Goal: Task Accomplishment & Management: Complete application form

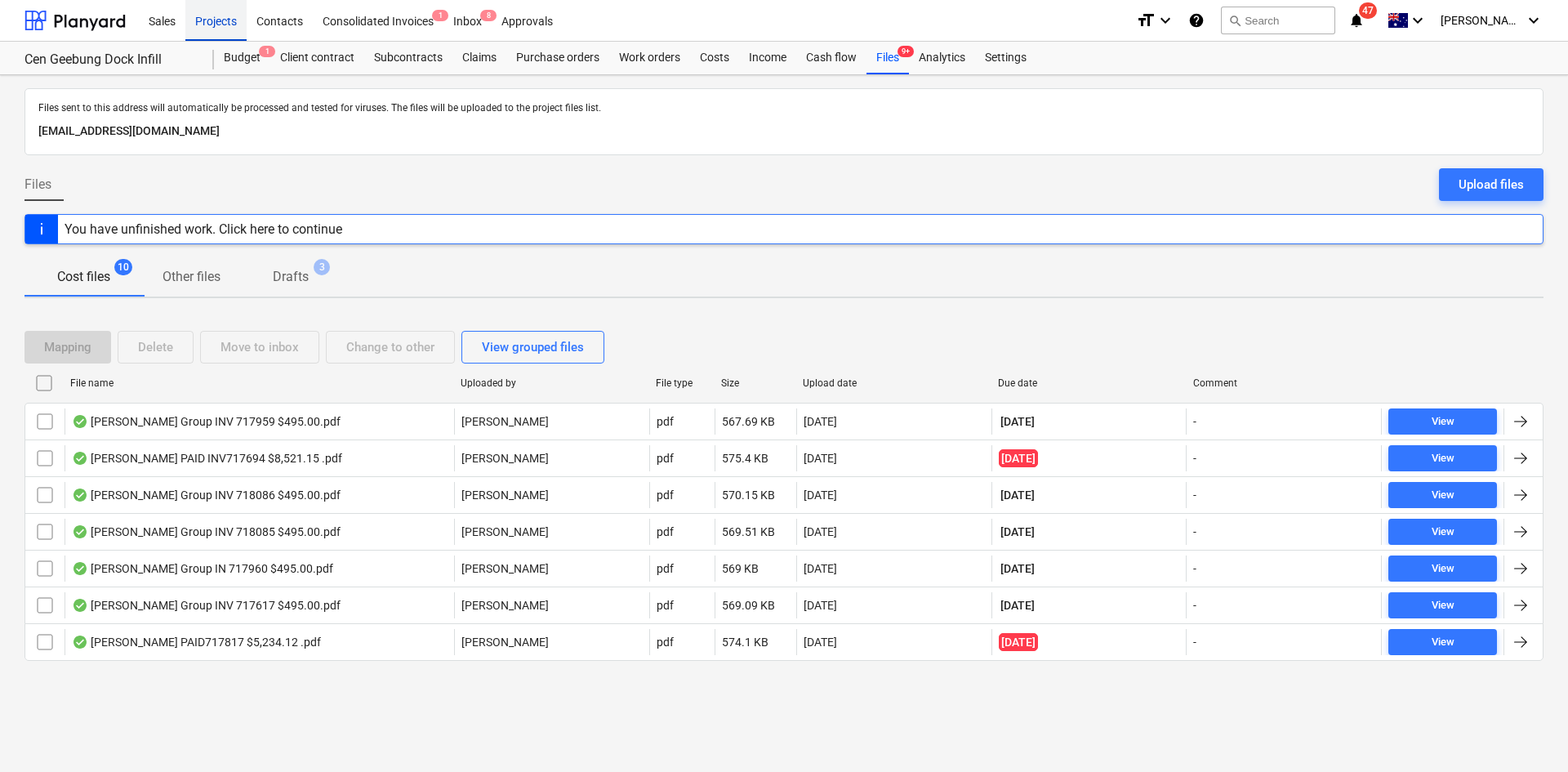
drag, startPoint x: 214, startPoint y: 18, endPoint x: 213, endPoint y: 27, distance: 9.1
click at [213, 18] on div "Projects" at bounding box center [216, 20] width 61 height 42
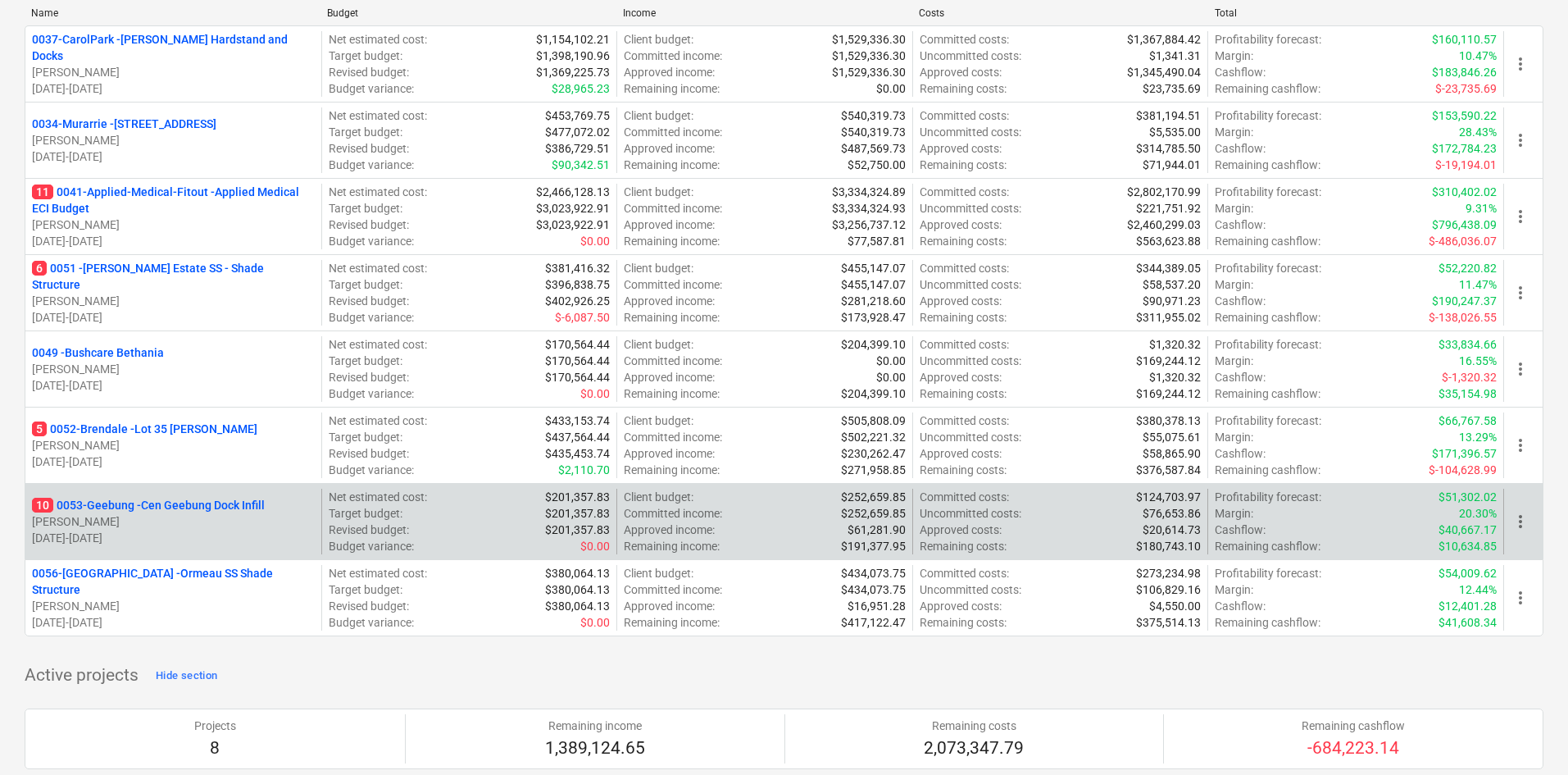
scroll to position [246, 0]
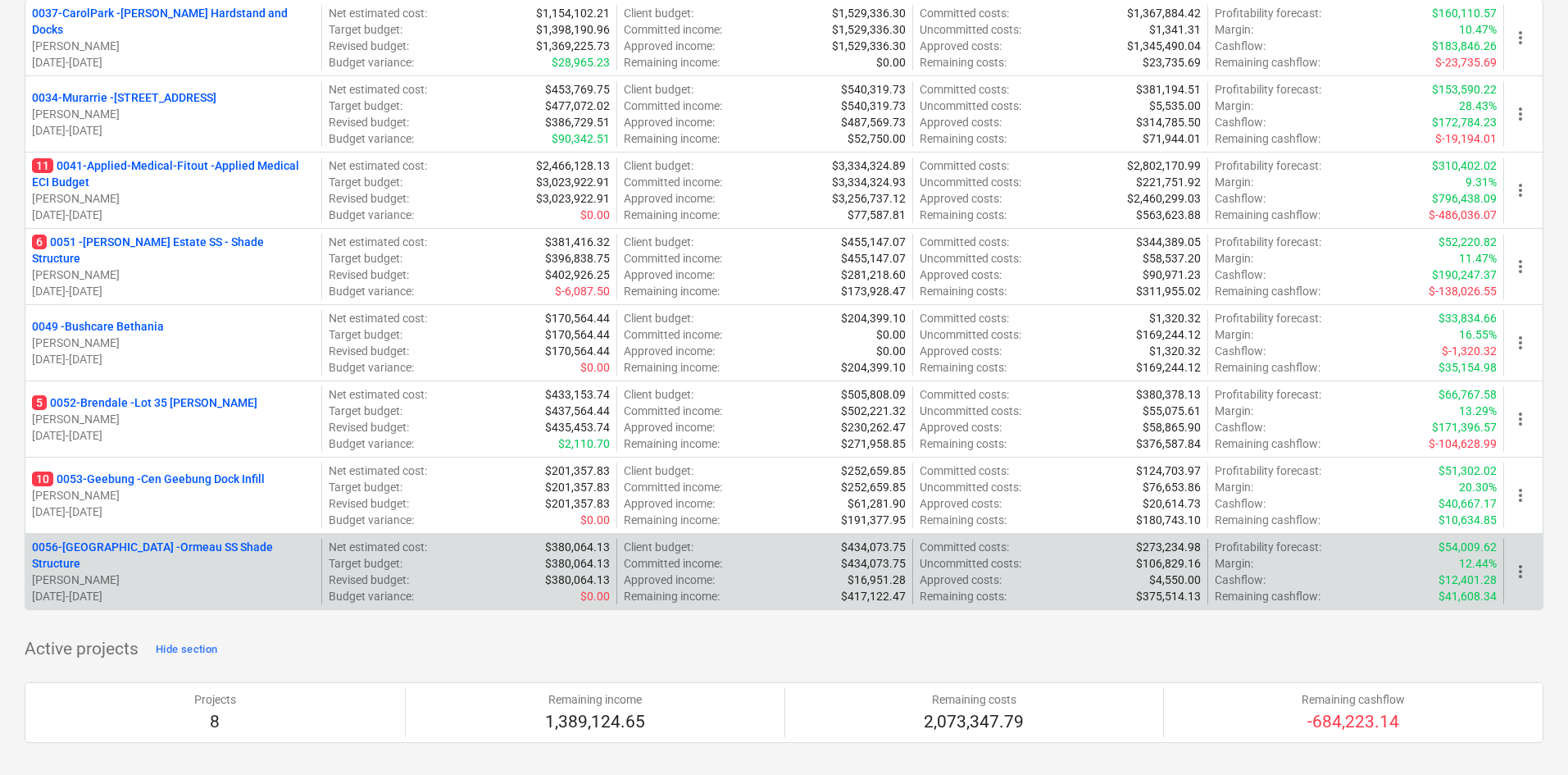
click at [160, 554] on p "0056-Ormeau - Ormeau SS Shade Structure" at bounding box center [173, 555] width 283 height 32
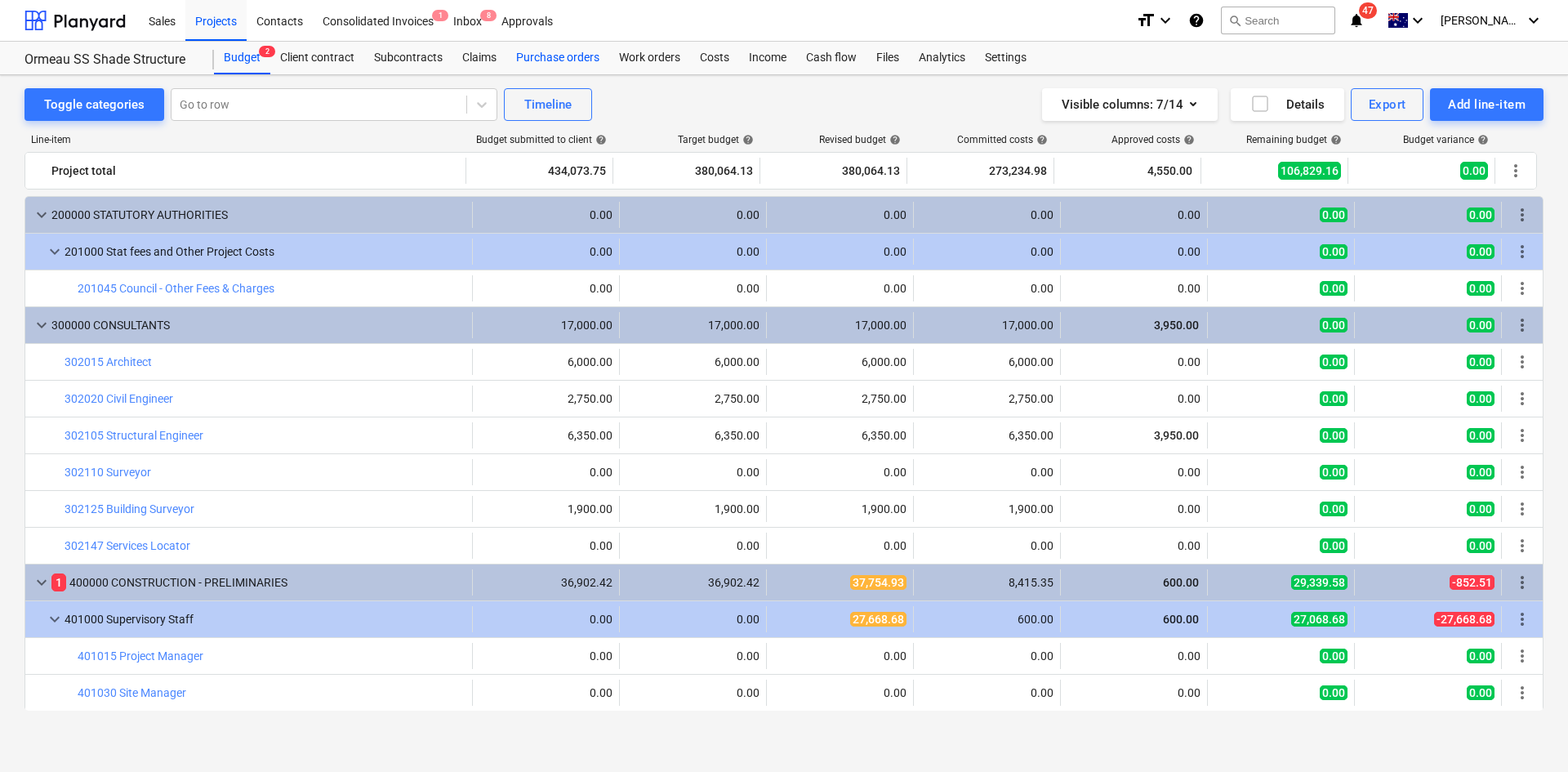
click at [586, 54] on div "Purchase orders" at bounding box center [558, 58] width 103 height 32
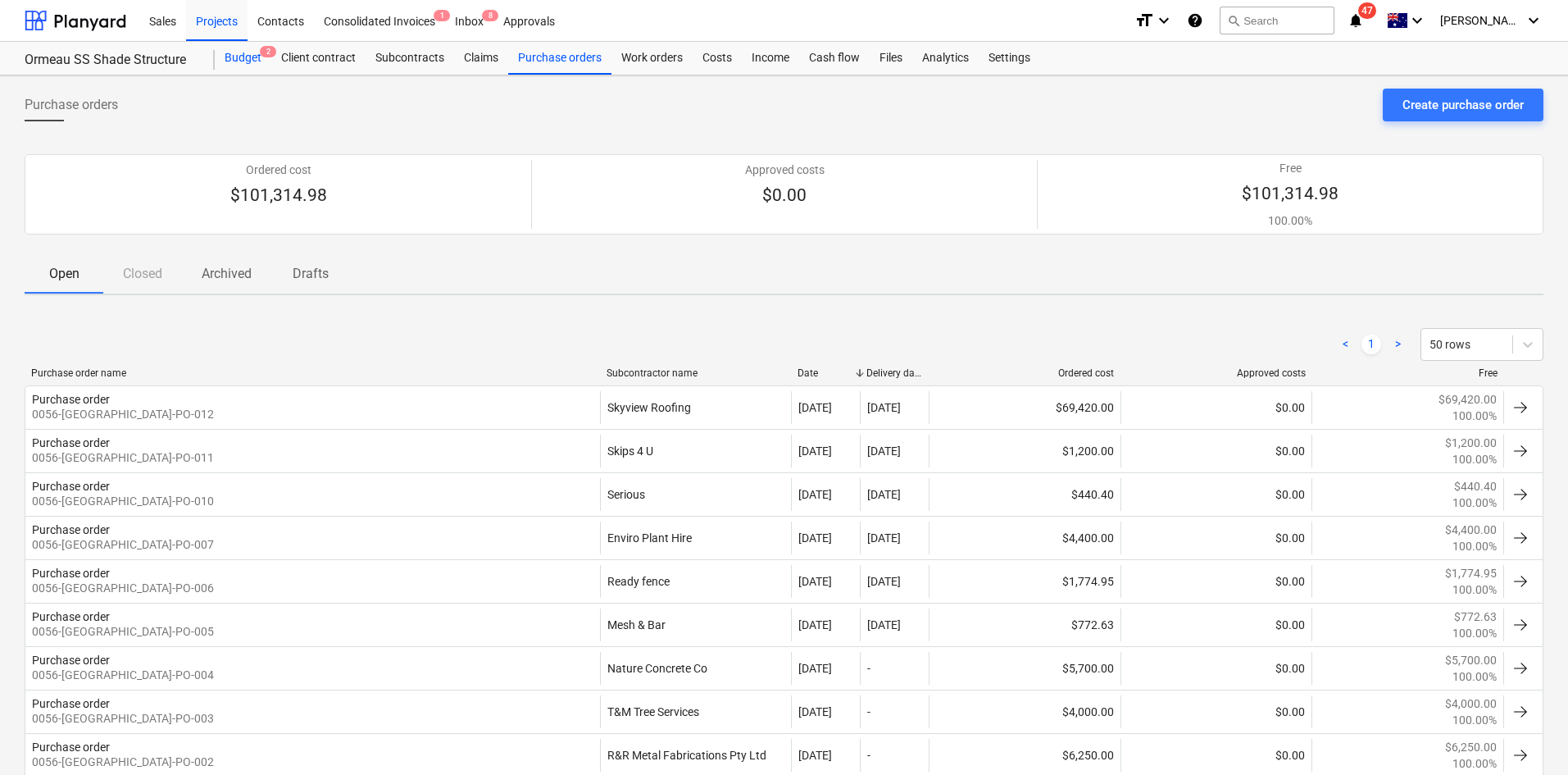
click at [252, 56] on div "Budget 2" at bounding box center [243, 58] width 56 height 32
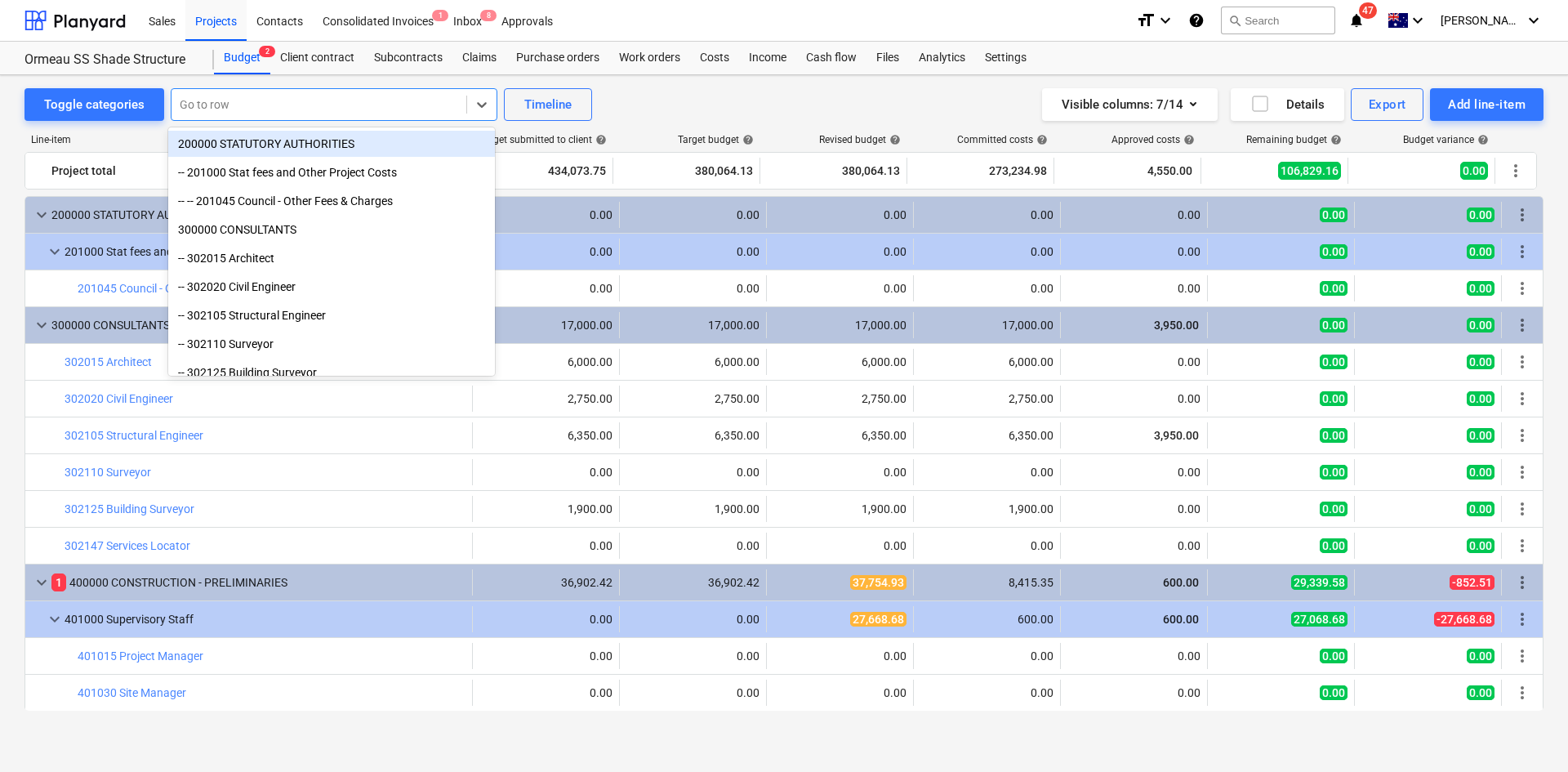
click at [375, 113] on div at bounding box center [318, 104] width 278 height 17
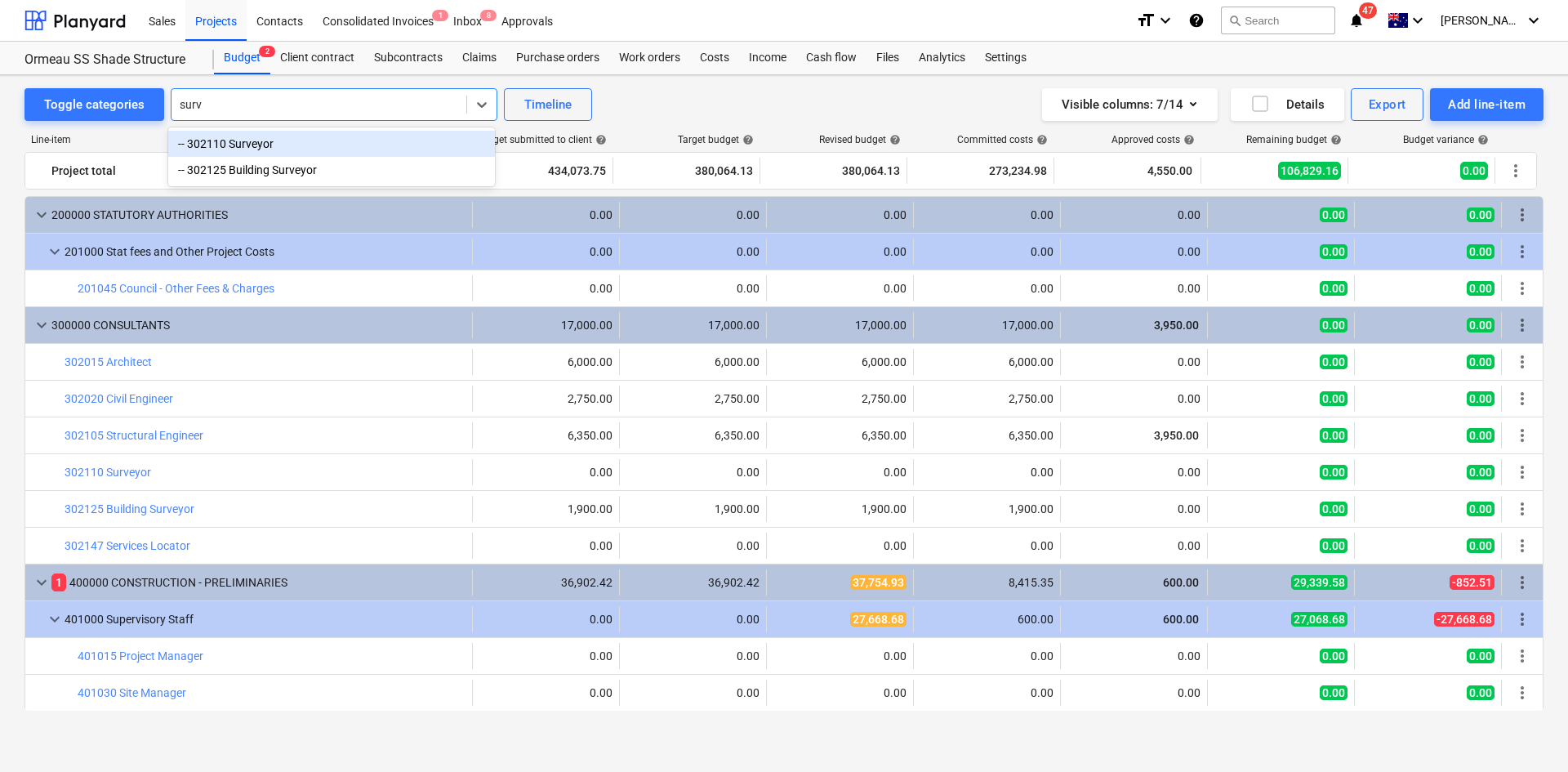
type input "[PERSON_NAME]"
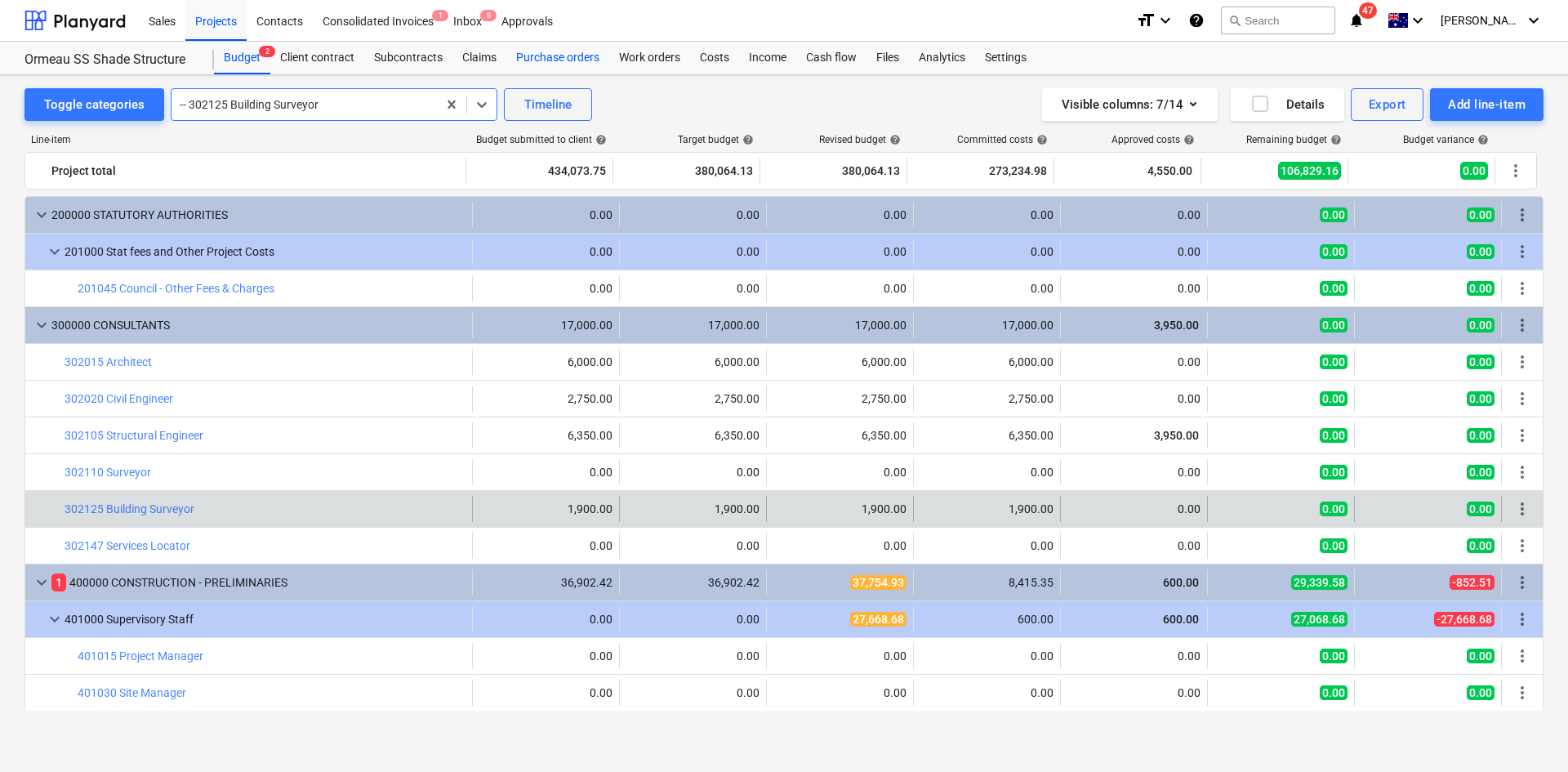
click at [551, 63] on div "Purchase orders" at bounding box center [558, 58] width 103 height 32
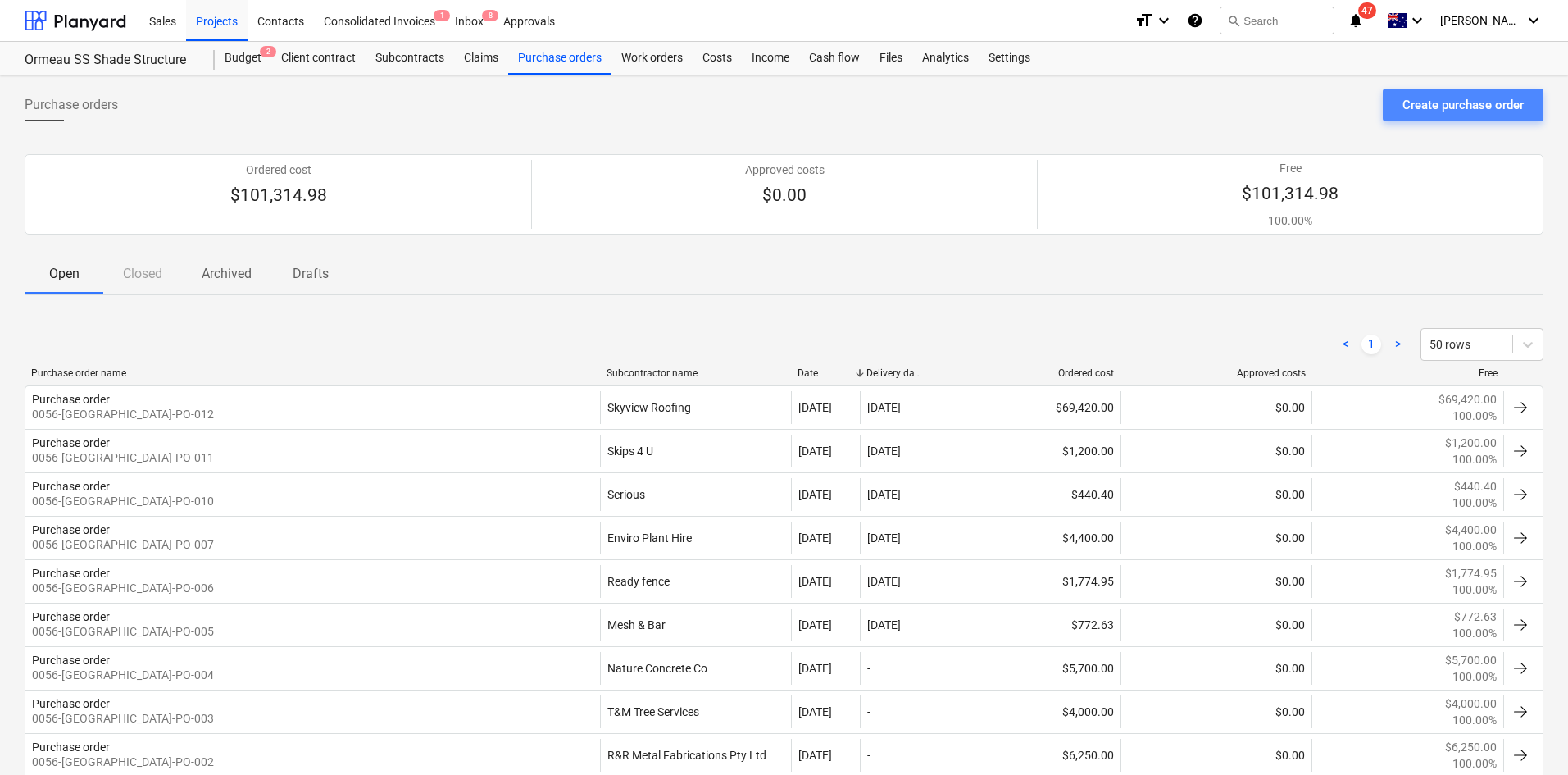
click at [1451, 95] on div "Create purchase order" at bounding box center [1463, 104] width 121 height 21
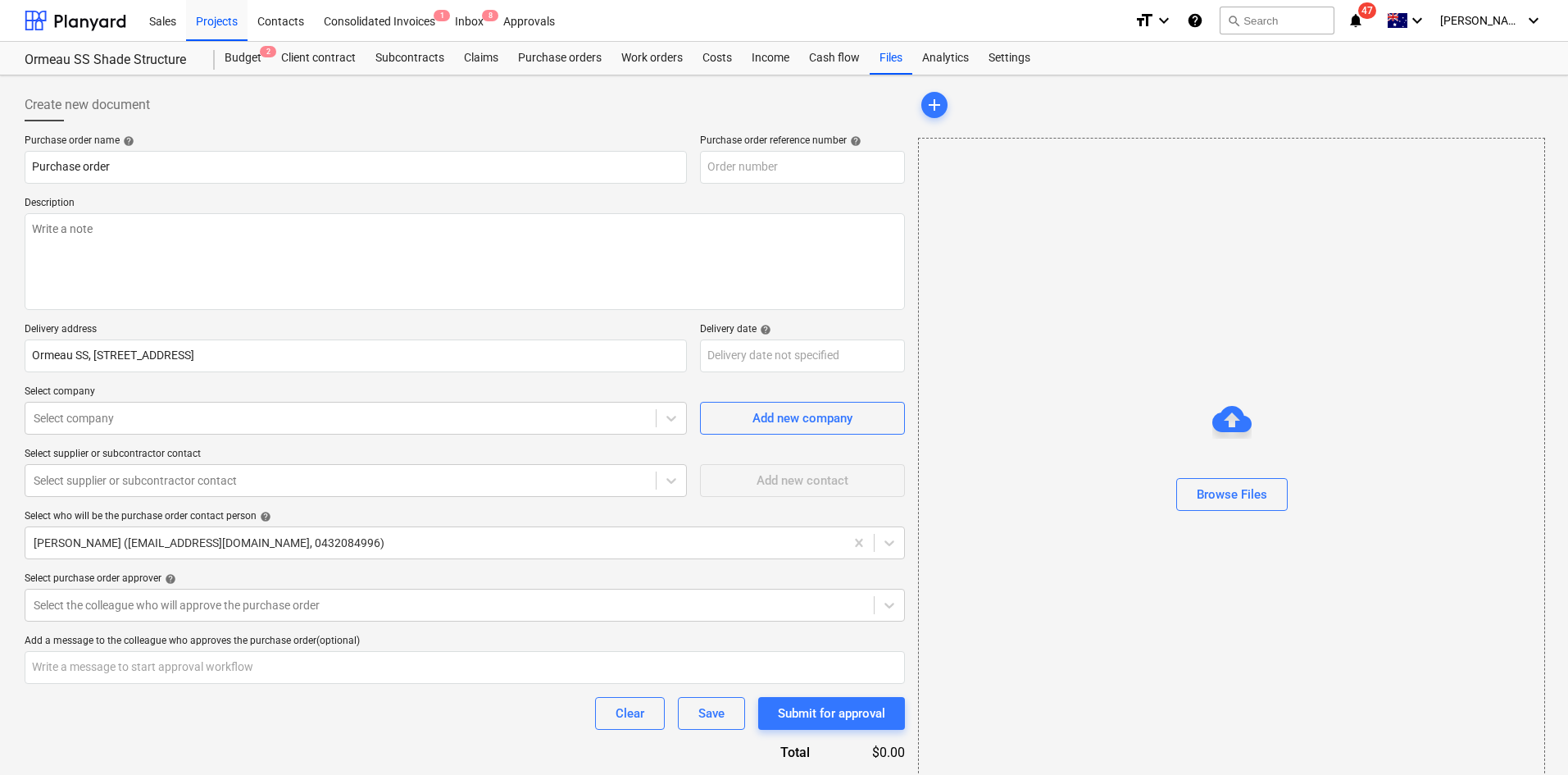
type textarea "x"
type input "0056-[GEOGRAPHIC_DATA]-PO-013"
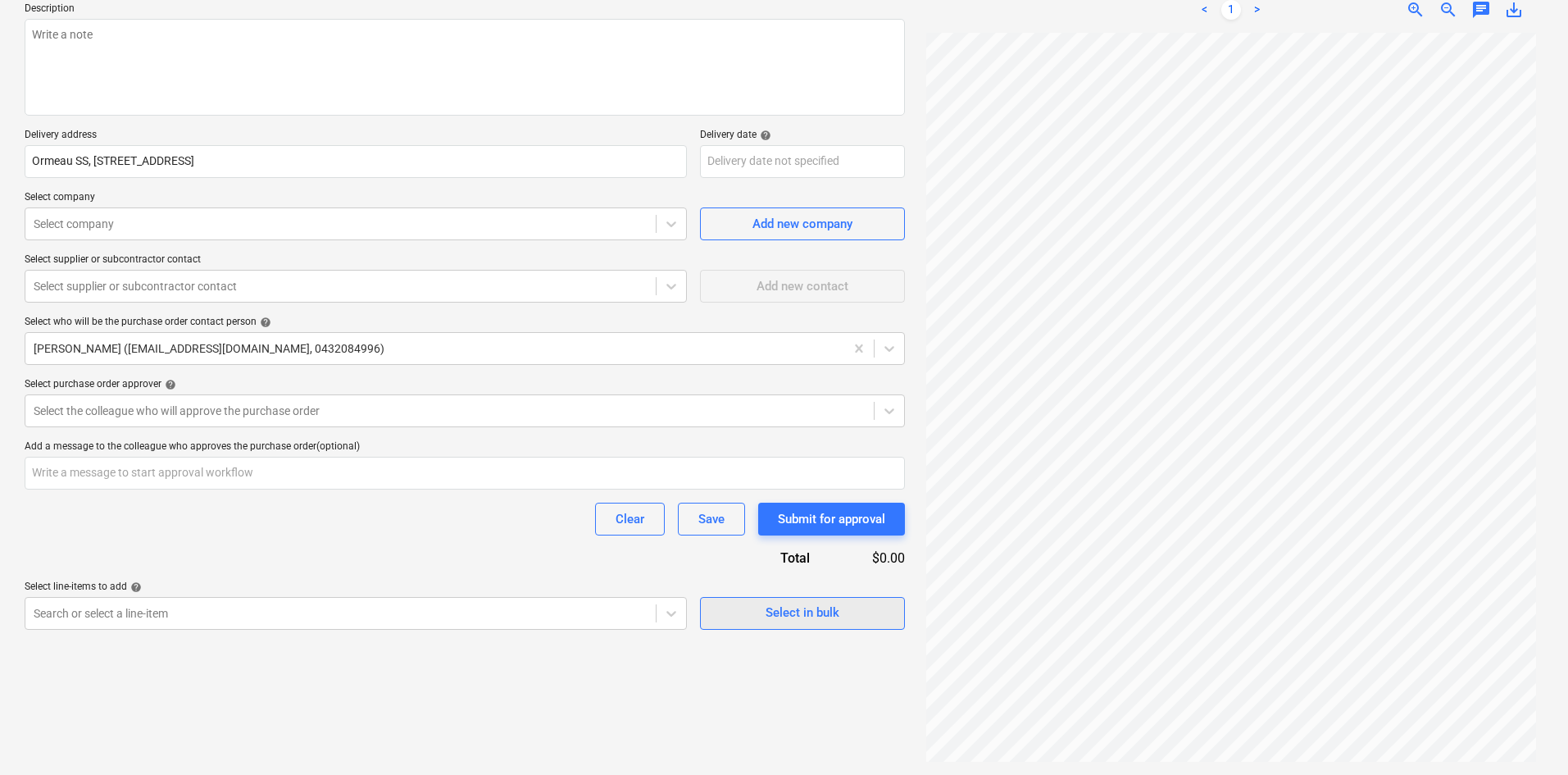
click at [816, 601] on button "Select in bulk" at bounding box center [802, 613] width 204 height 32
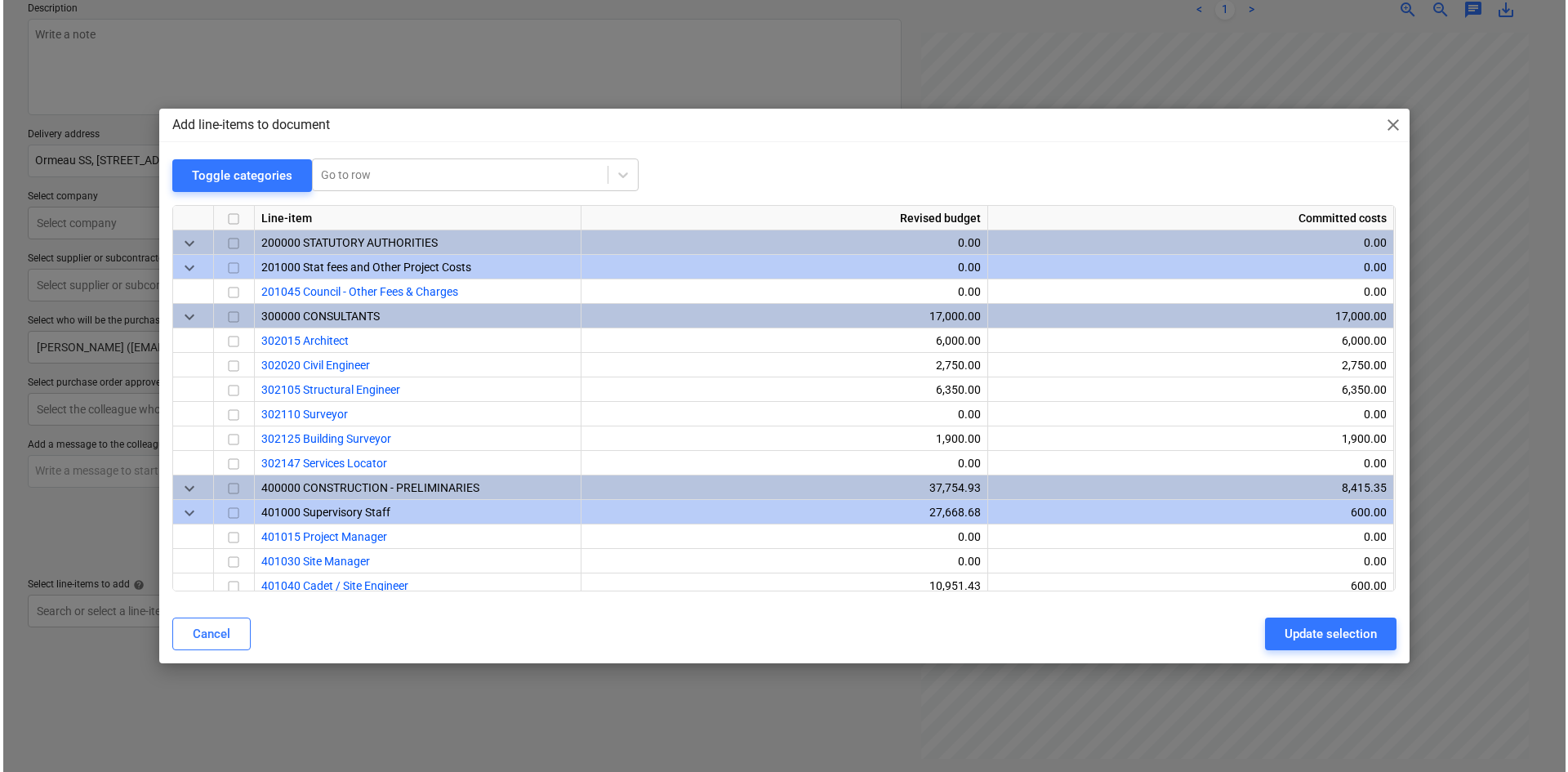
scroll to position [163, 0]
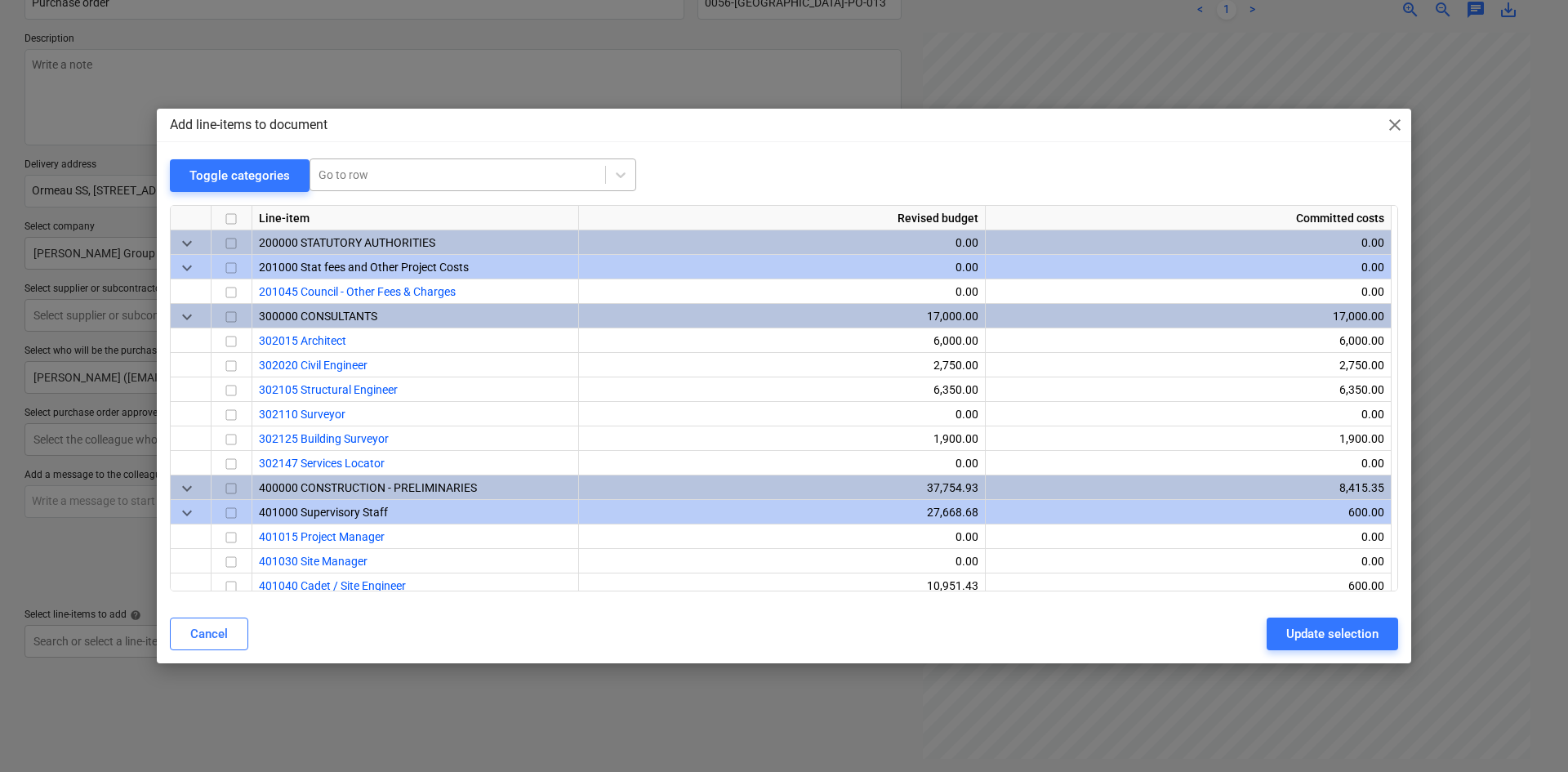
type textarea "x"
click at [325, 171] on div at bounding box center [457, 175] width 278 height 17
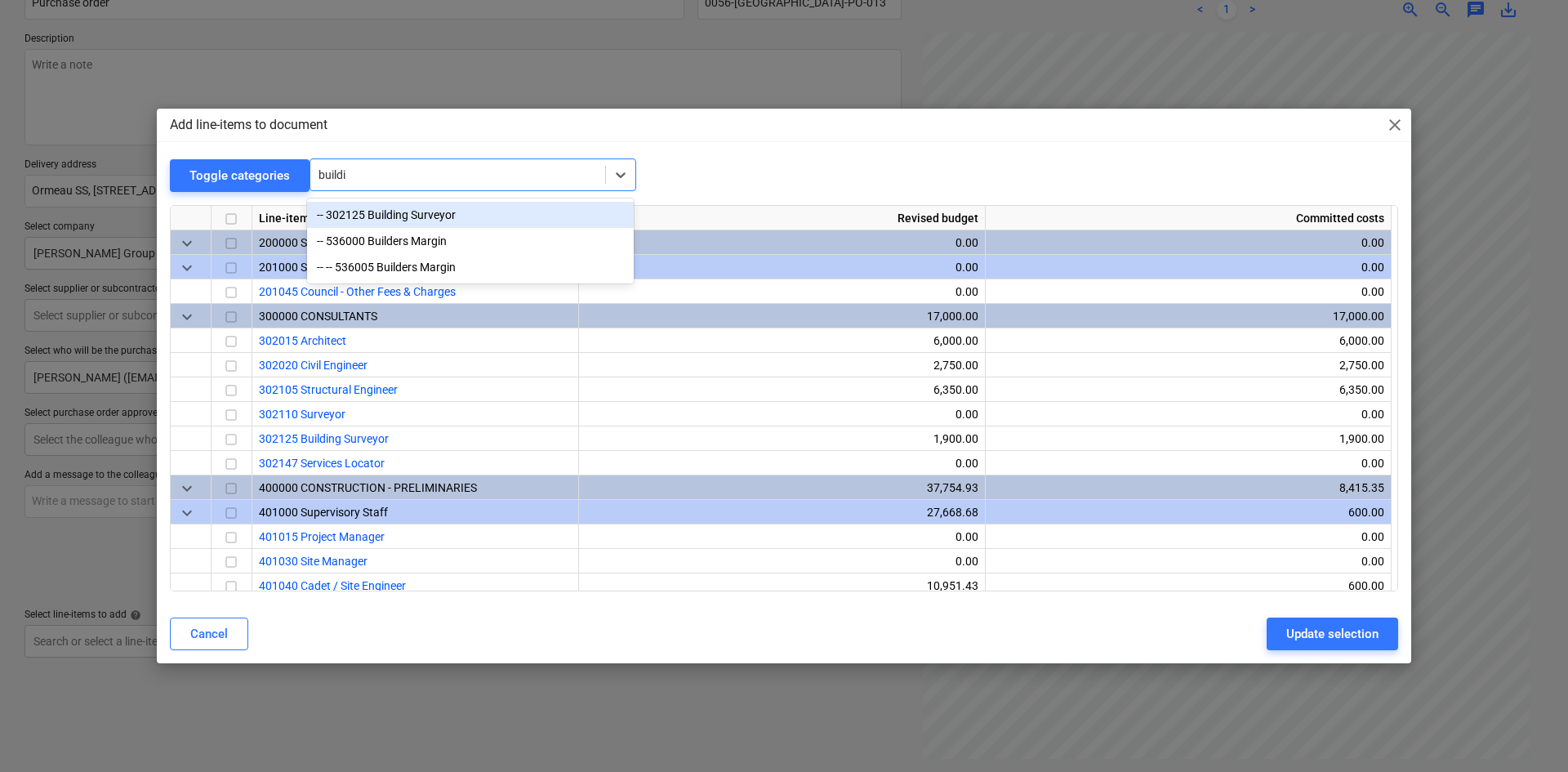
type input "buildin"
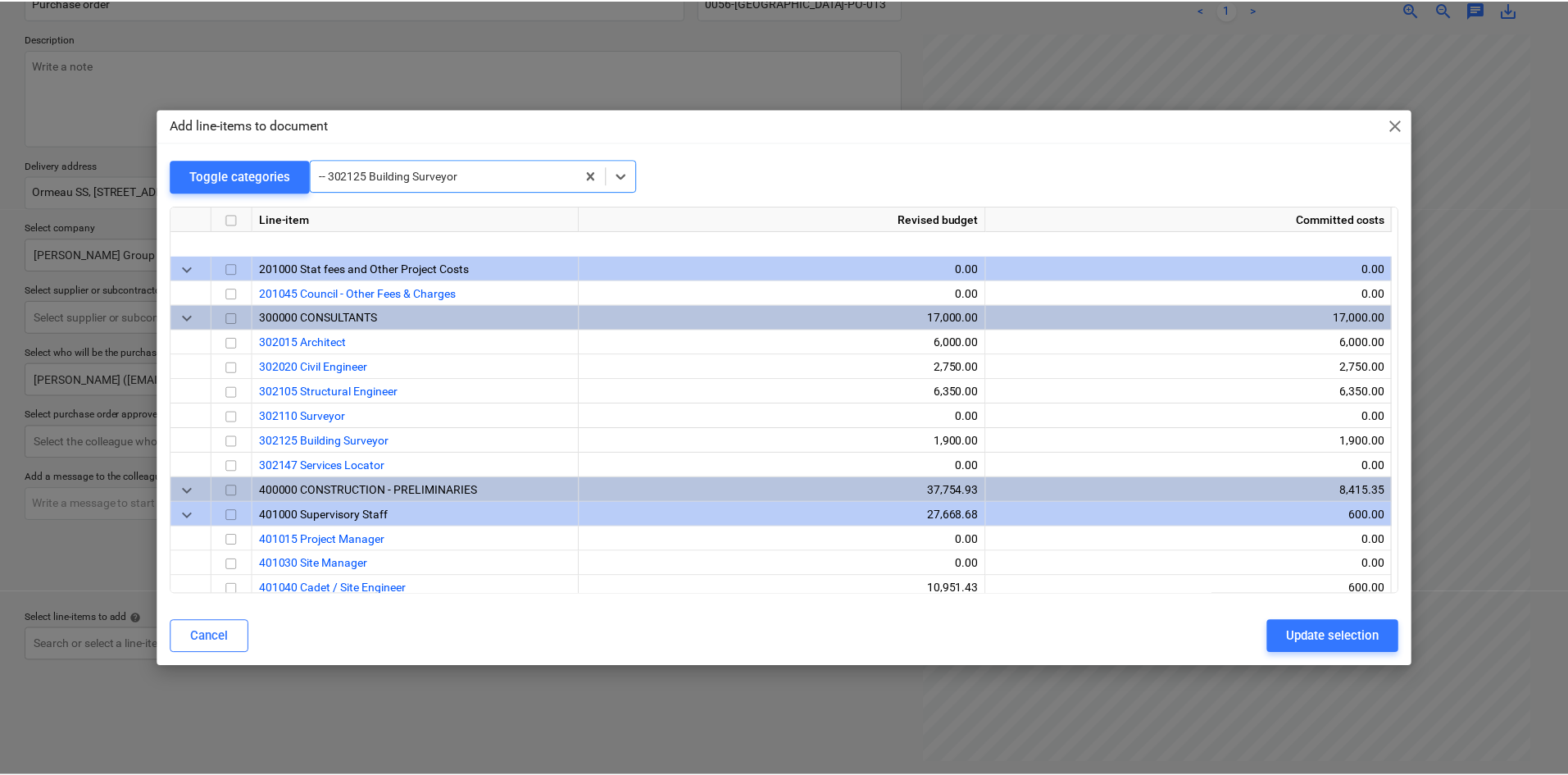
scroll to position [197, 0]
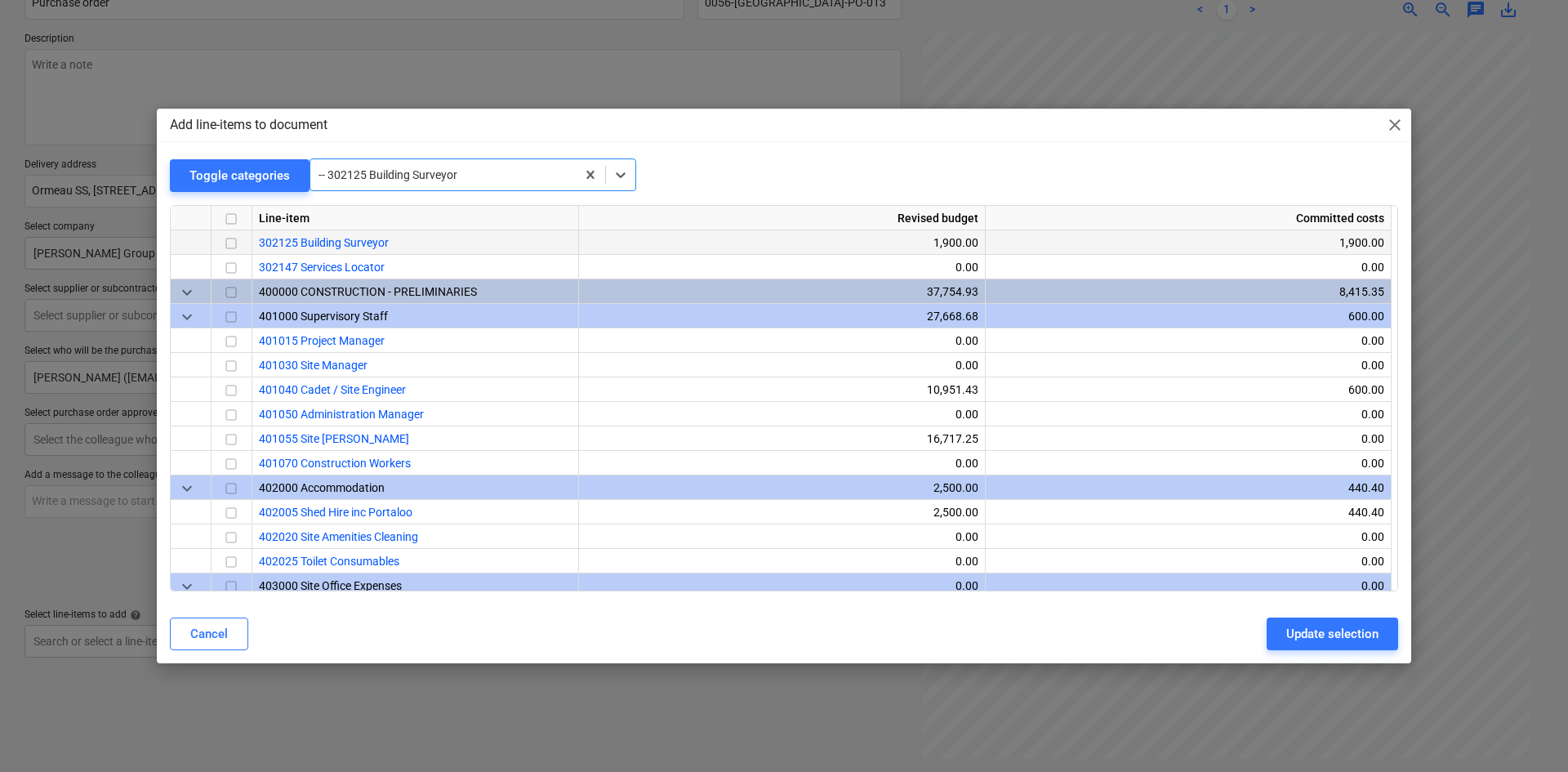
click at [238, 241] on input "checkbox" at bounding box center [231, 243] width 19 height 19
click at [1295, 635] on div "Update selection" at bounding box center [1333, 634] width 93 height 21
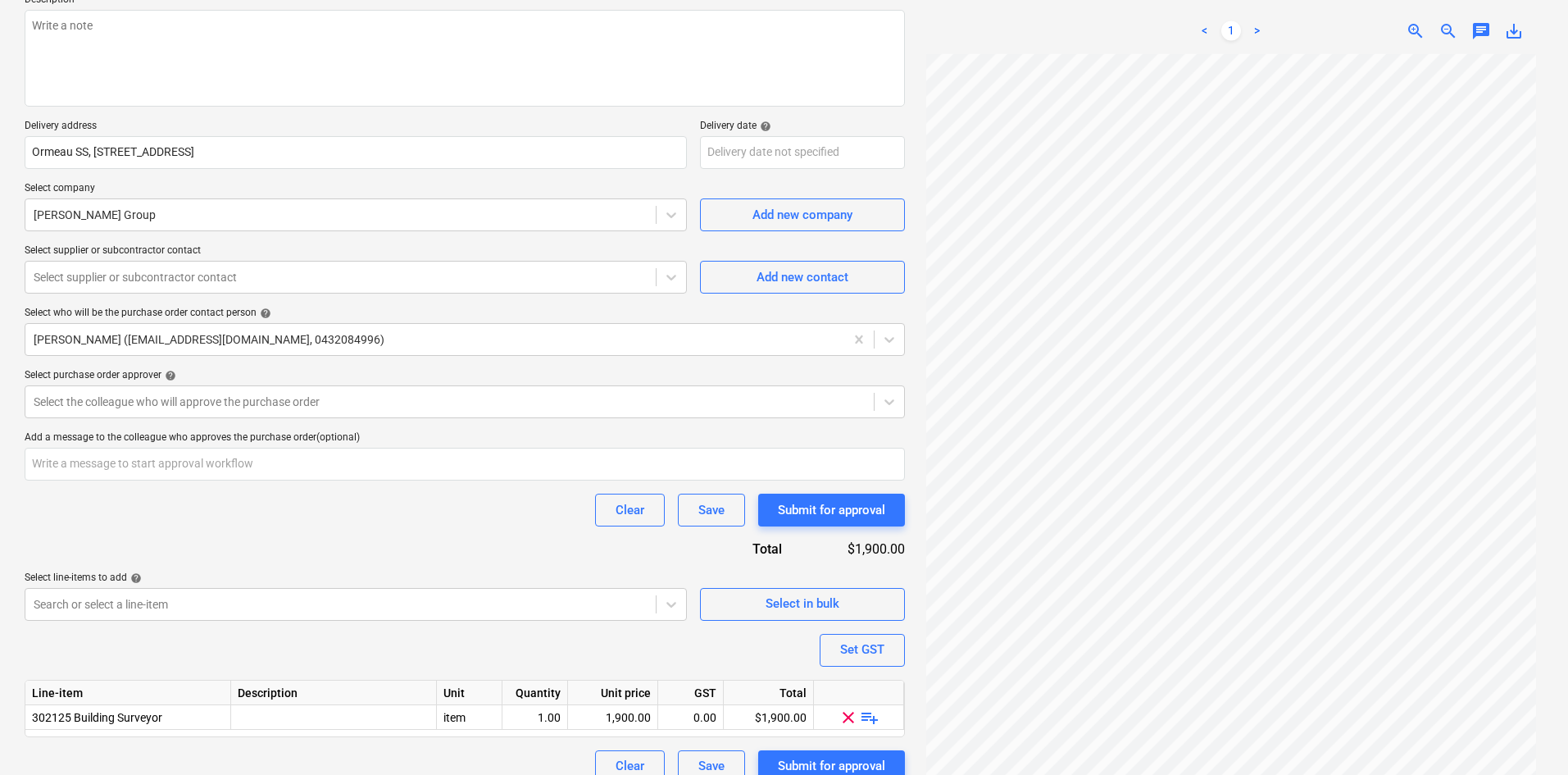
scroll to position [225, 0]
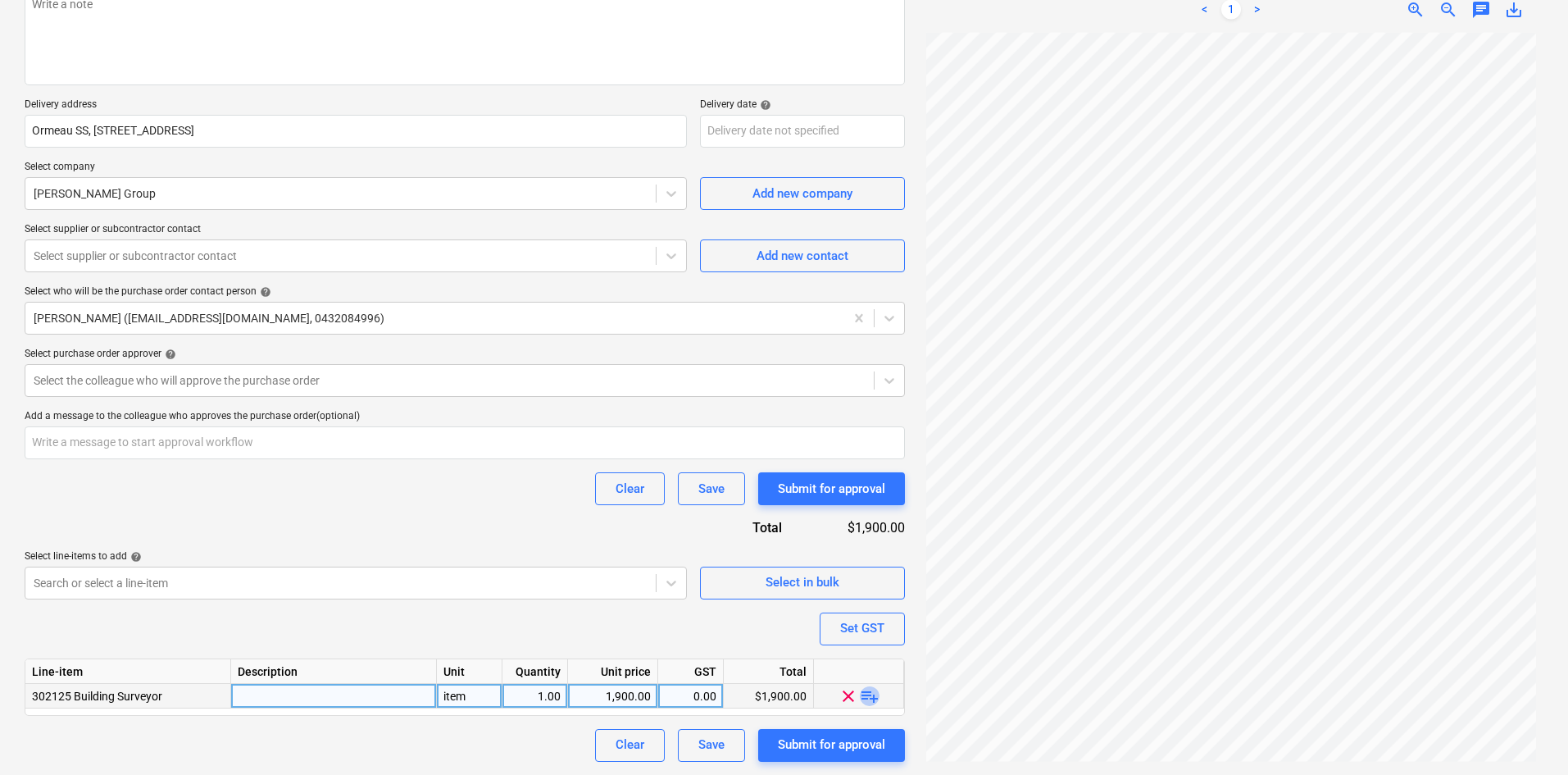
click at [863, 692] on span "playlist_add" at bounding box center [870, 695] width 19 height 19
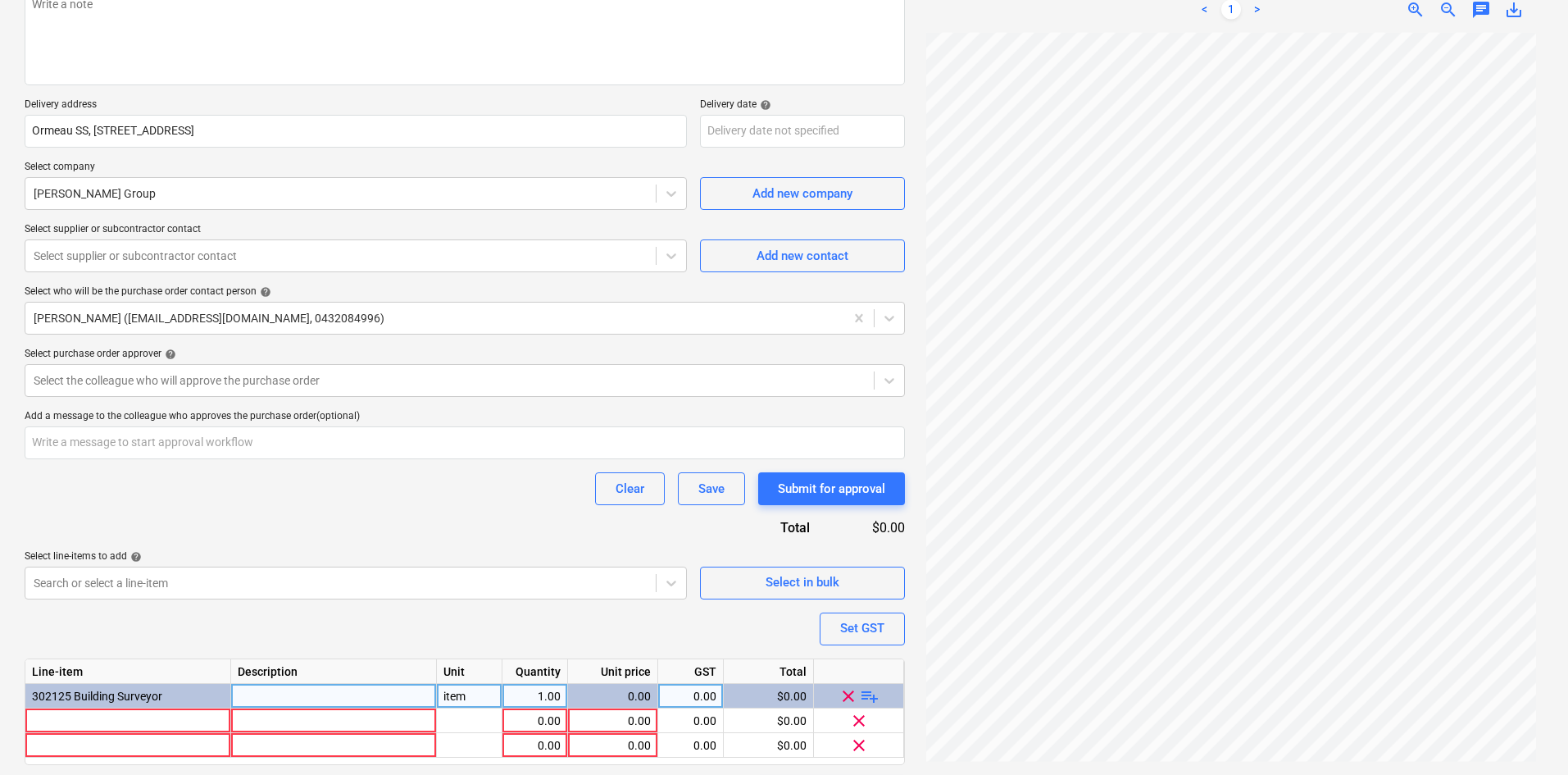
scroll to position [274, 0]
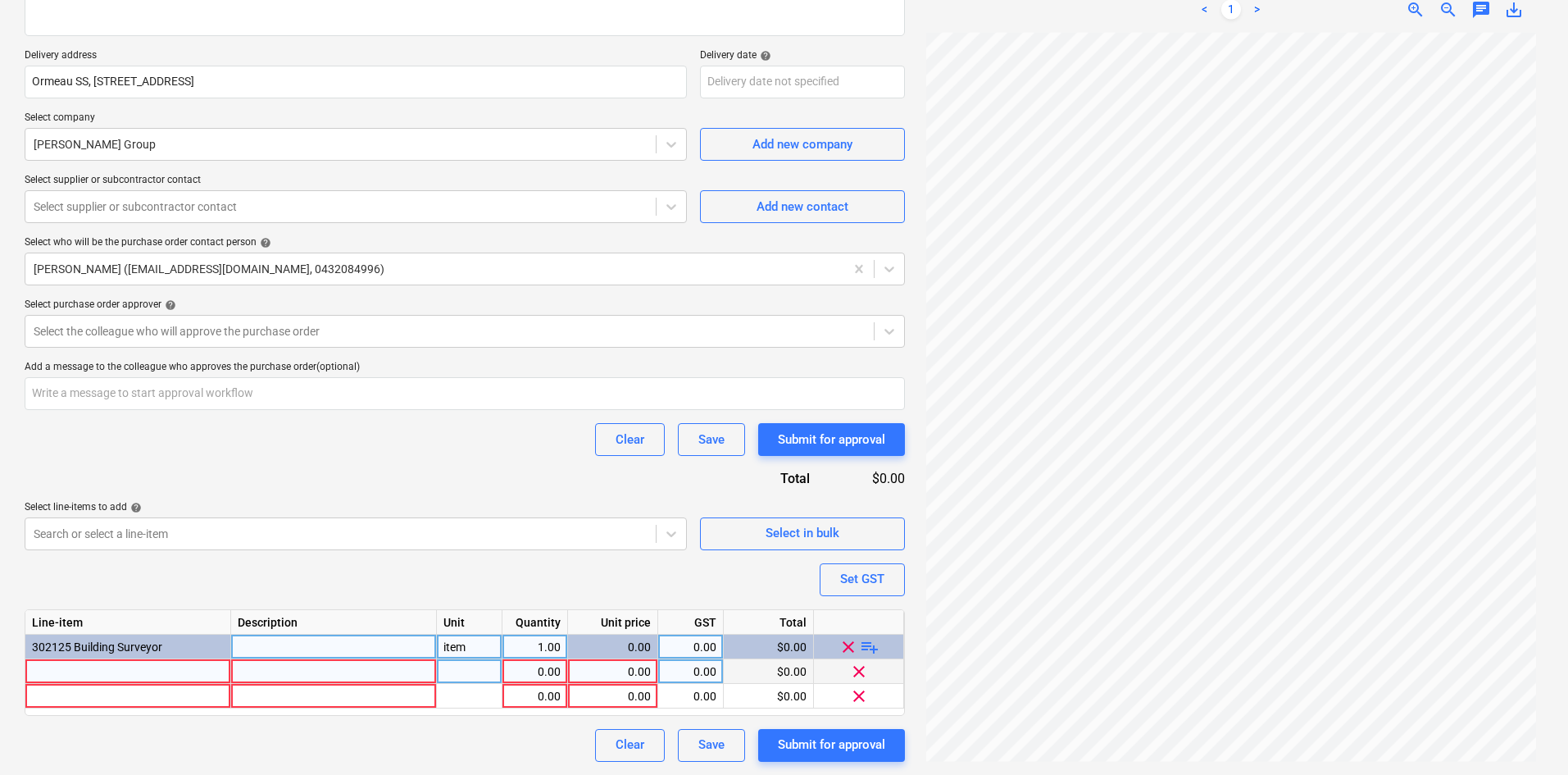
click at [125, 668] on div at bounding box center [128, 671] width 205 height 25
type textarea "x"
click at [138, 667] on input "Bored Pier Setout - upto 10 points" at bounding box center [127, 671] width 204 height 24
type input "Bored Pier Setout - up to 10 points"
click at [451, 645] on div "item" at bounding box center [469, 647] width 66 height 25
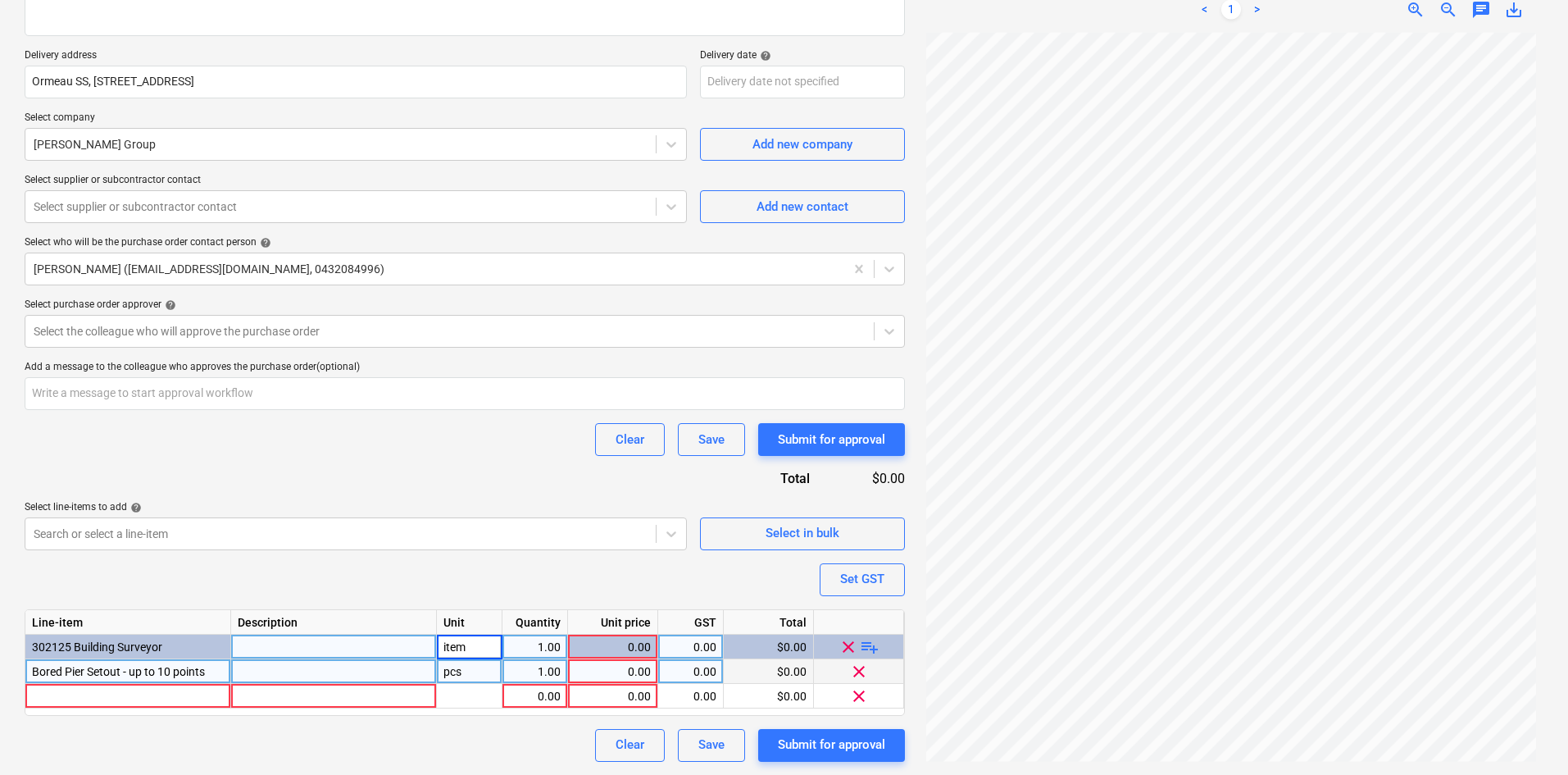
click at [470, 676] on div "pcs" at bounding box center [469, 671] width 66 height 25
click at [476, 579] on div "Purchase order name help Purchase order Purchase order reference number help 00…" at bounding box center [464, 311] width 880 height 901
click at [863, 701] on span "clear" at bounding box center [859, 695] width 19 height 19
type textarea "x"
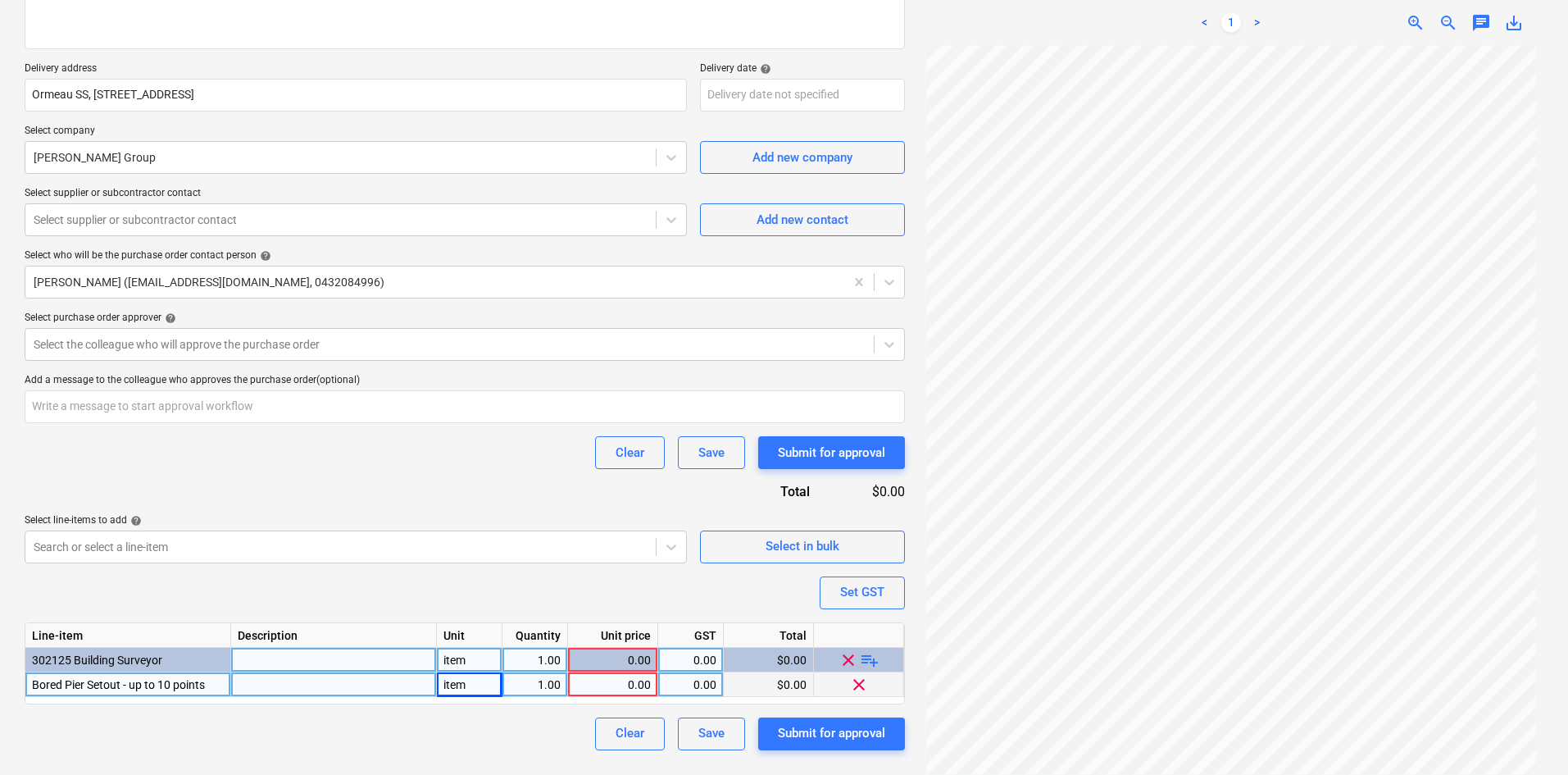
click at [642, 671] on div "0.00" at bounding box center [612, 660] width 76 height 25
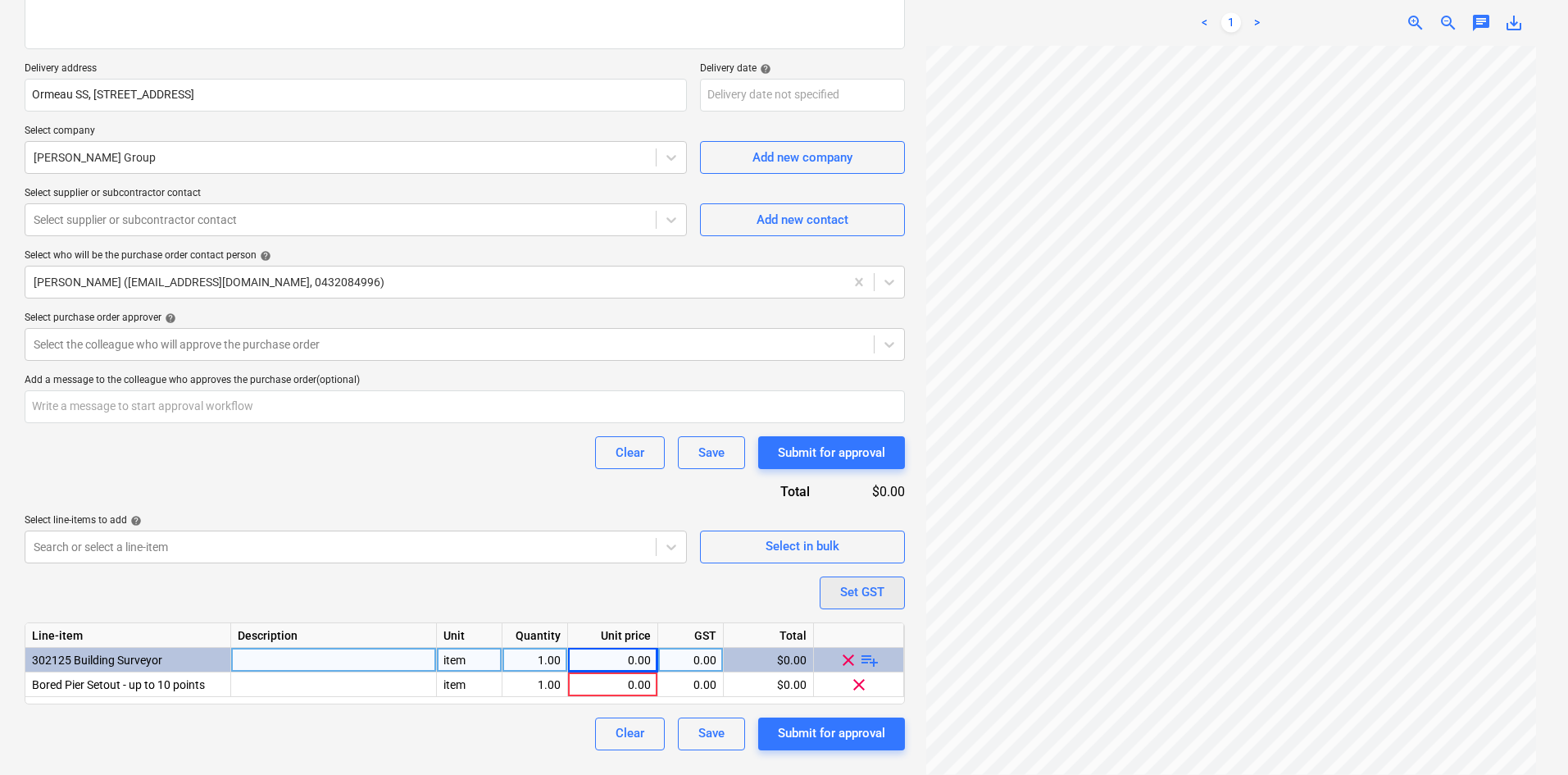
click at [858, 590] on div "Set GST" at bounding box center [862, 592] width 44 height 21
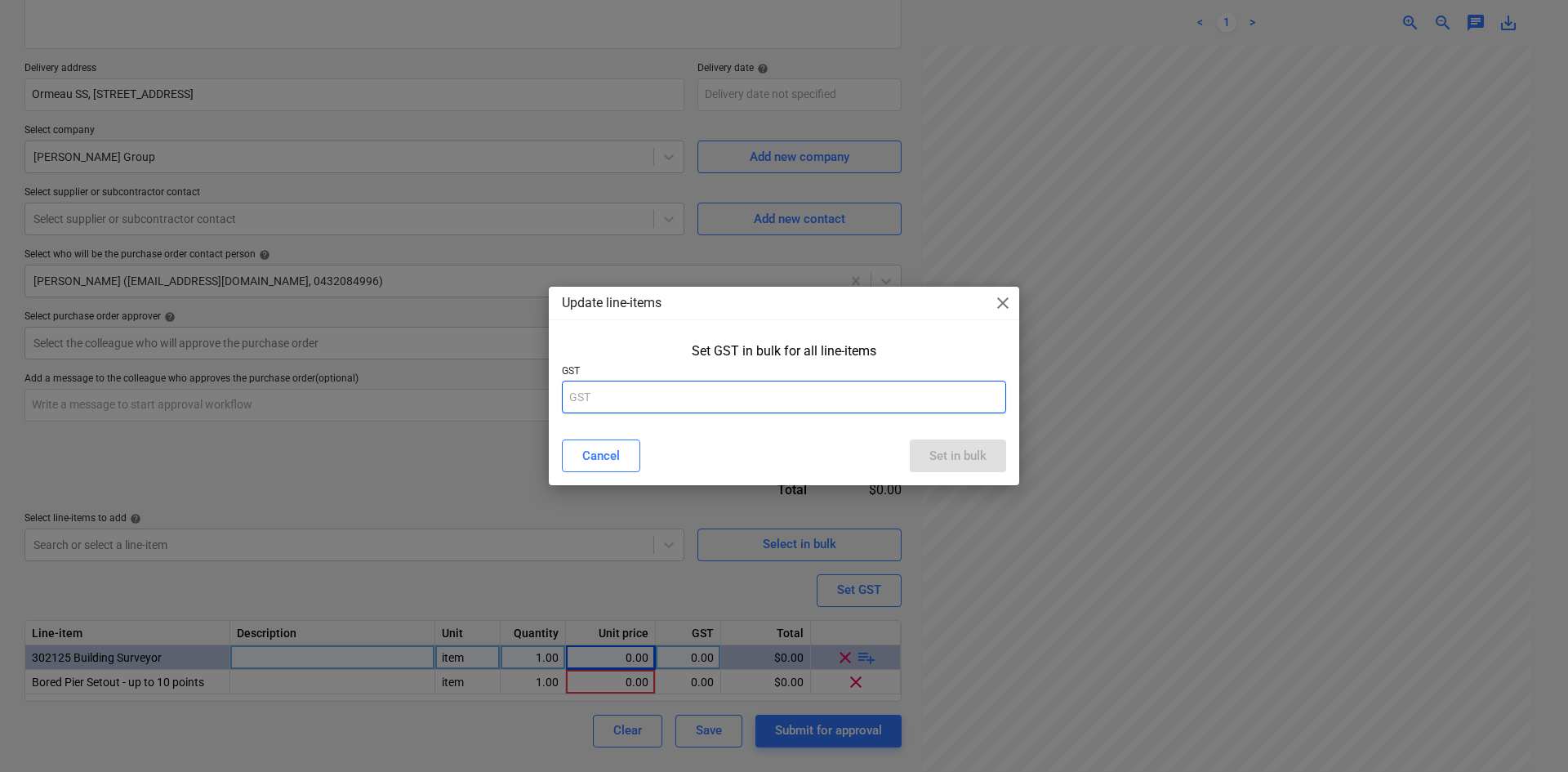
click at [699, 391] on input "text" at bounding box center [784, 396] width 444 height 32
type input "10"
drag, startPoint x: 944, startPoint y: 452, endPoint x: 797, endPoint y: 557, distance: 180.6
click at [945, 452] on div "Set in bulk" at bounding box center [958, 456] width 57 height 21
type textarea "x"
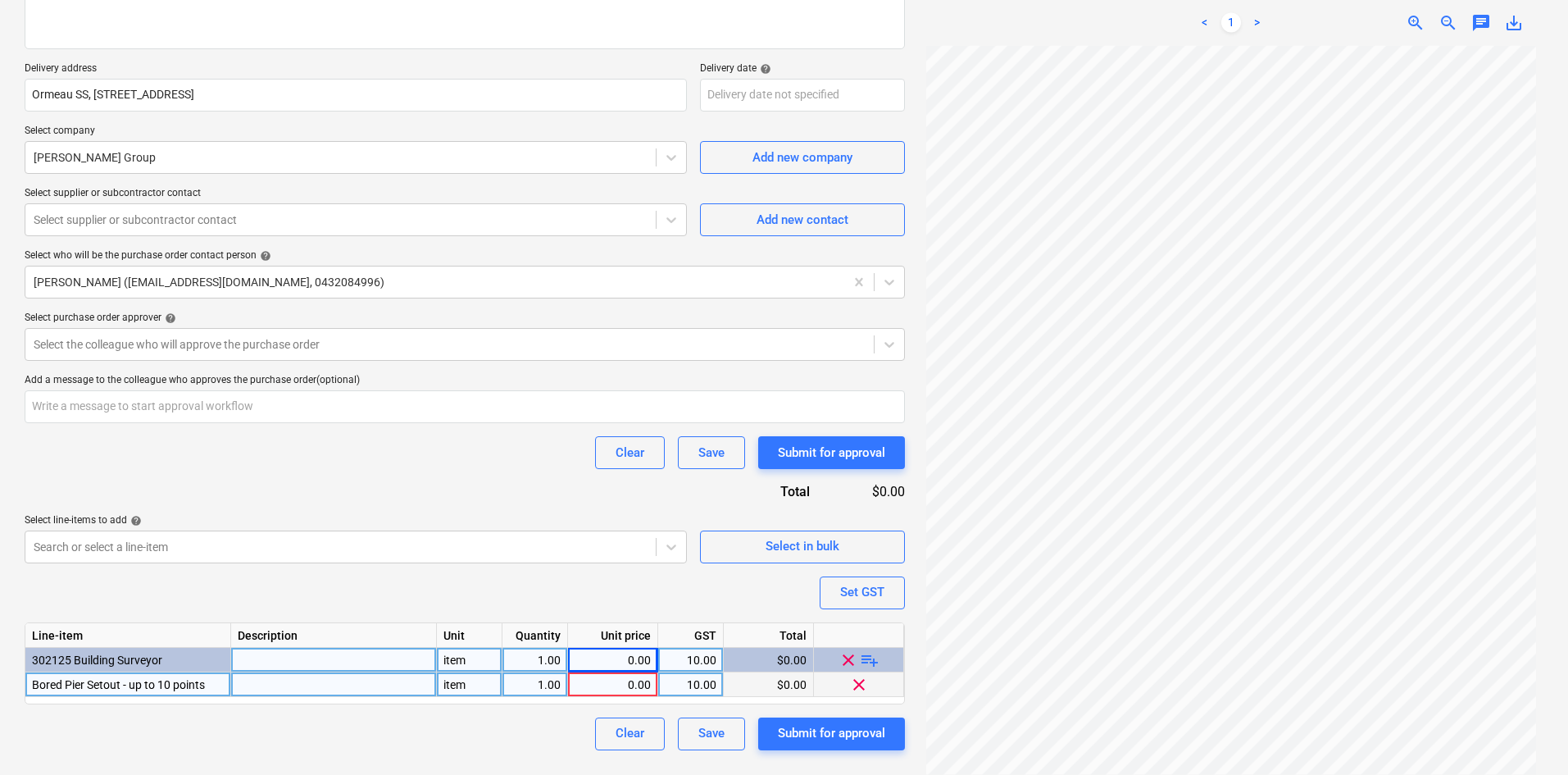
click at [607, 676] on div "0.00" at bounding box center [612, 685] width 76 height 25
click at [631, 671] on div "0.00" at bounding box center [612, 660] width 76 height 25
click at [619, 682] on div "0.00" at bounding box center [612, 685] width 76 height 25
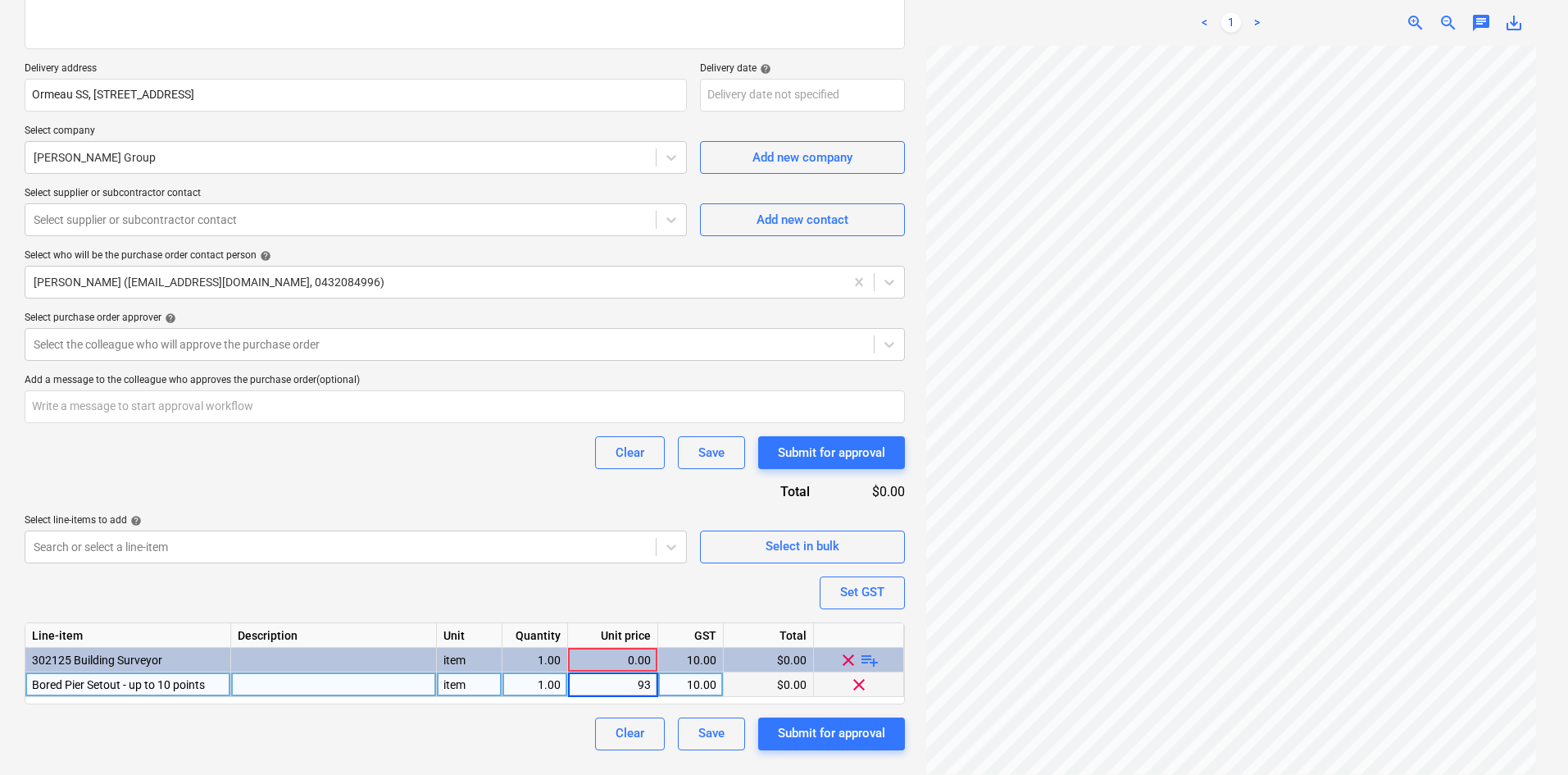
type input "935"
type textarea "x"
click at [499, 549] on div "Purchase order name help Purchase order Purchase order reference number help 00…" at bounding box center [464, 312] width 880 height 876
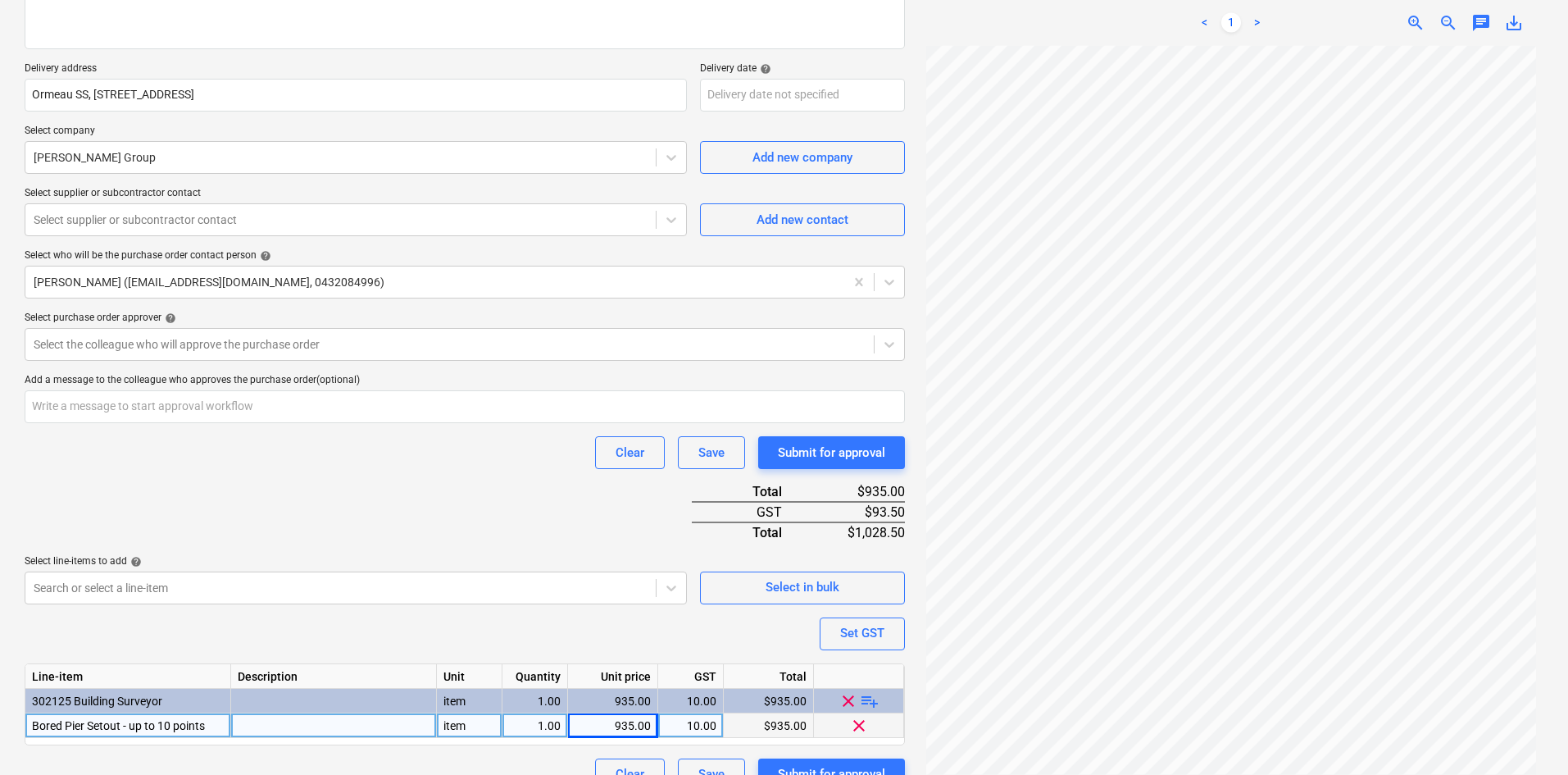
click at [476, 492] on div "Purchase order name help Purchase order Purchase order reference number help 00…" at bounding box center [464, 332] width 880 height 917
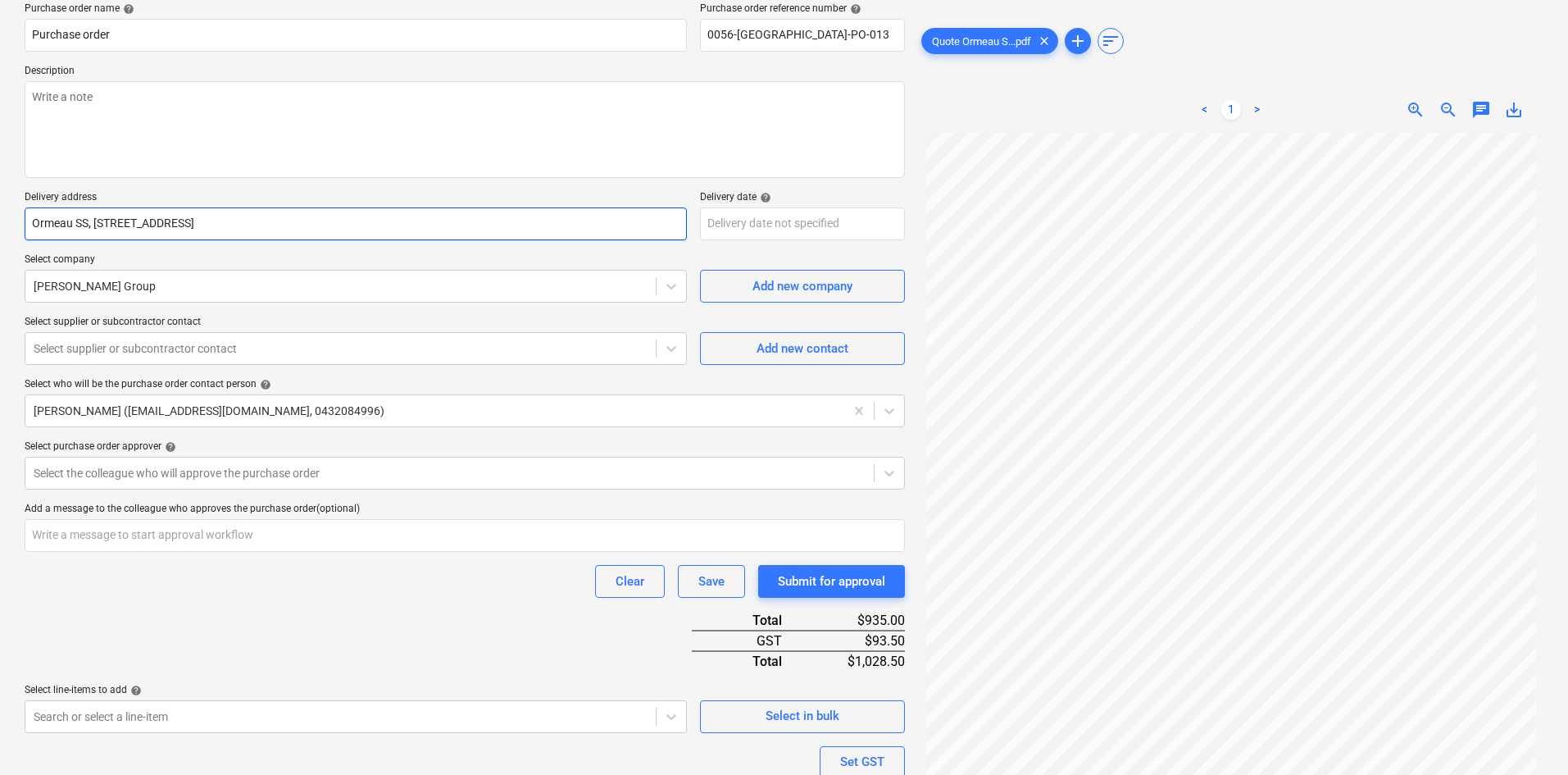
scroll to position [0, 0]
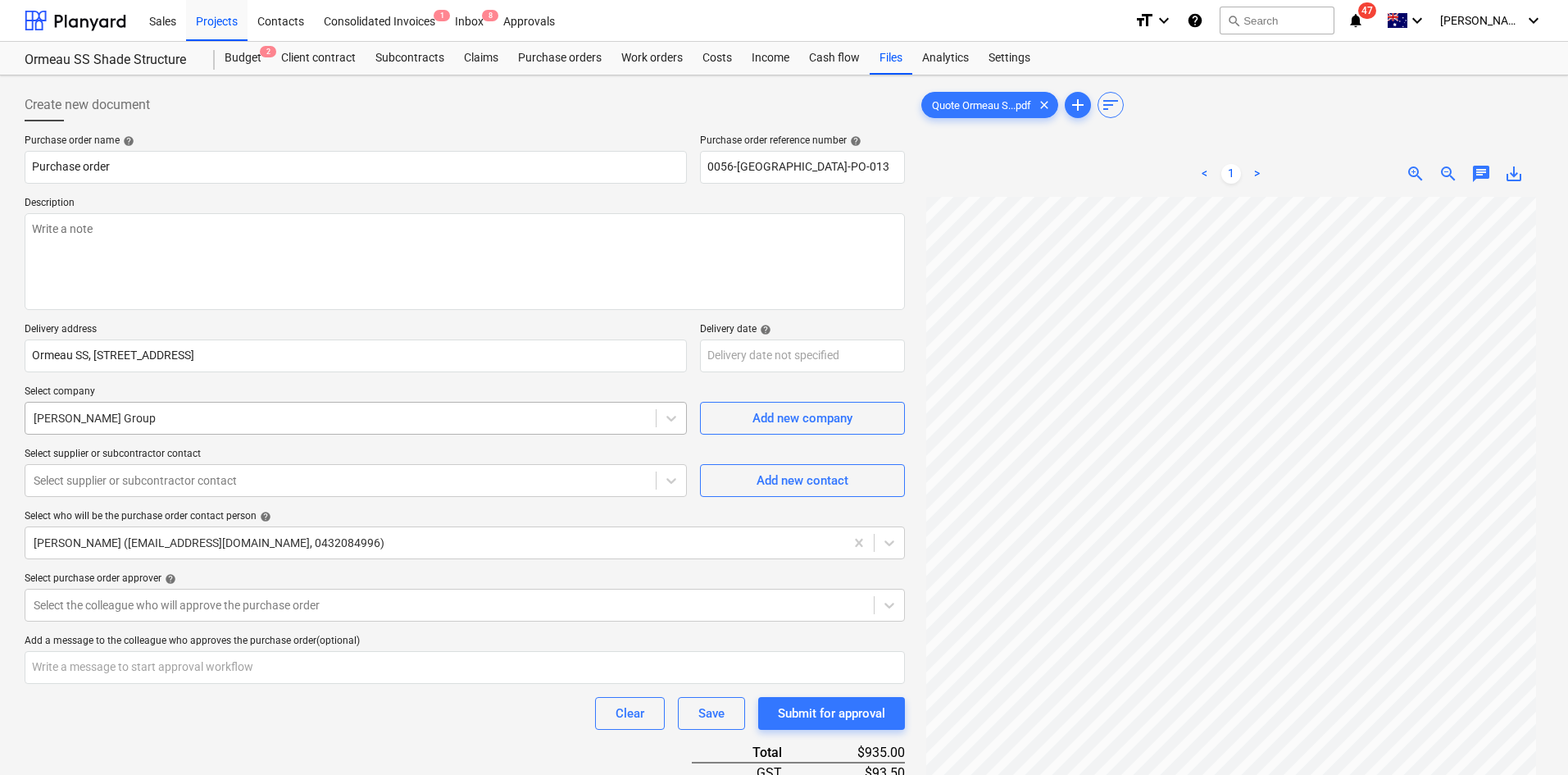
click at [140, 416] on div at bounding box center [340, 418] width 614 height 17
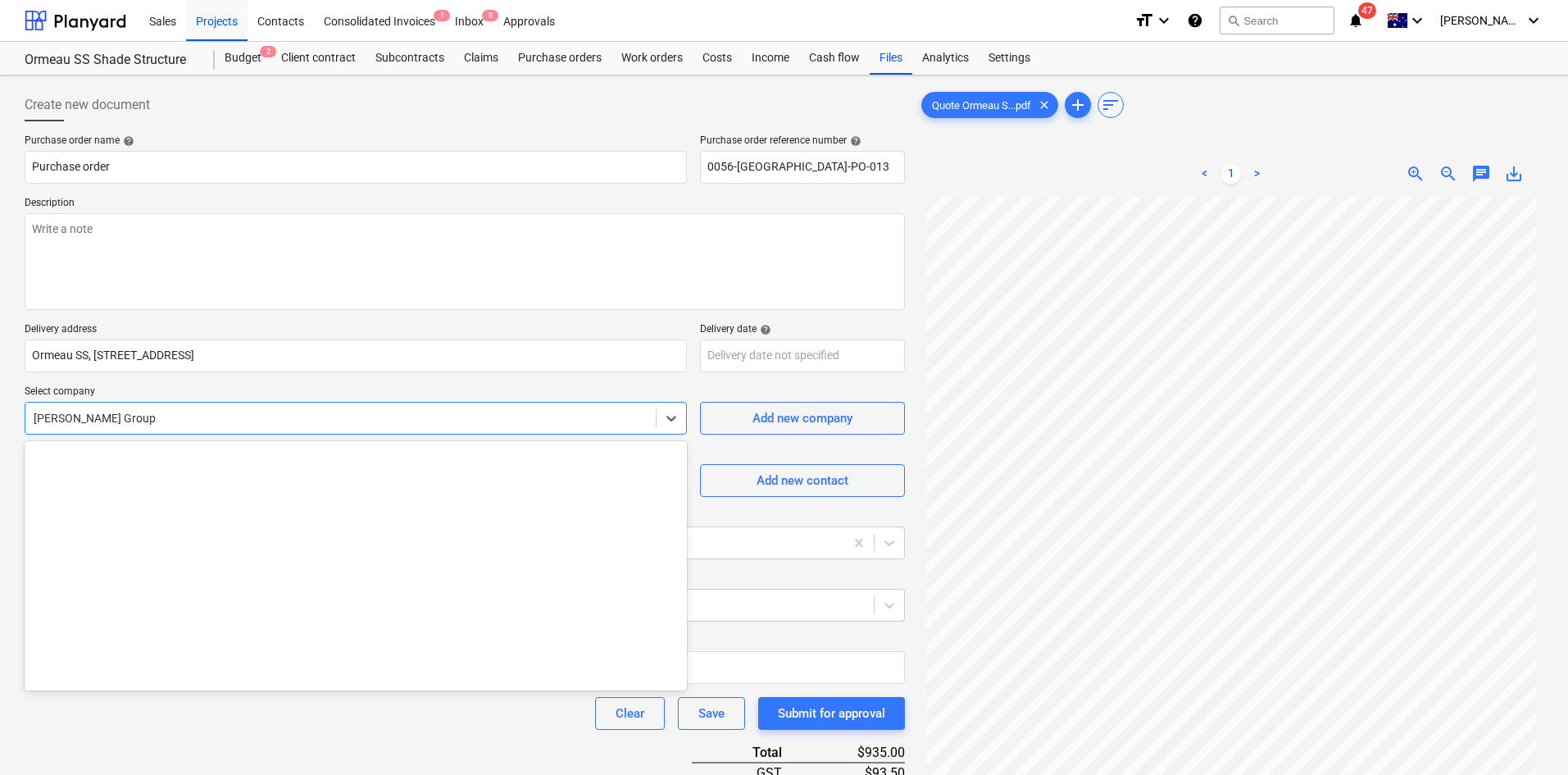
scroll to position [13829, 0]
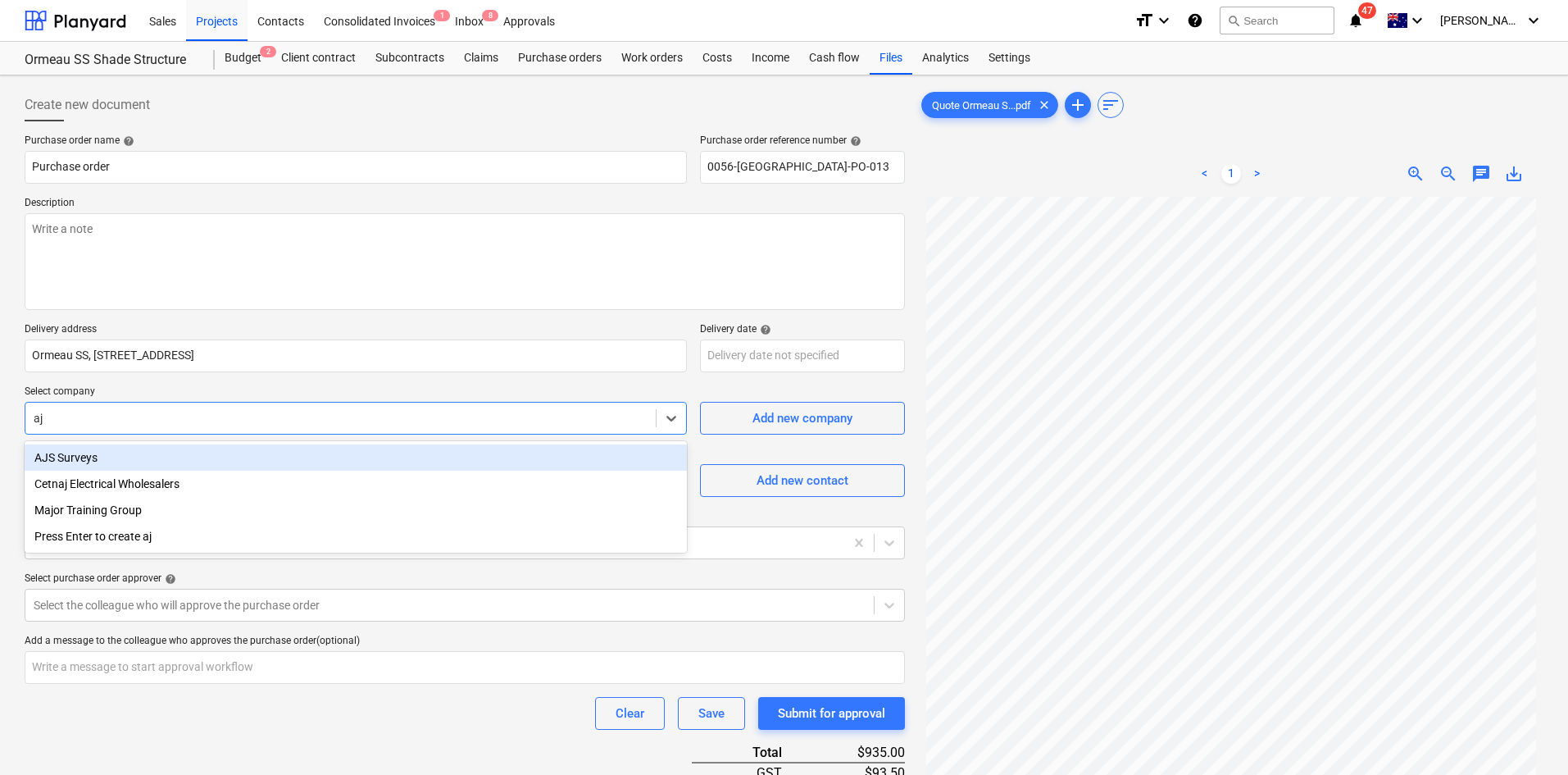
type input "ajs"
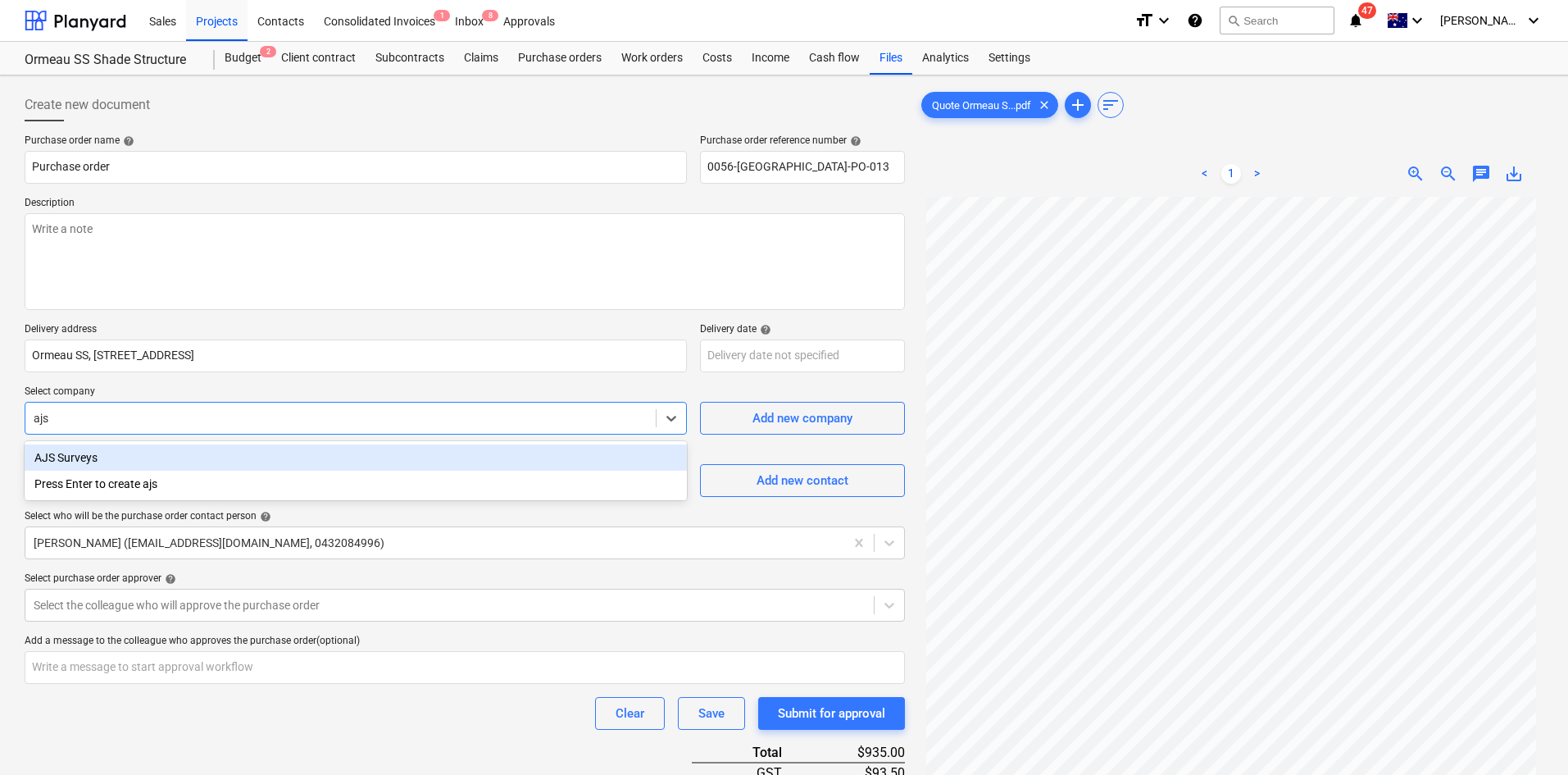
type textarea "x"
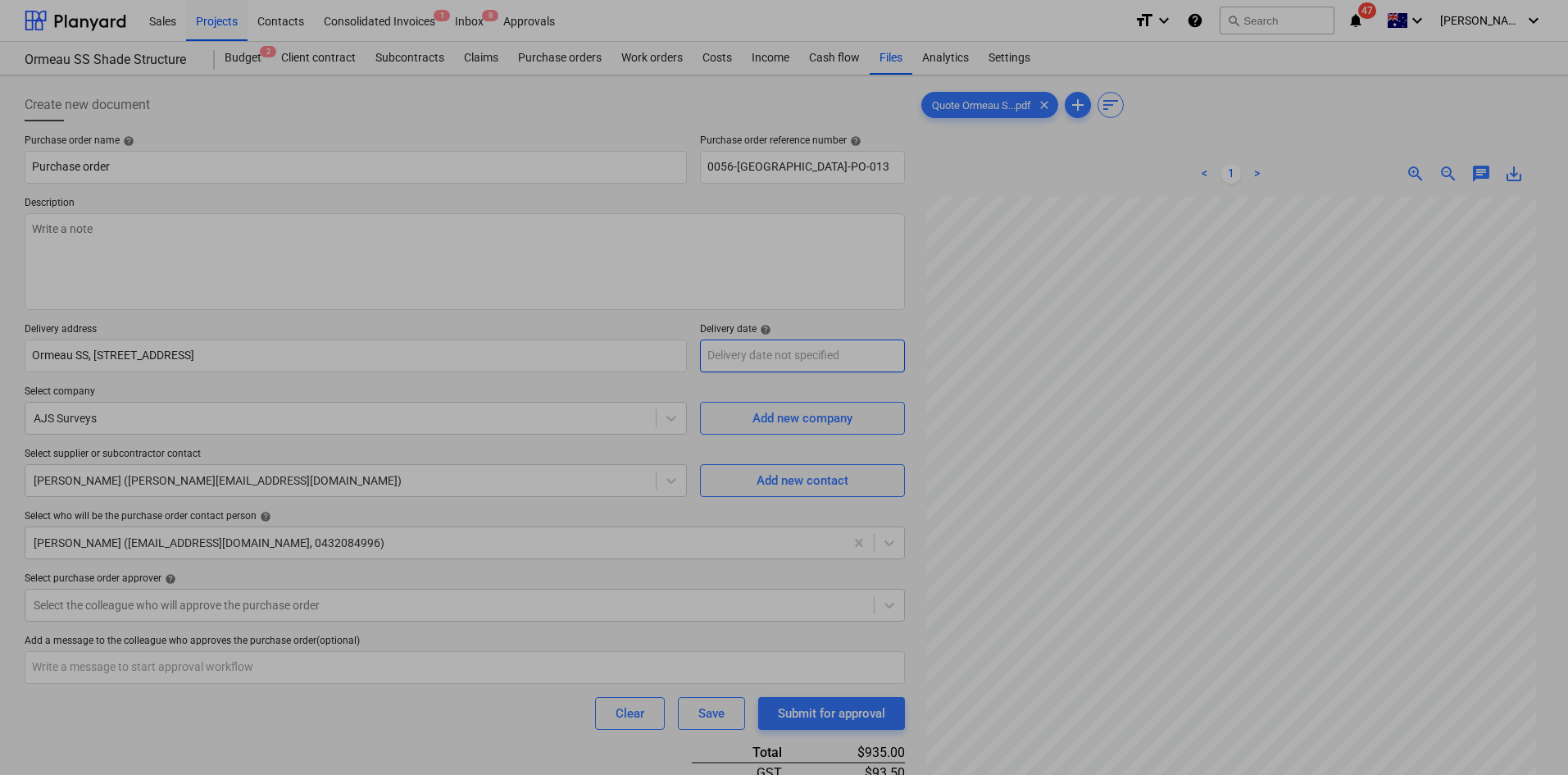
click at [734, 348] on body "Sales Projects Contacts Consolidated Invoices 1 Inbox 8 Approvals format_size k…" at bounding box center [784, 387] width 1568 height 775
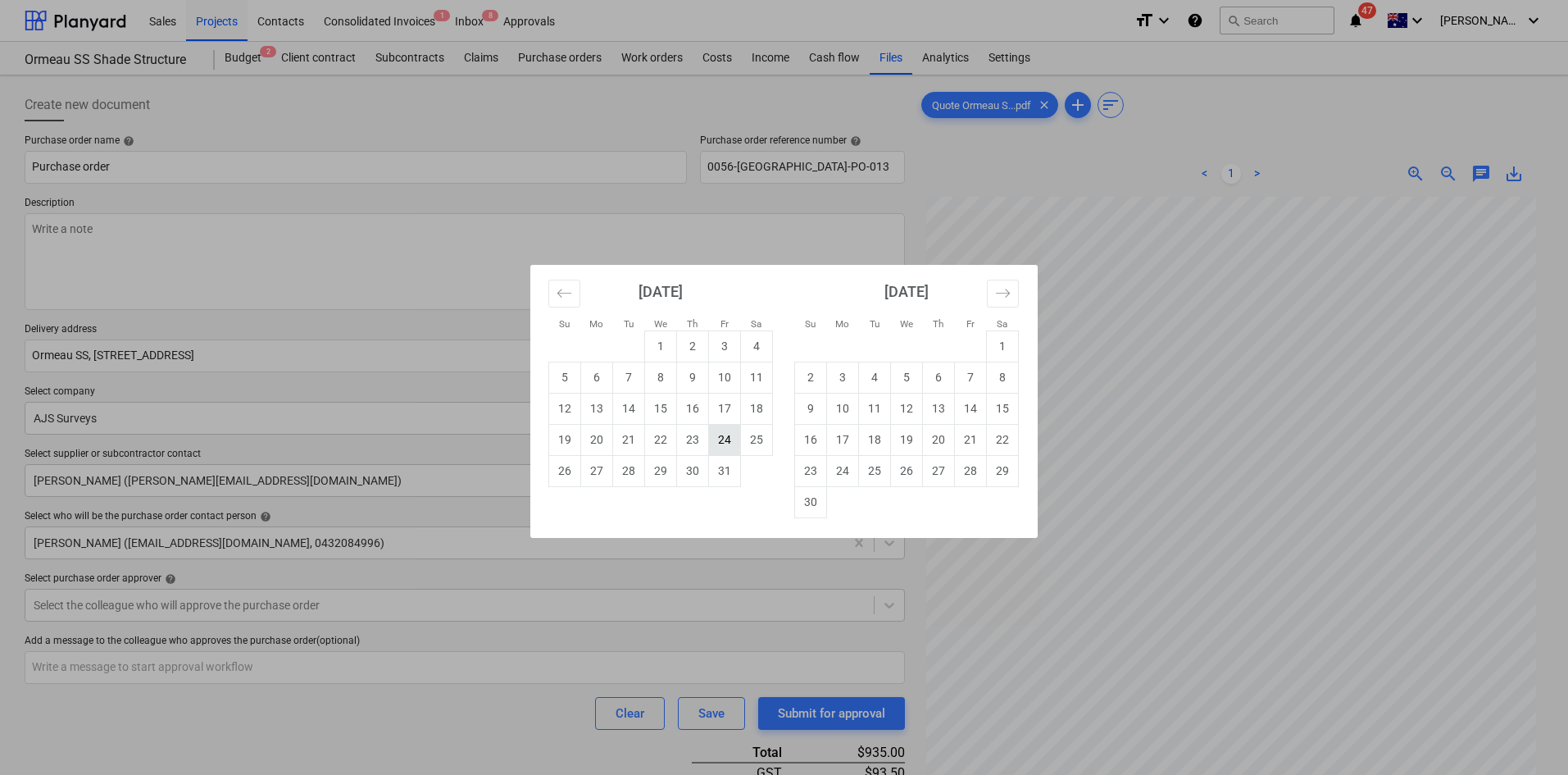
click at [727, 438] on td "24" at bounding box center [725, 439] width 32 height 31
type textarea "x"
type input "[DATE]"
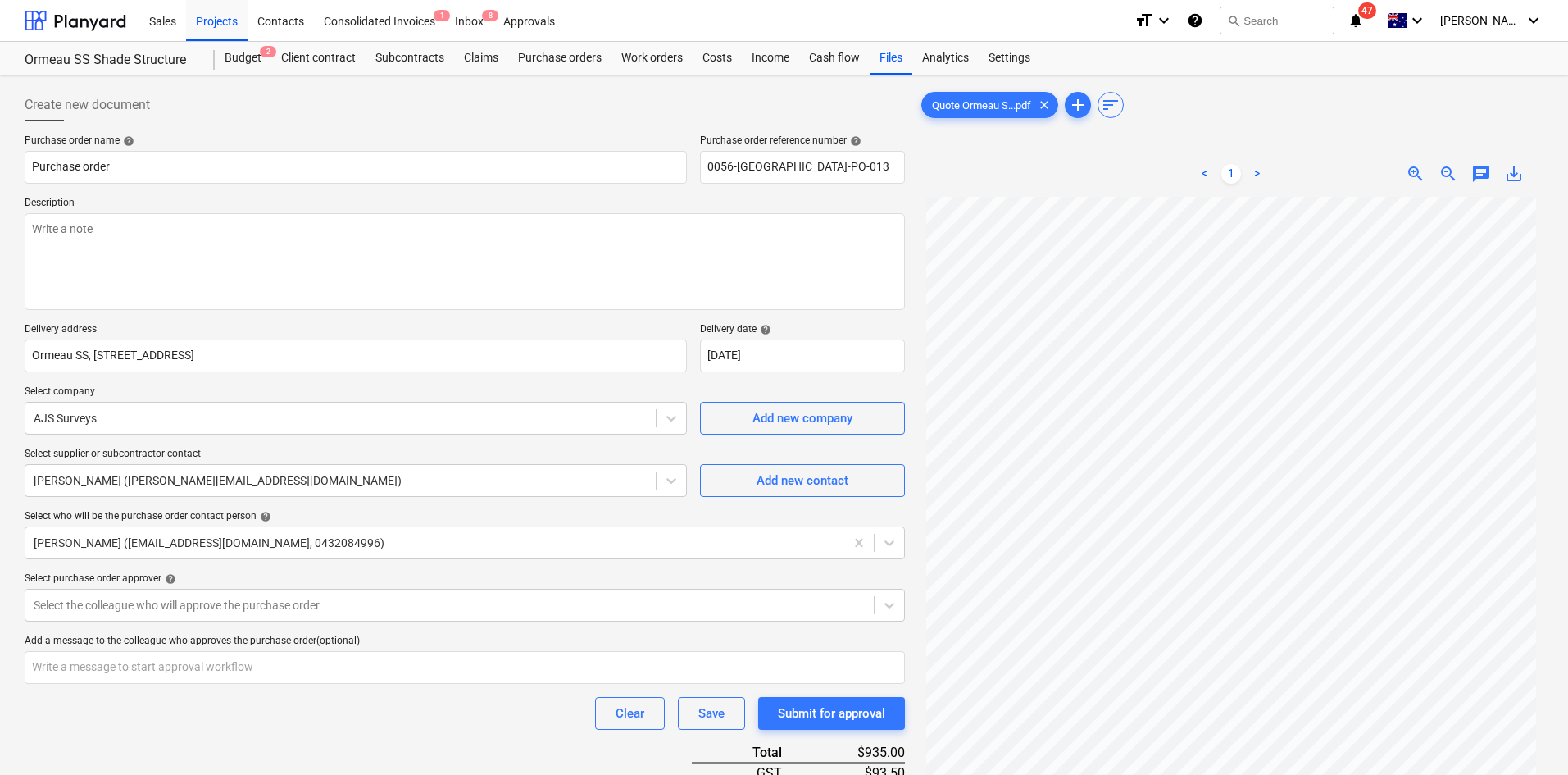
click at [339, 732] on div "Purchase order name help Purchase order Purchase order reference number help 00…" at bounding box center [464, 592] width 880 height 917
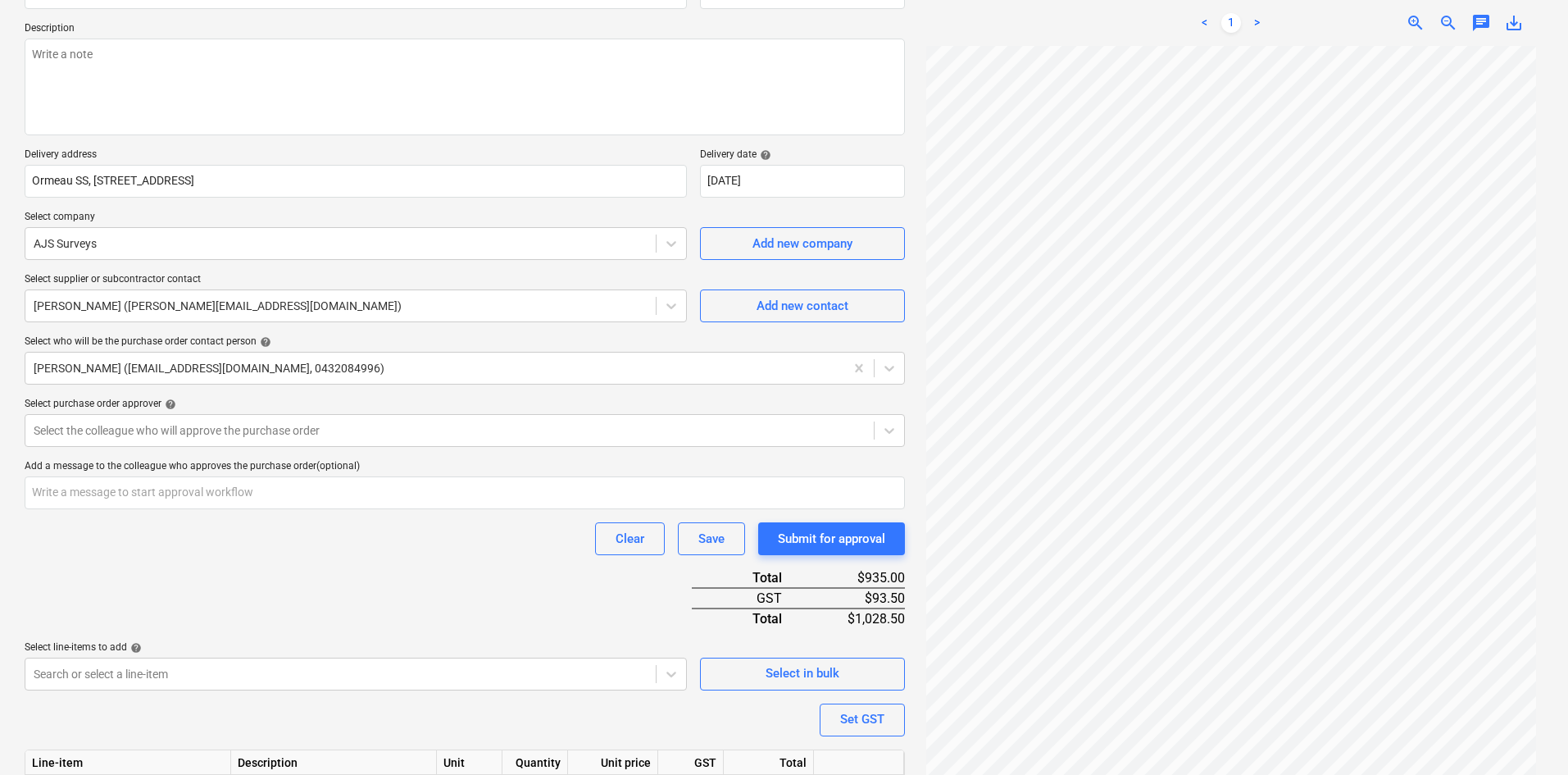
scroll to position [291, 0]
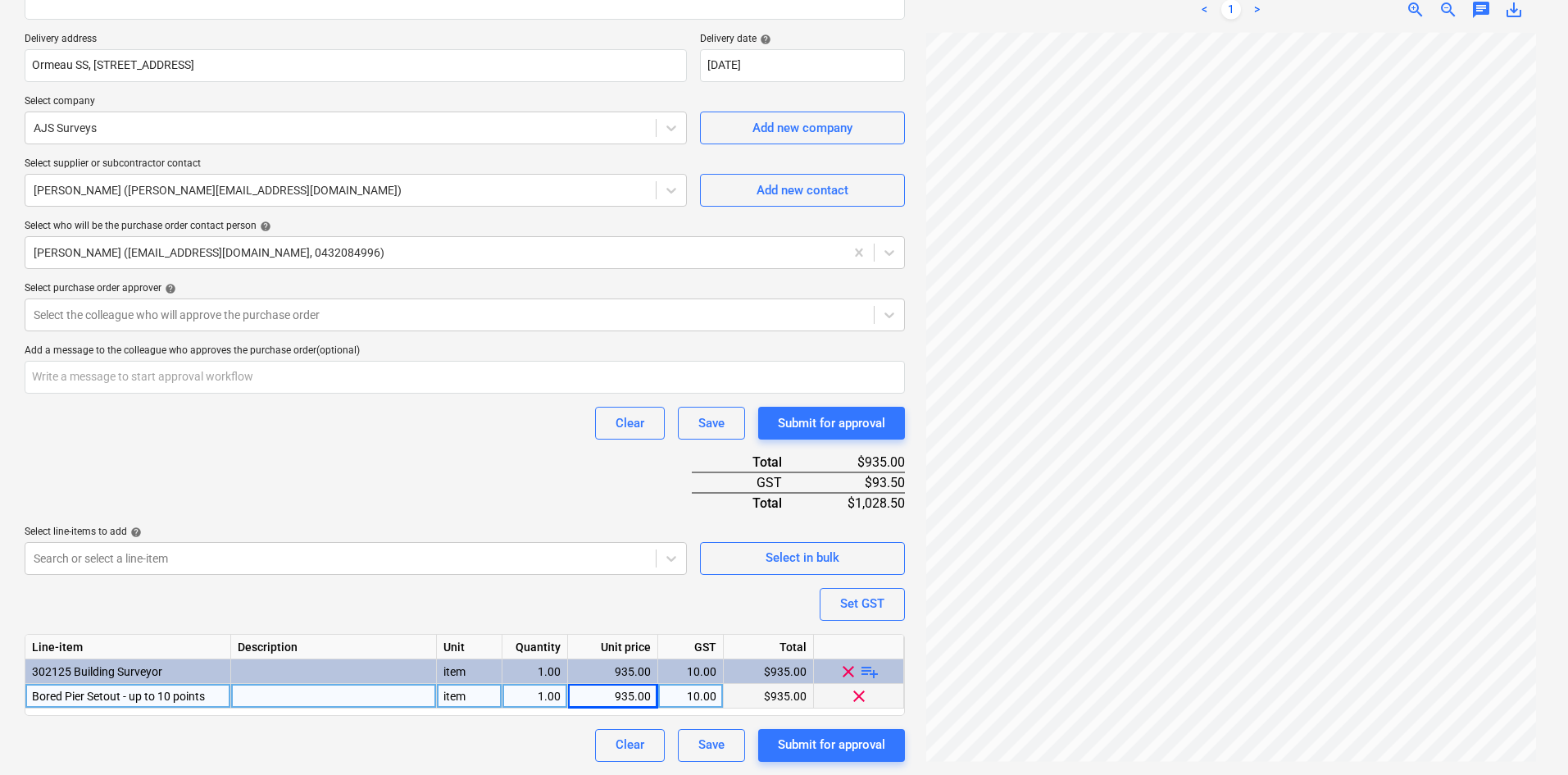
click at [391, 455] on div "Purchase order name help Purchase order Purchase order reference number help 00…" at bounding box center [464, 303] width 880 height 917
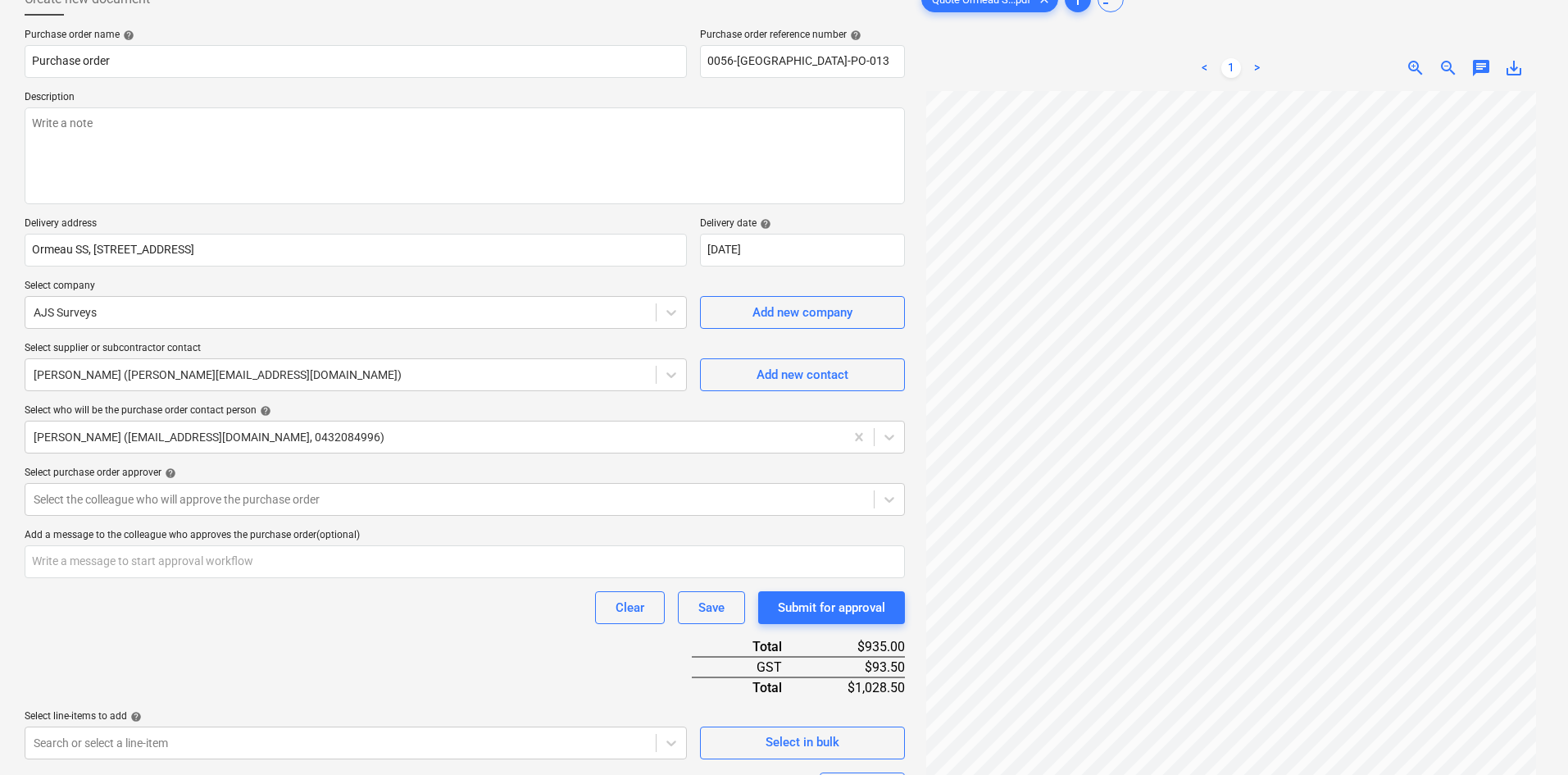
scroll to position [0, 0]
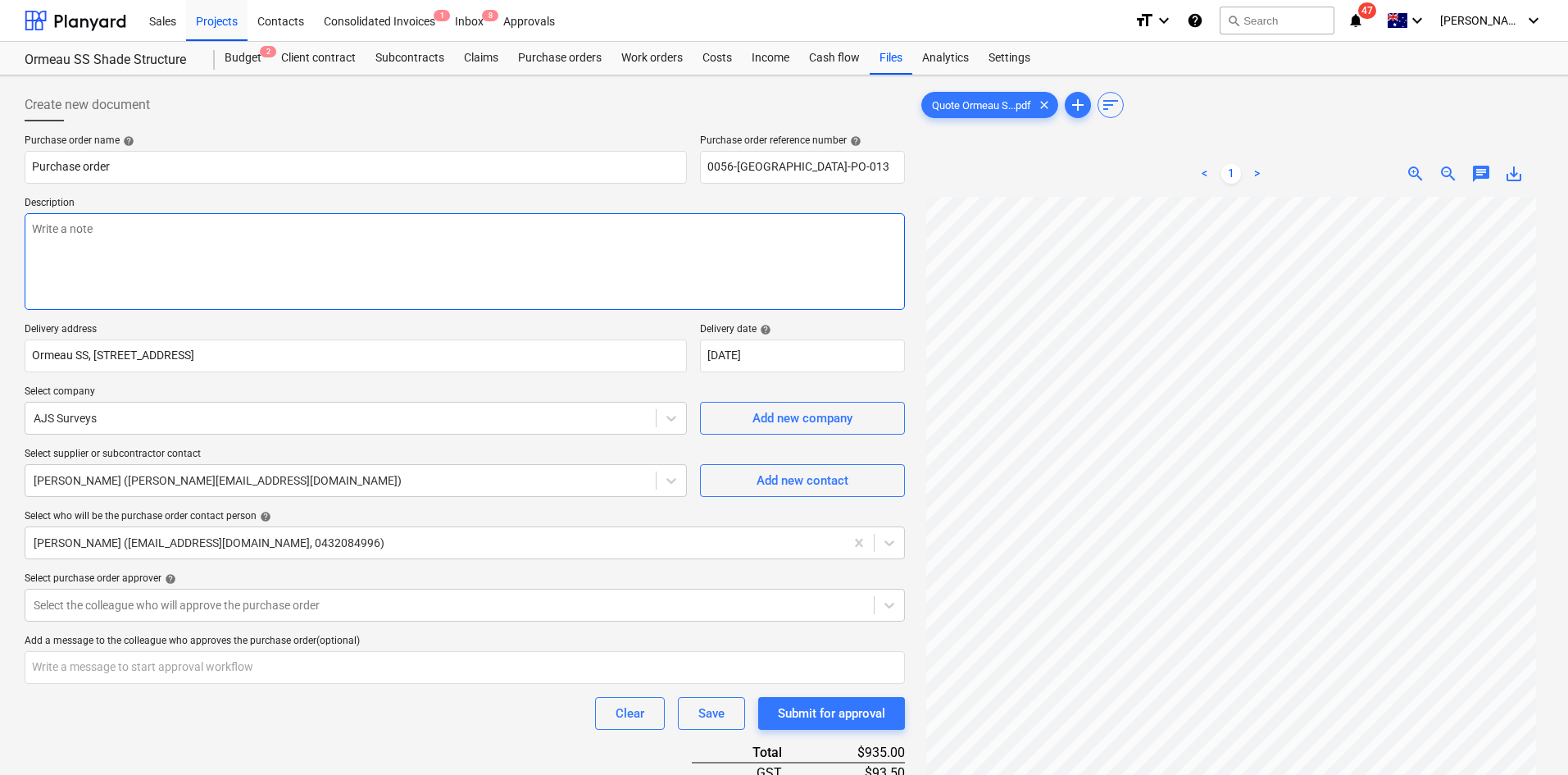
click at [344, 275] on textarea at bounding box center [464, 262] width 880 height 97
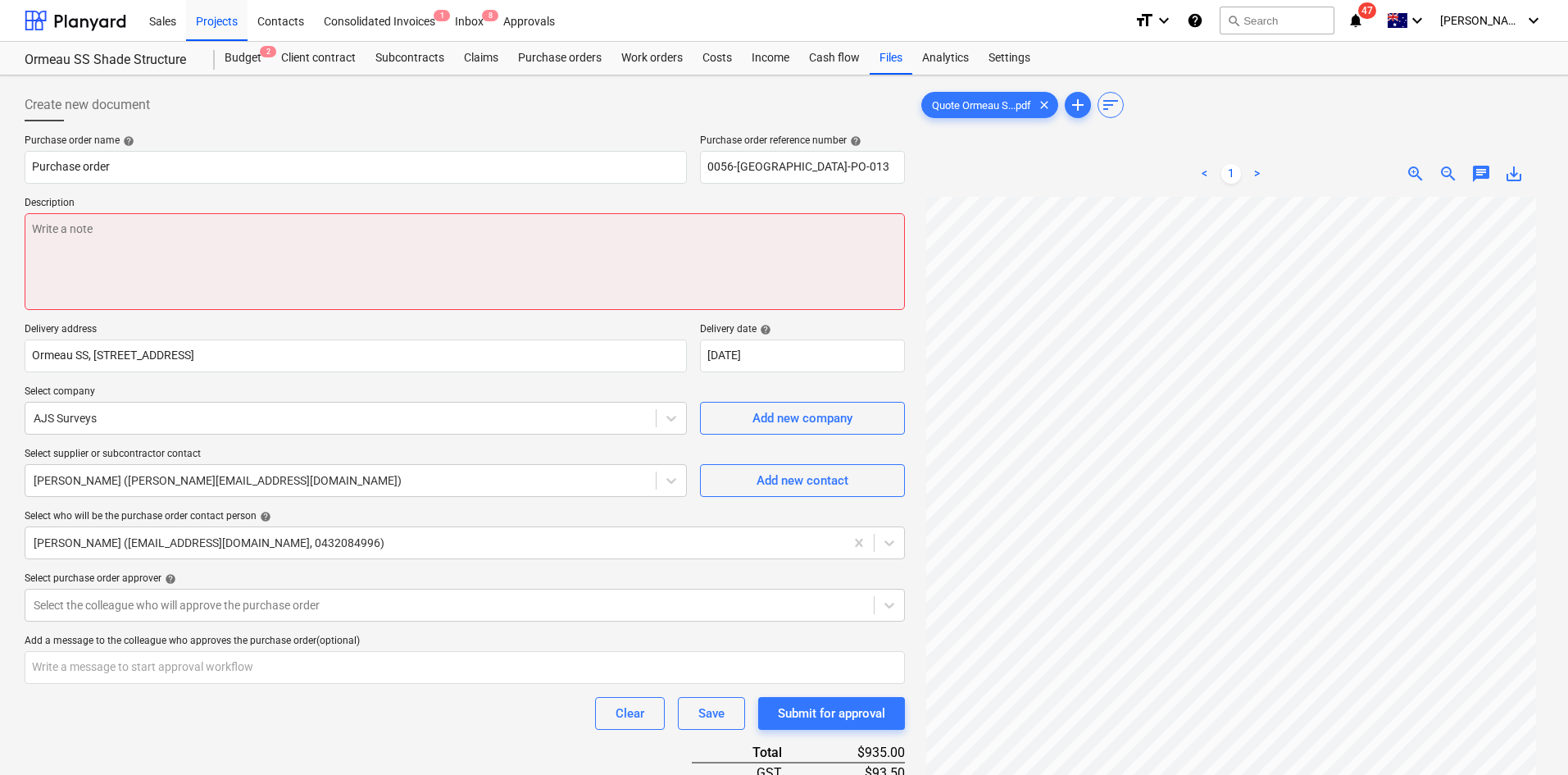
click at [155, 242] on textarea at bounding box center [464, 262] width 880 height 97
paste textarea "Site contact : [PERSON_NAME] - [PHONE_NUMBER]"
type textarea "x"
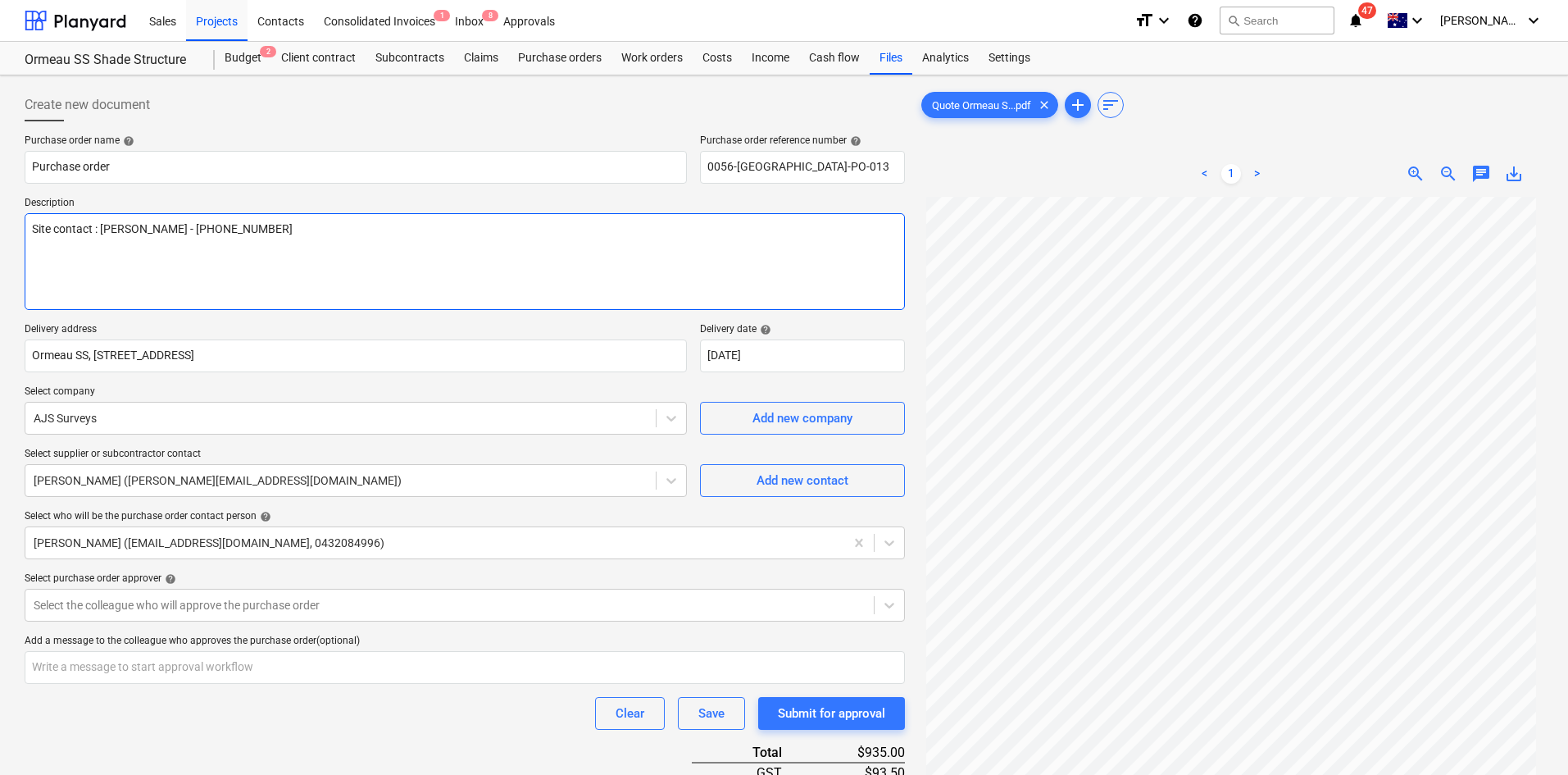
type textarea "Site contact : [PERSON_NAME] - [PHONE_NUMBER]"
click at [221, 185] on div "Purchase order name help Purchase order Purchase order reference number help 00…" at bounding box center [464, 592] width 880 height 917
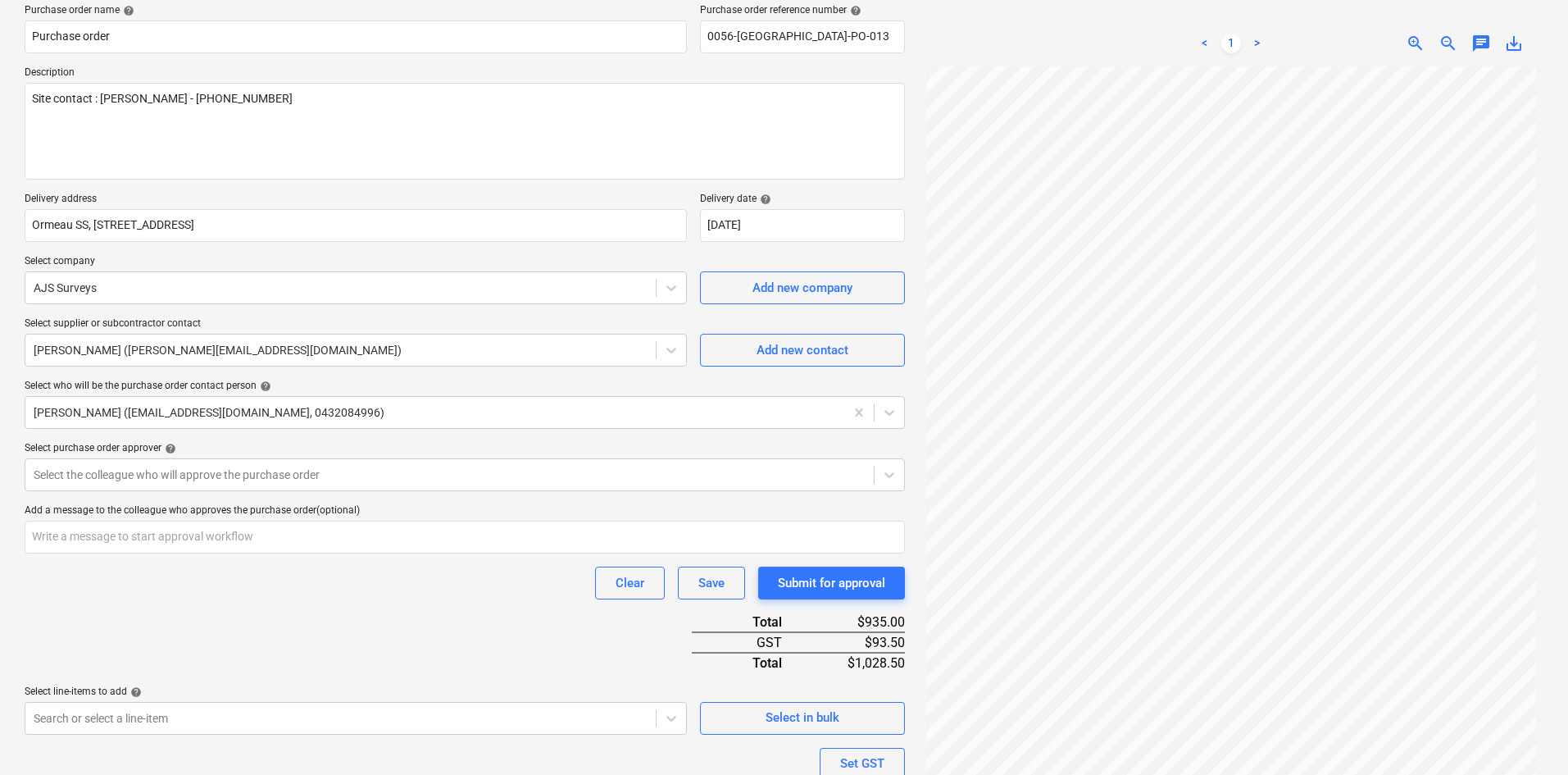
scroll to position [291, 0]
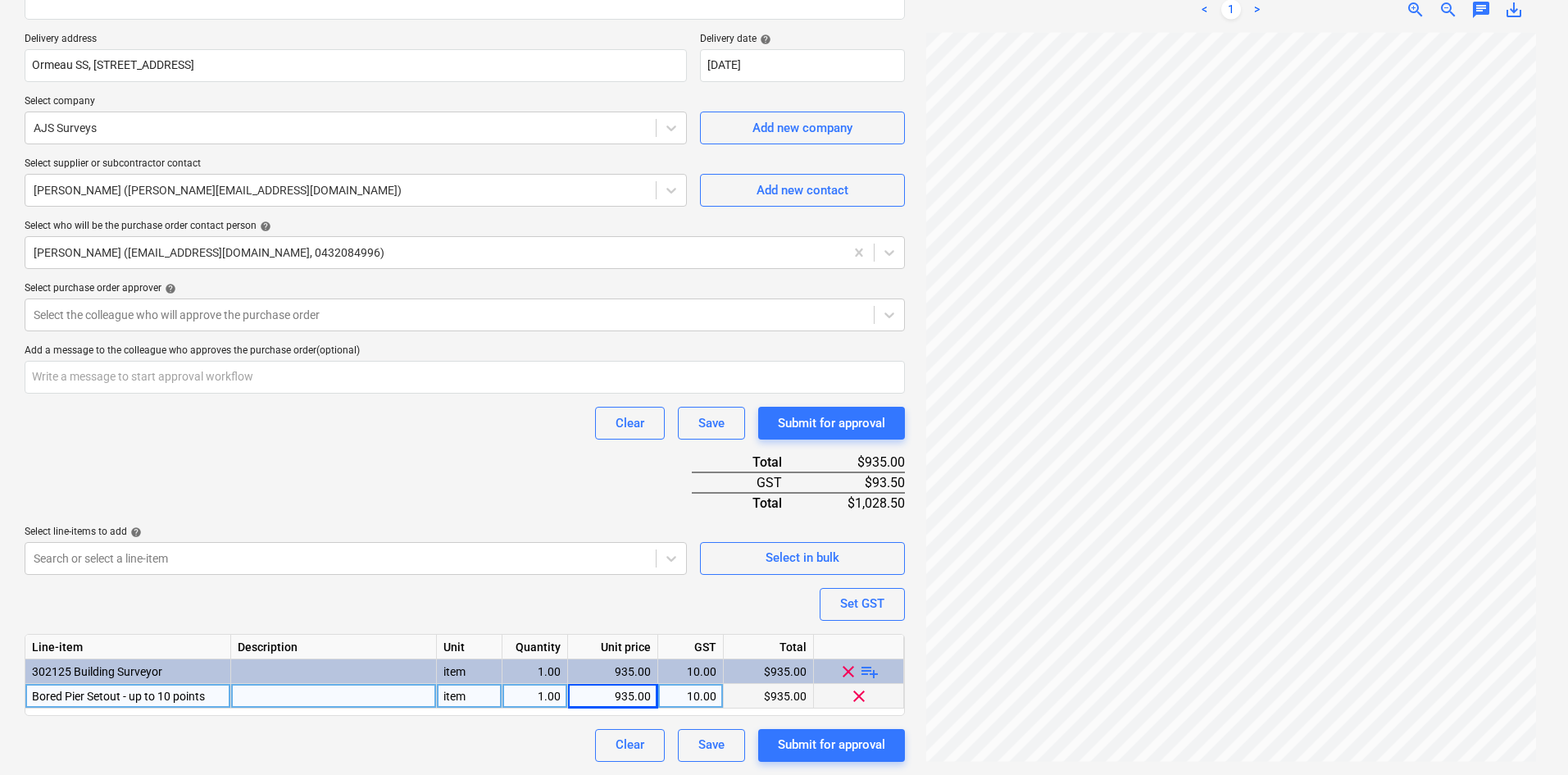
click at [426, 475] on div "Purchase order name help Purchase order Purchase order reference number help 00…" at bounding box center [464, 303] width 880 height 917
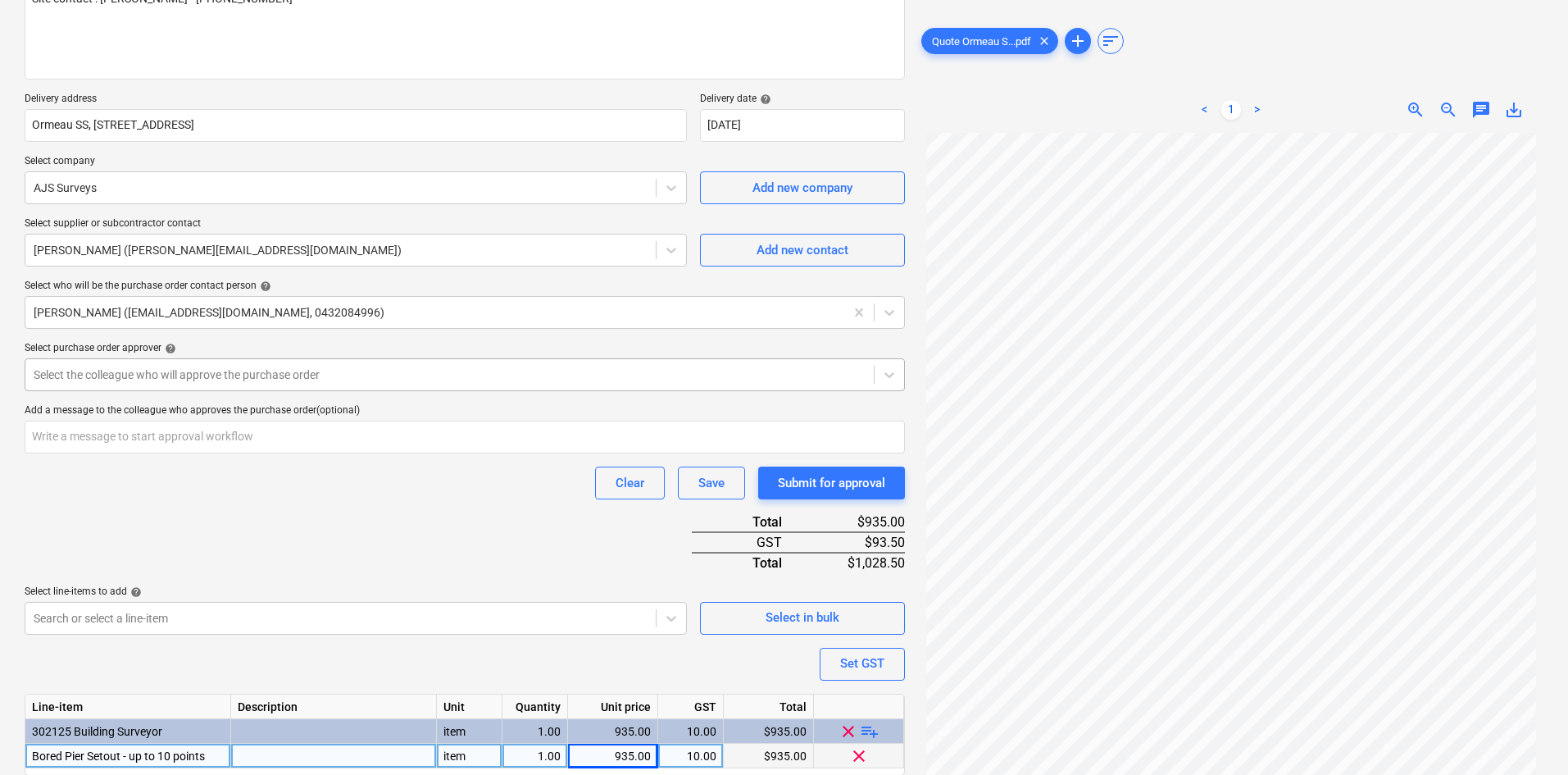
scroll to position [126, 0]
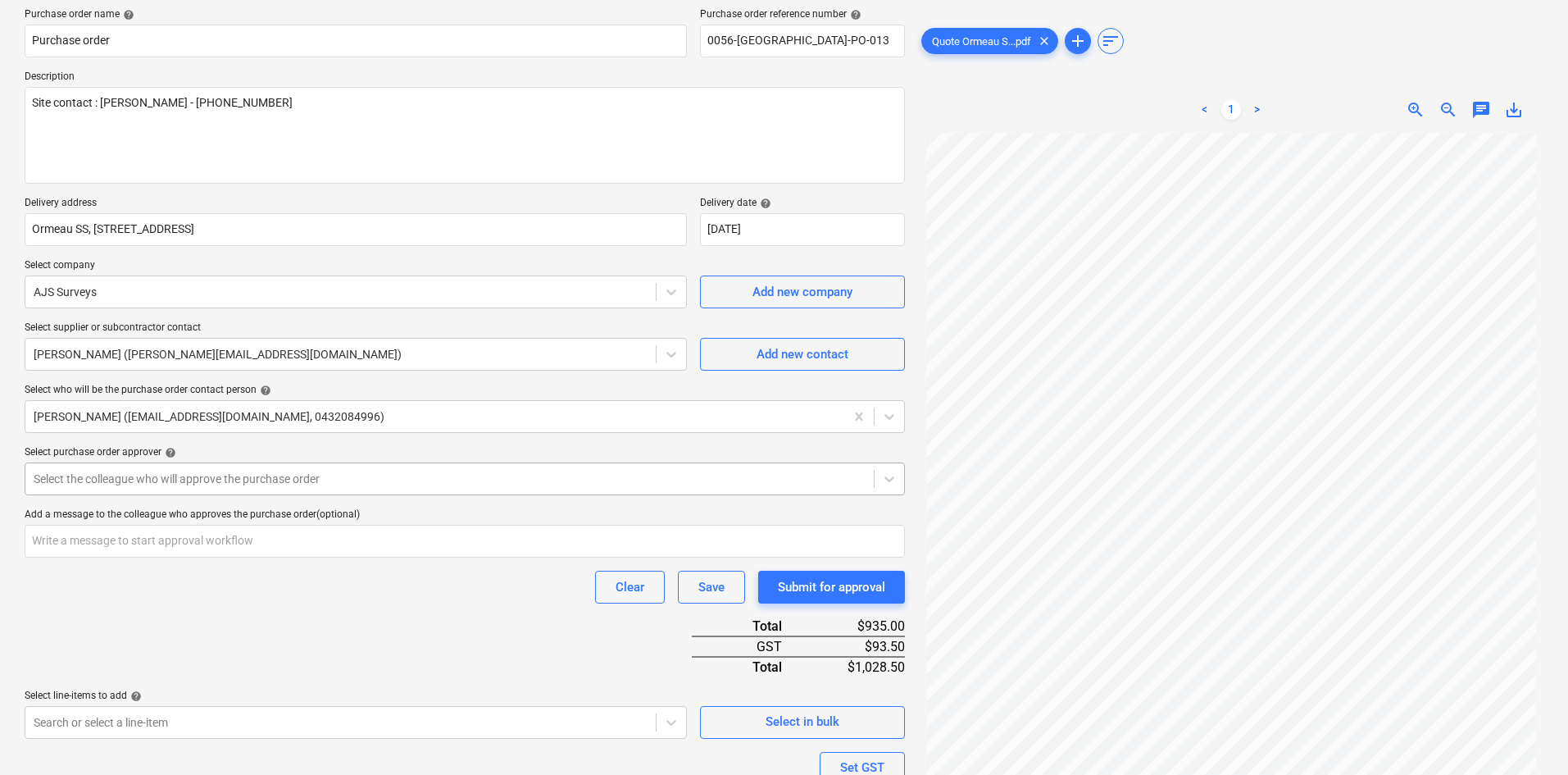
click at [192, 463] on div "Select the colleague who will approve the purchase order" at bounding box center [464, 478] width 880 height 32
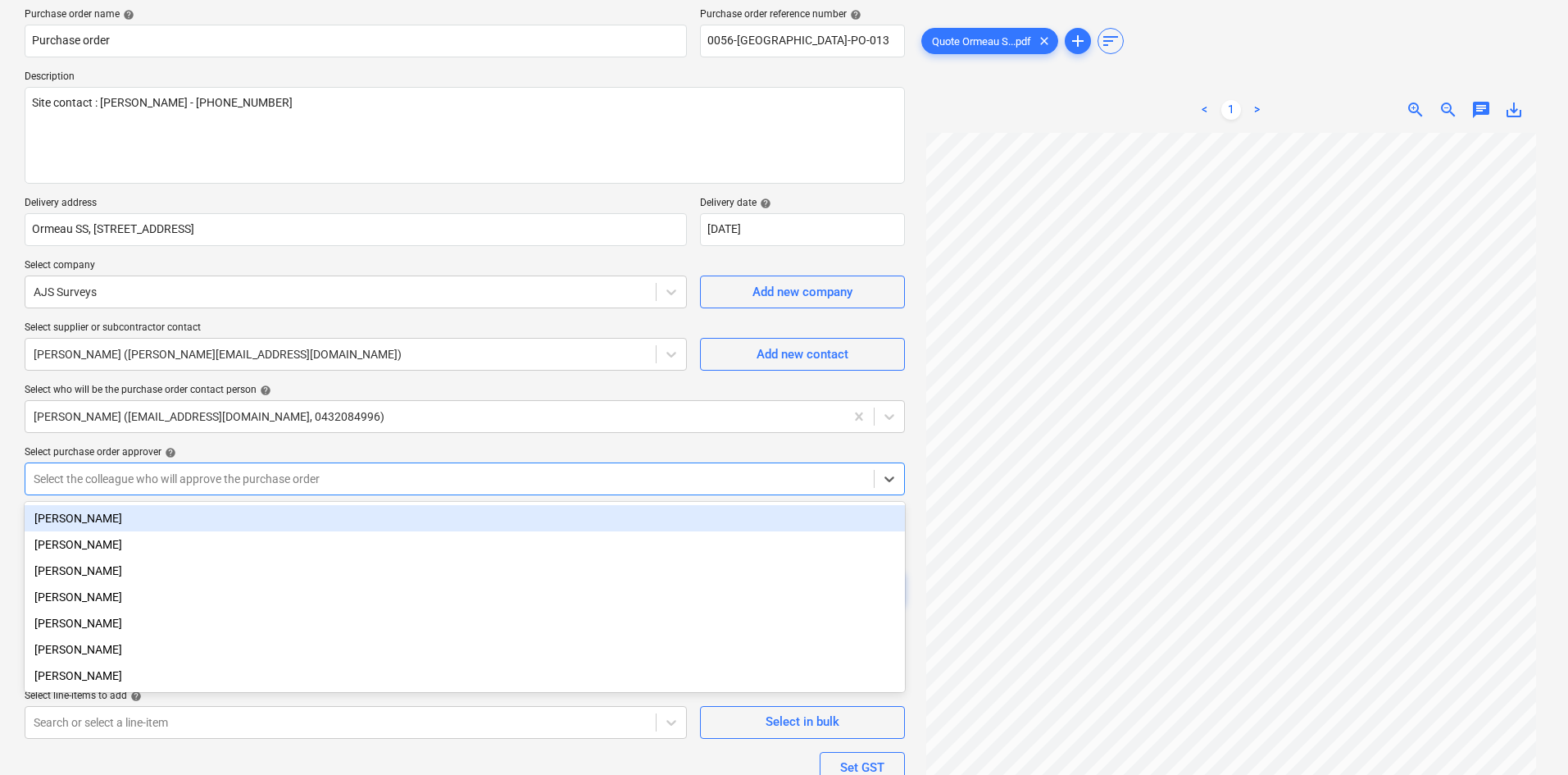
click at [131, 522] on div "[PERSON_NAME]" at bounding box center [464, 518] width 880 height 26
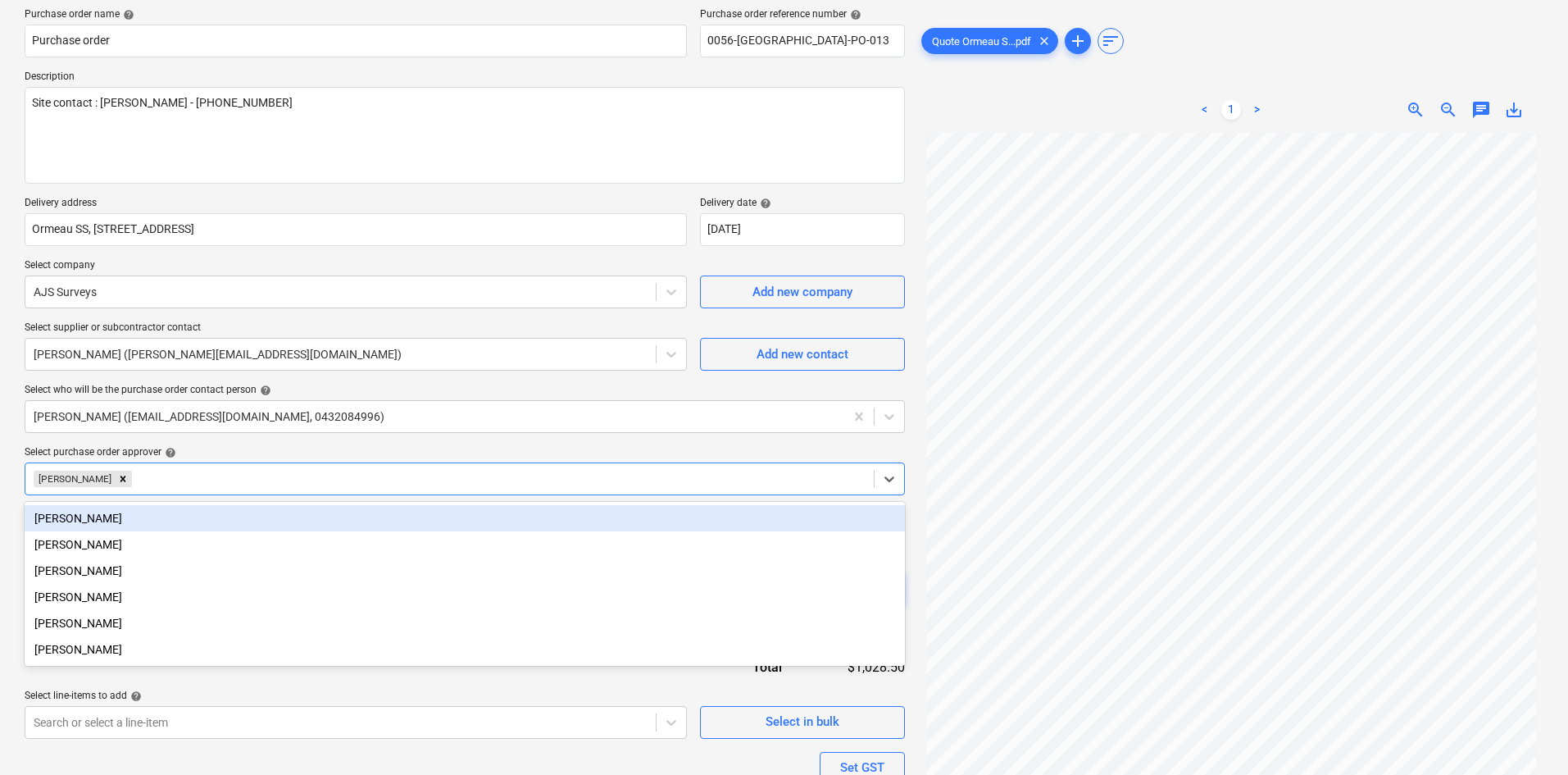
click at [375, 446] on div "Select purchase order approver help" at bounding box center [464, 452] width 880 height 13
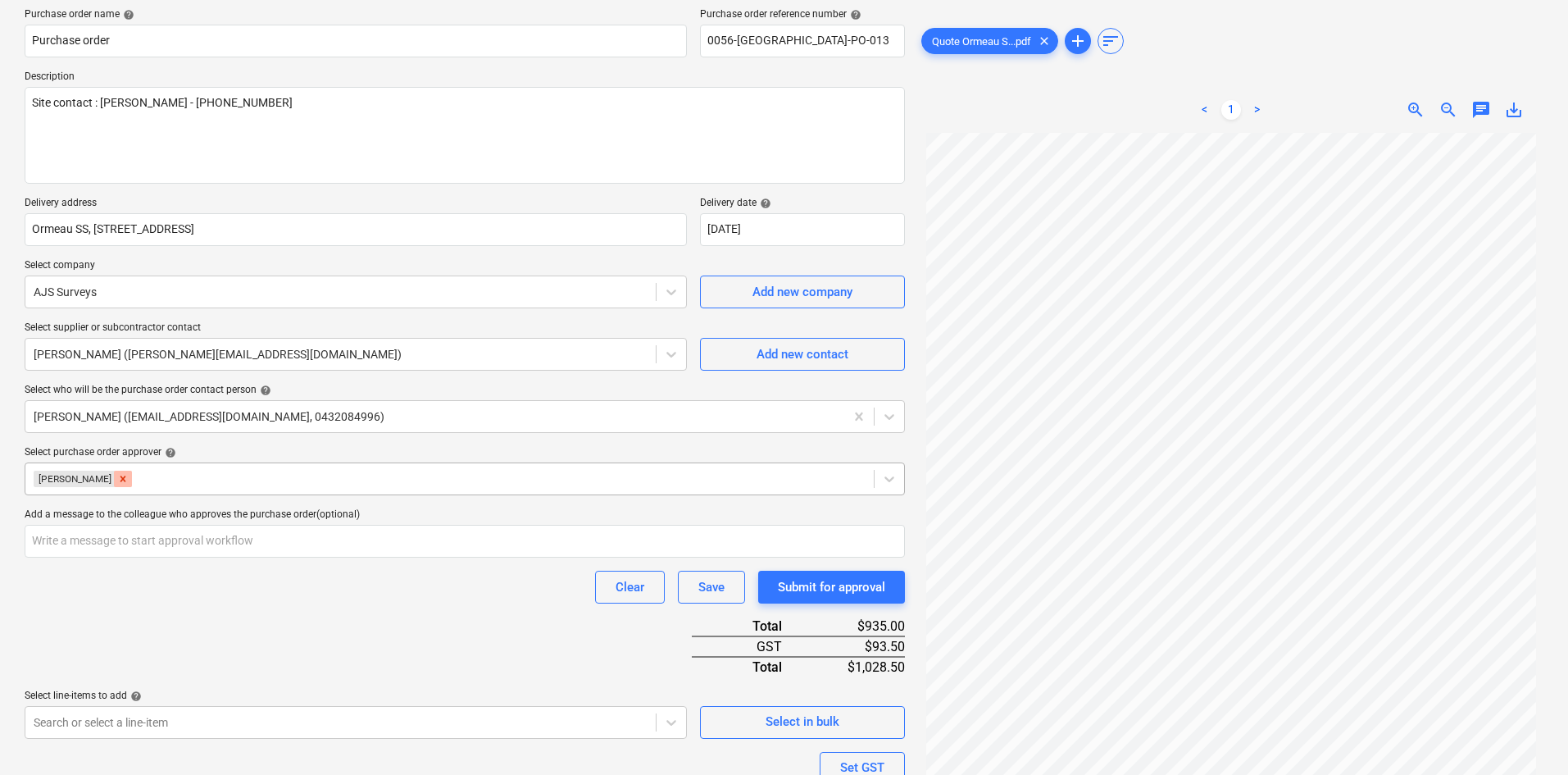
click at [120, 477] on icon "Remove Tejas Pawar" at bounding box center [123, 478] width 6 height 6
type textarea "x"
click at [114, 478] on div at bounding box center [449, 478] width 832 height 17
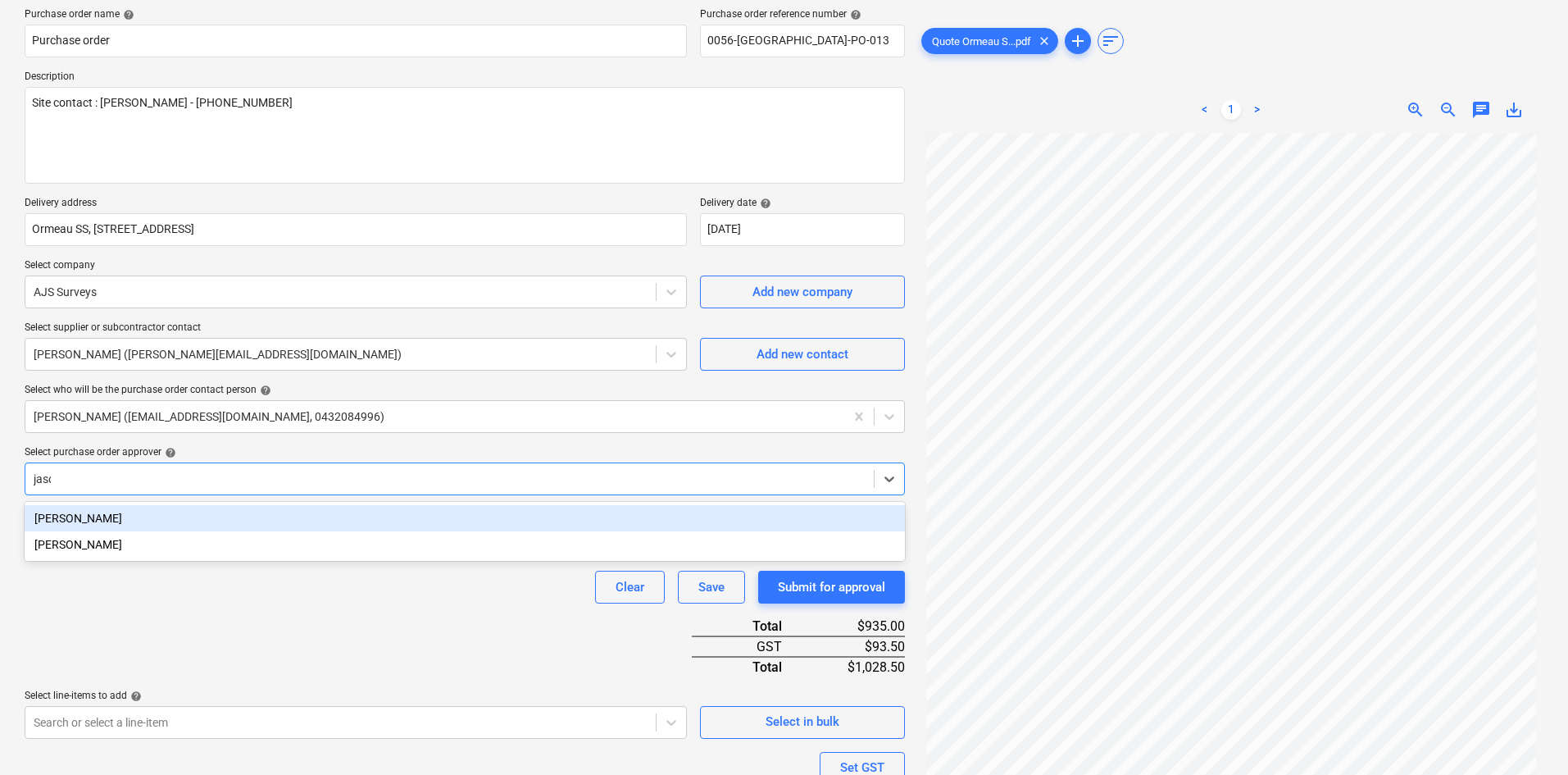
type input "[PERSON_NAME]"
type textarea "x"
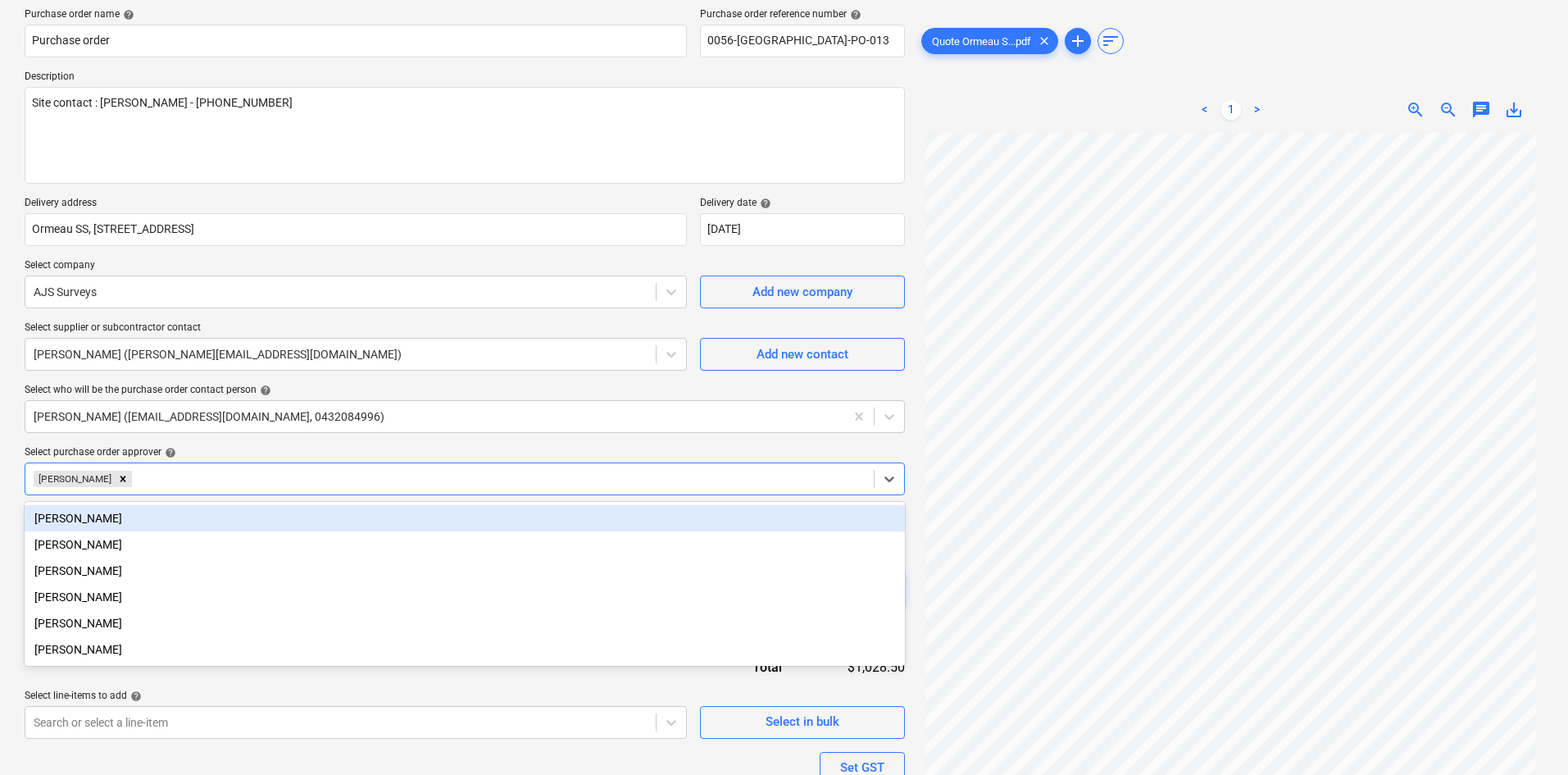
click at [298, 463] on div "[PERSON_NAME]" at bounding box center [464, 478] width 880 height 32
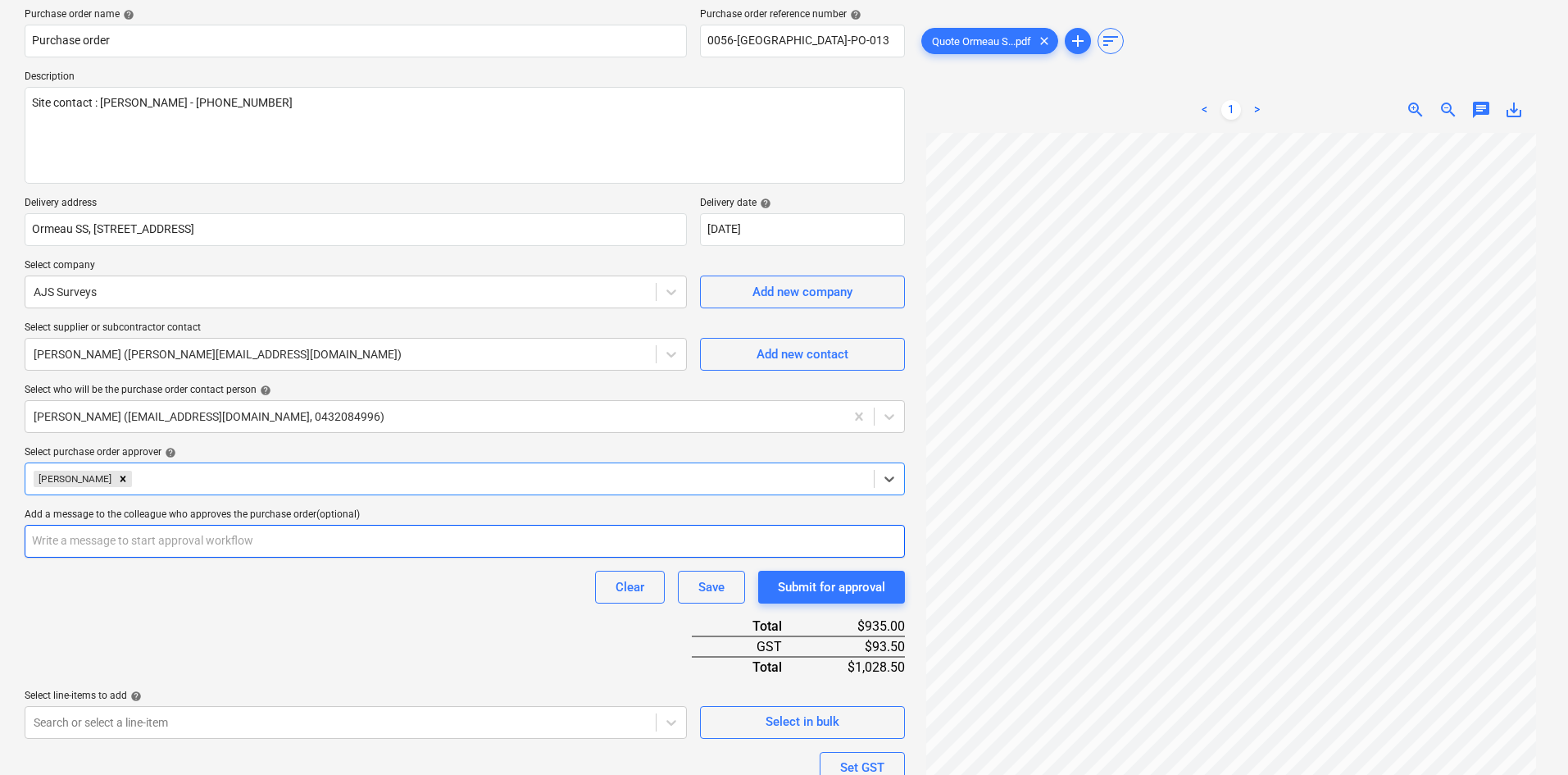
click at [286, 535] on input "text" at bounding box center [464, 541] width 880 height 32
click at [275, 633] on div "Purchase order name help Purchase order Purchase order reference number help 00…" at bounding box center [464, 466] width 880 height 917
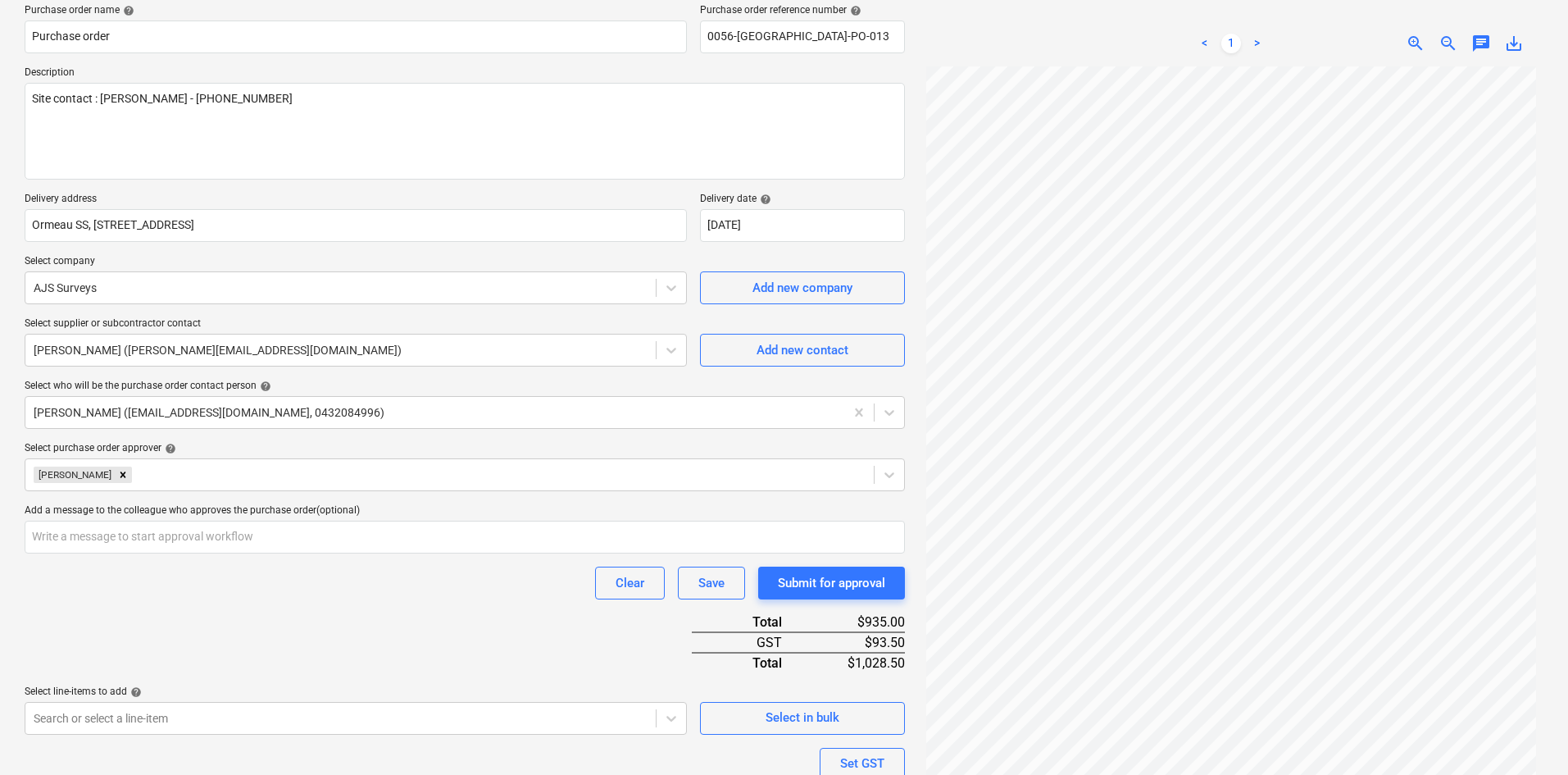
scroll to position [291, 0]
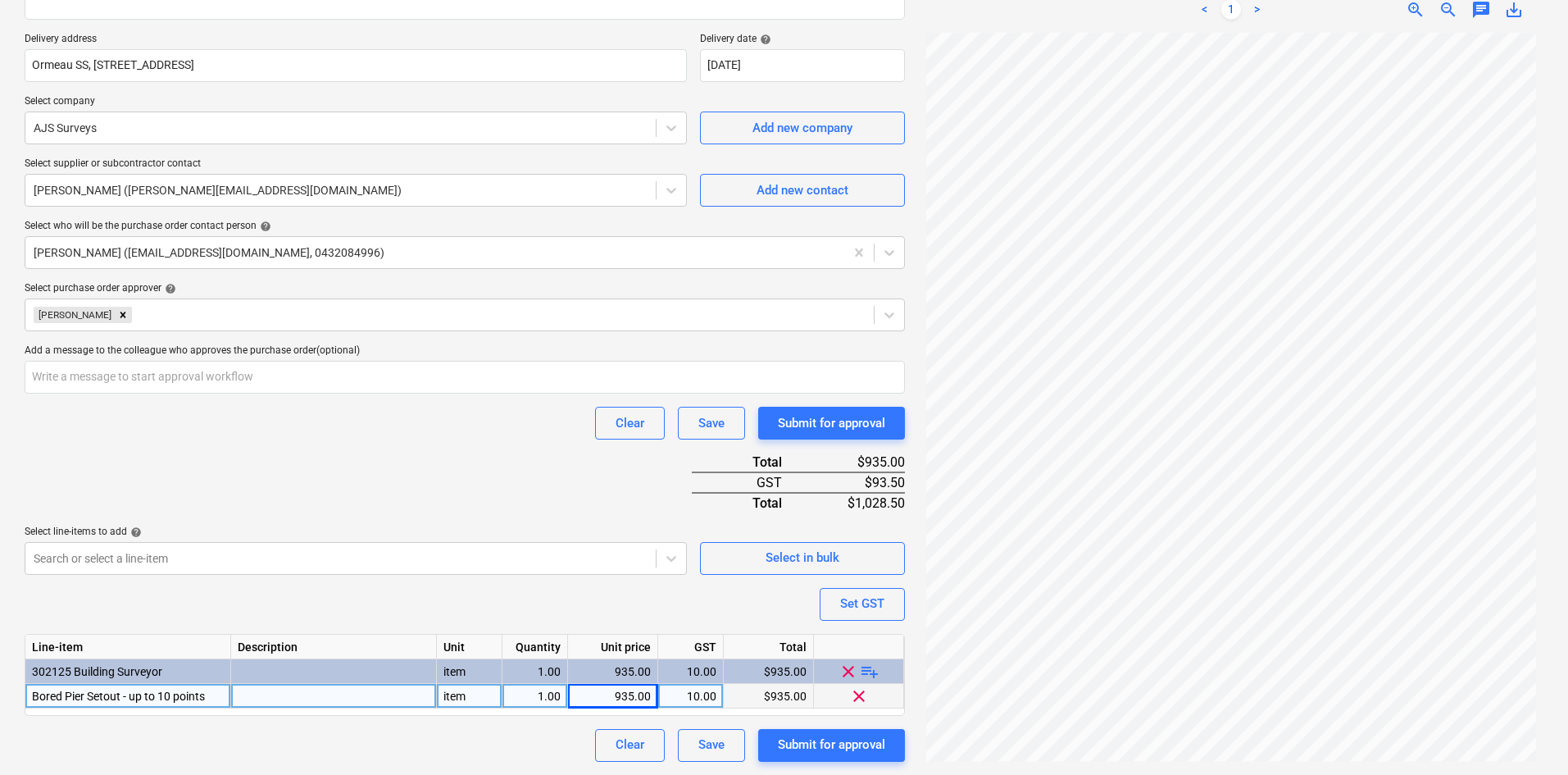
click at [440, 466] on div "Purchase order name help Purchase order Purchase order reference number help 00…" at bounding box center [464, 303] width 880 height 917
drag, startPoint x: 631, startPoint y: 691, endPoint x: 620, endPoint y: 694, distance: 11.4
click at [620, 694] on div "935.00" at bounding box center [612, 696] width 76 height 25
type textarea "x"
type input "850"
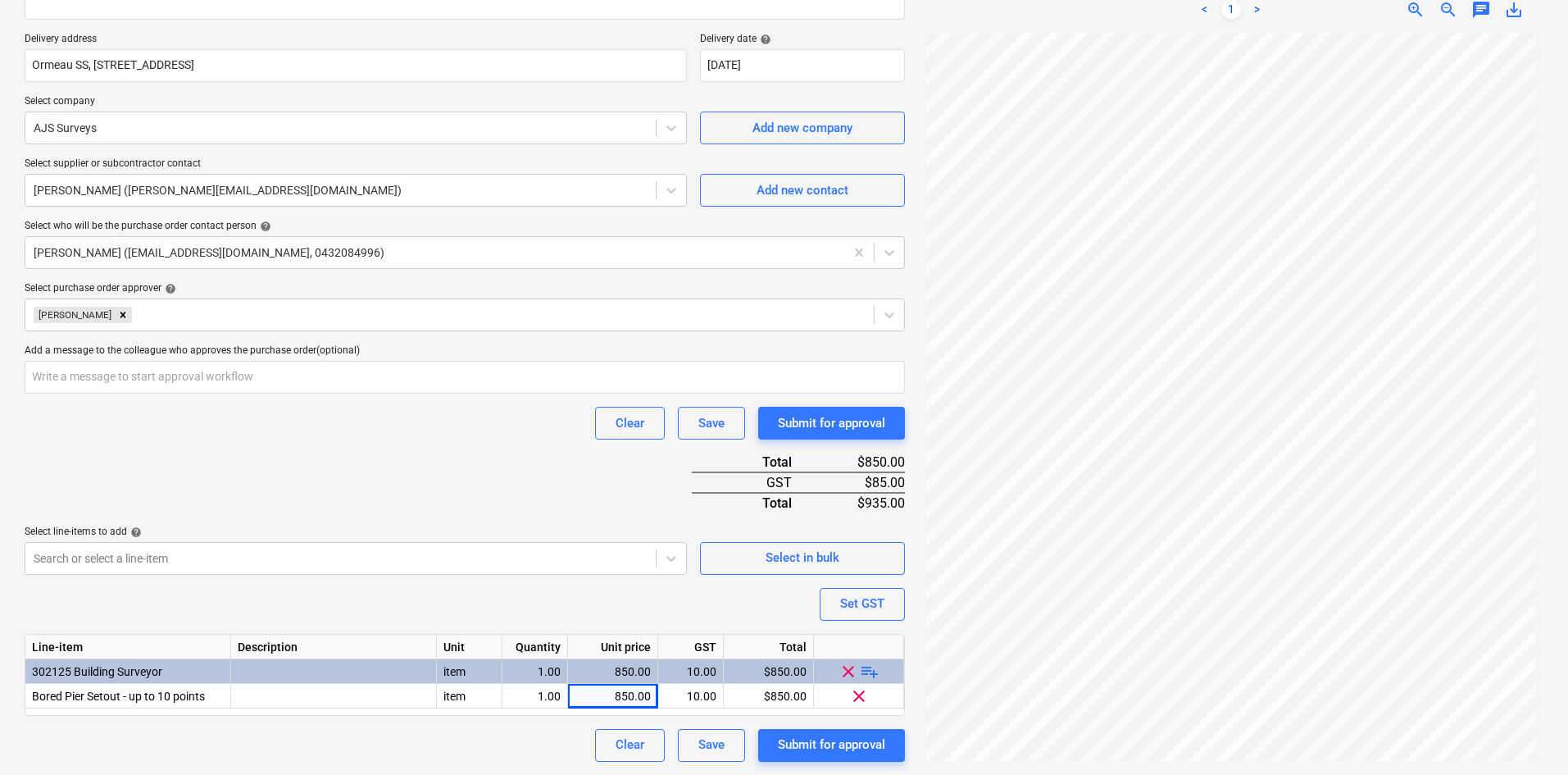
click at [460, 510] on div "Purchase order name help Purchase order Purchase order reference number help 00…" at bounding box center [464, 303] width 880 height 917
click at [304, 457] on div "Purchase order name help Purchase order Purchase order reference number help 00…" at bounding box center [464, 303] width 880 height 917
click at [832, 737] on div "Submit for approval" at bounding box center [831, 744] width 107 height 21
type textarea "x"
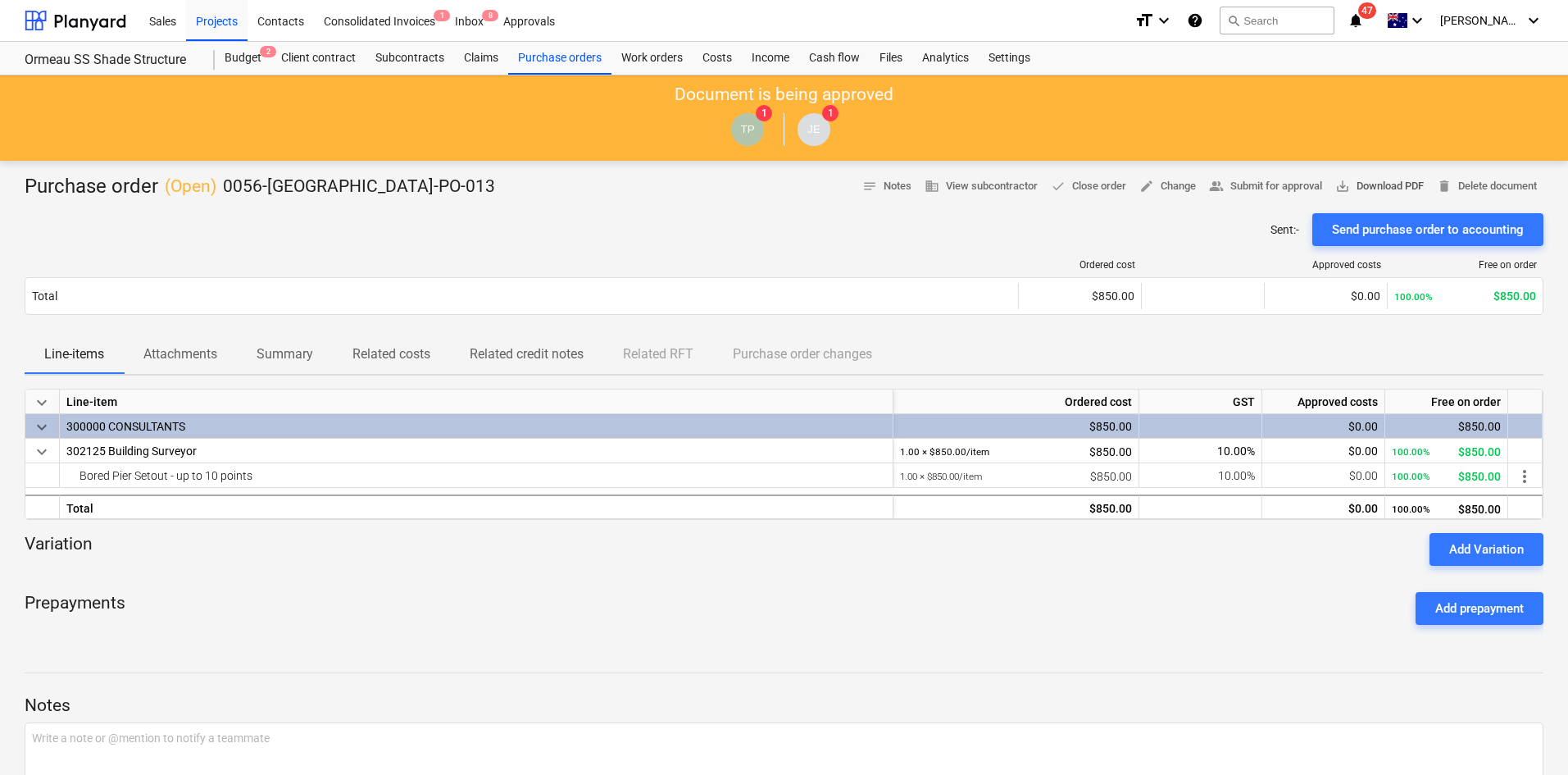
click at [1347, 187] on span "save_alt Download PDF" at bounding box center [1378, 186] width 89 height 18
click at [240, 18] on div "Projects" at bounding box center [217, 20] width 61 height 42
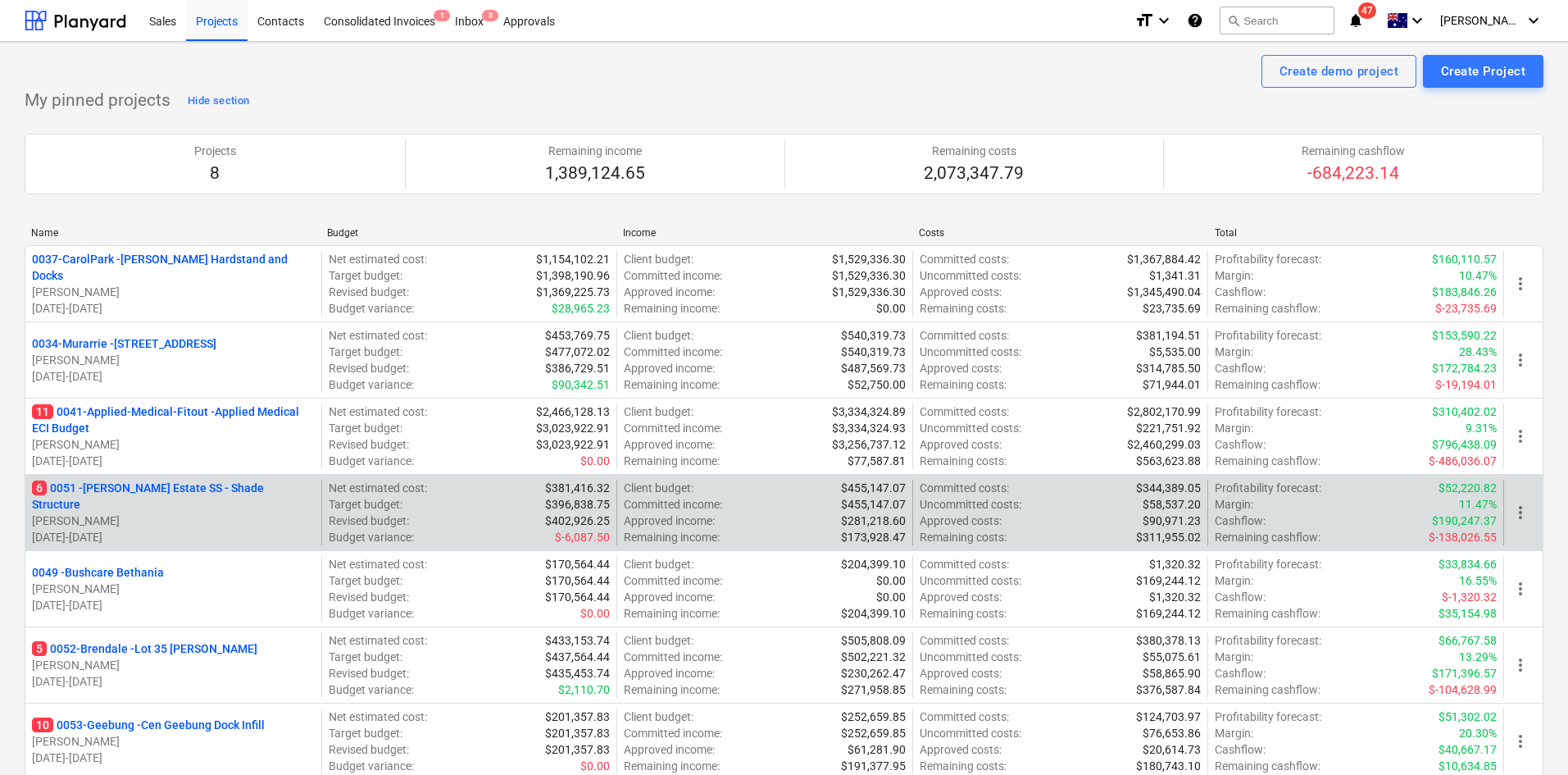
click at [198, 499] on p "6 0051 - [PERSON_NAME] Estate SS - Shade Structure" at bounding box center [173, 495] width 283 height 32
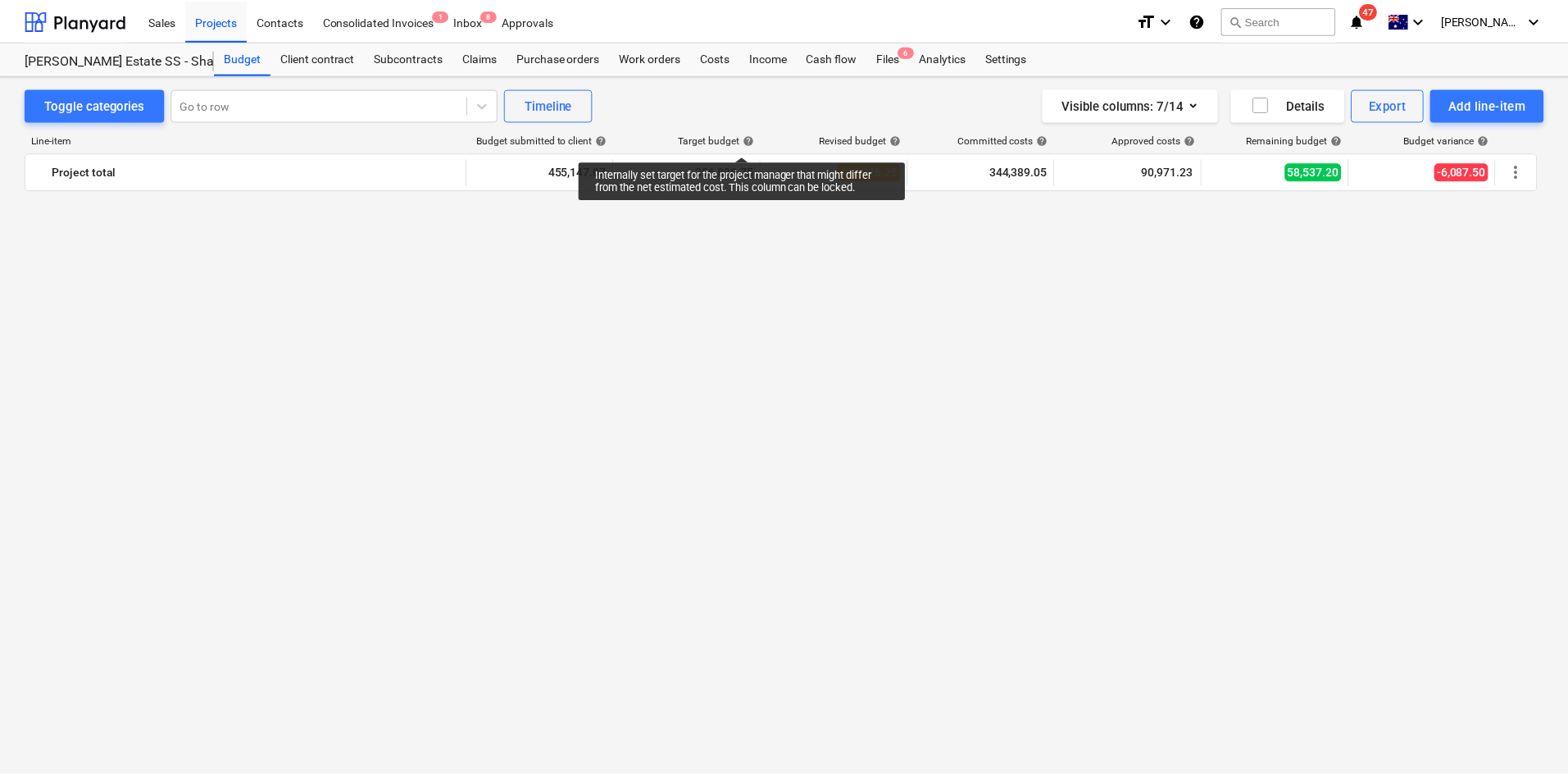
scroll to position [3082, 0]
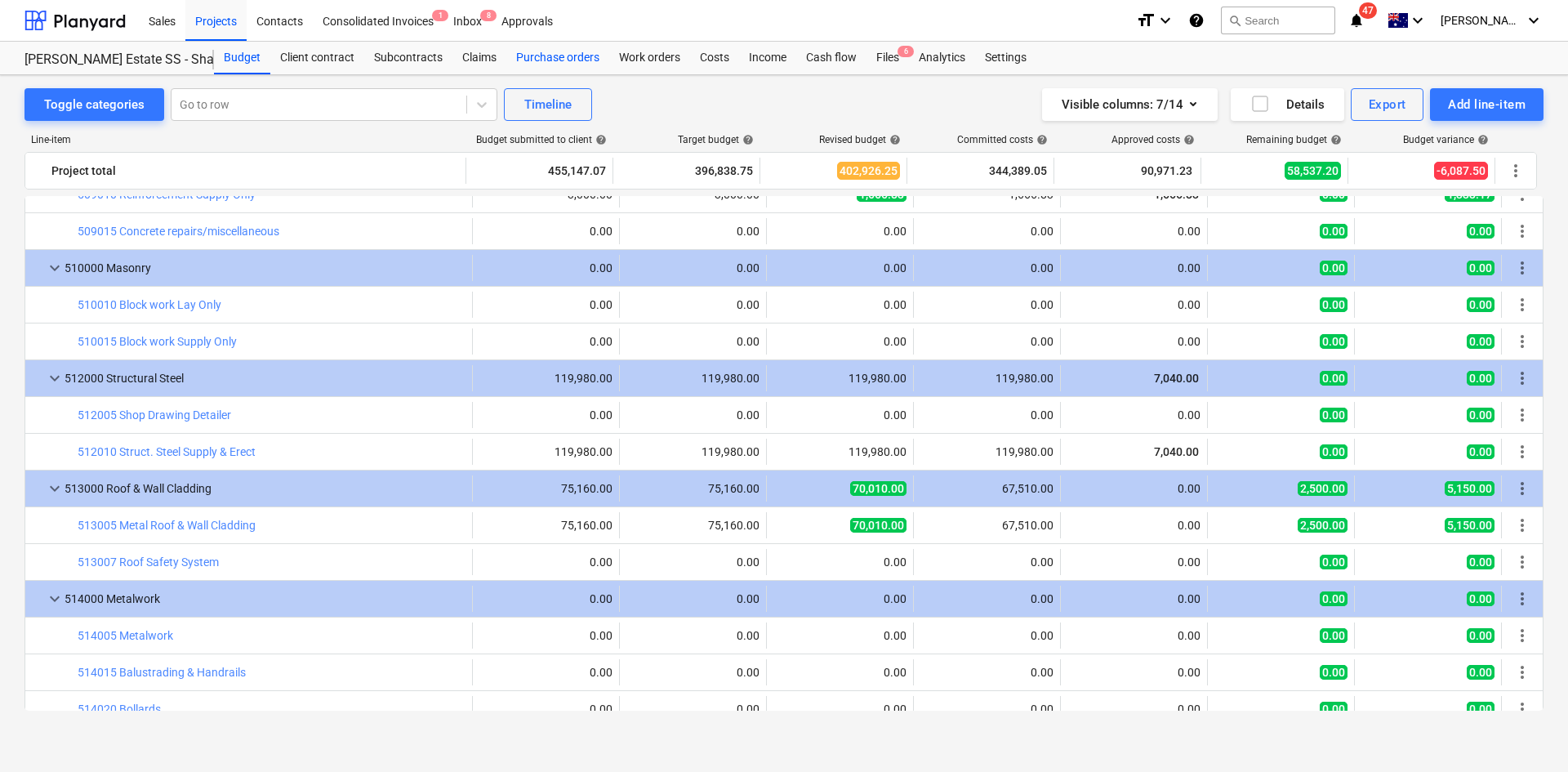
click at [556, 56] on div "Purchase orders" at bounding box center [558, 58] width 103 height 32
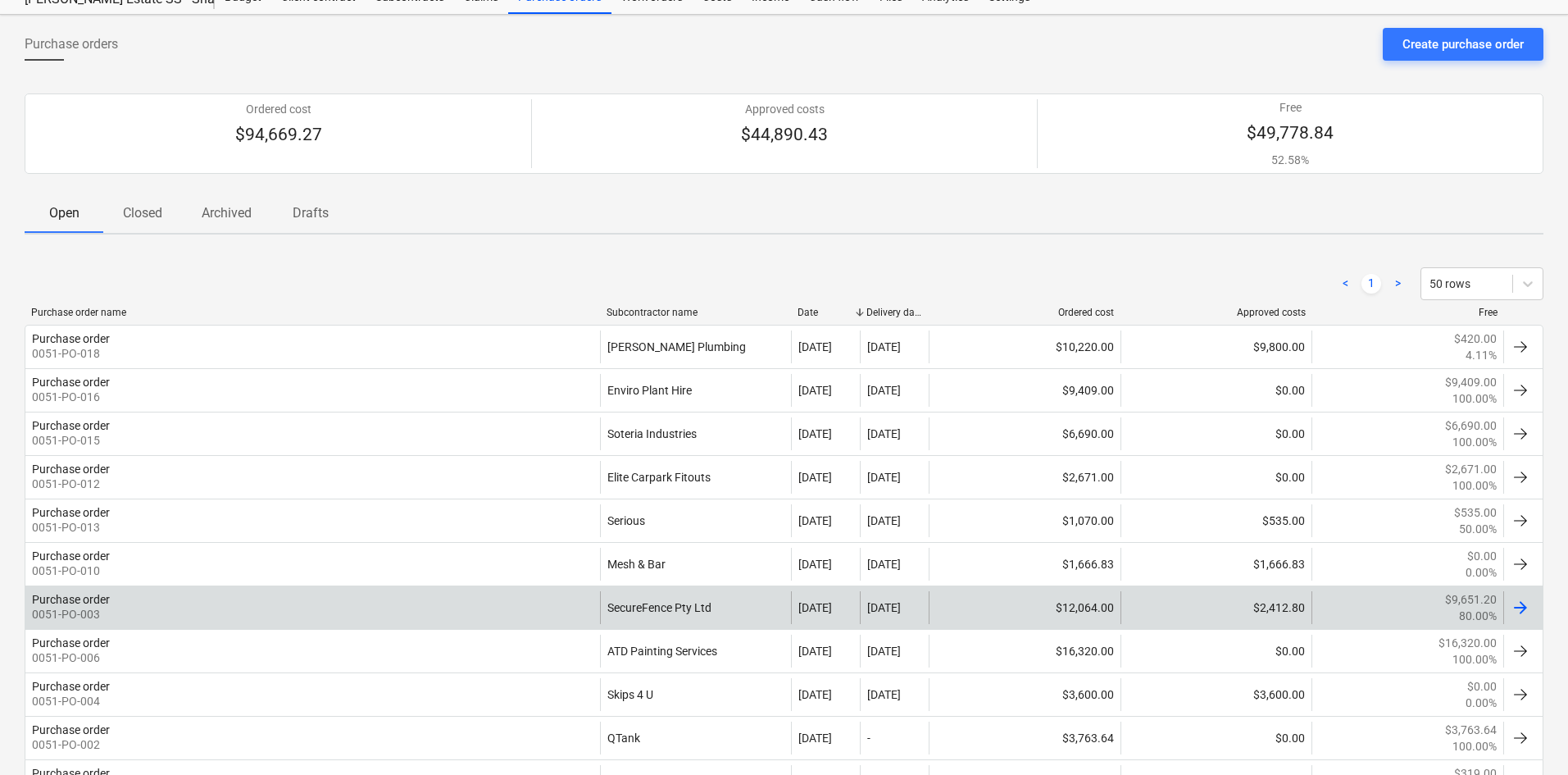
scroll to position [164, 0]
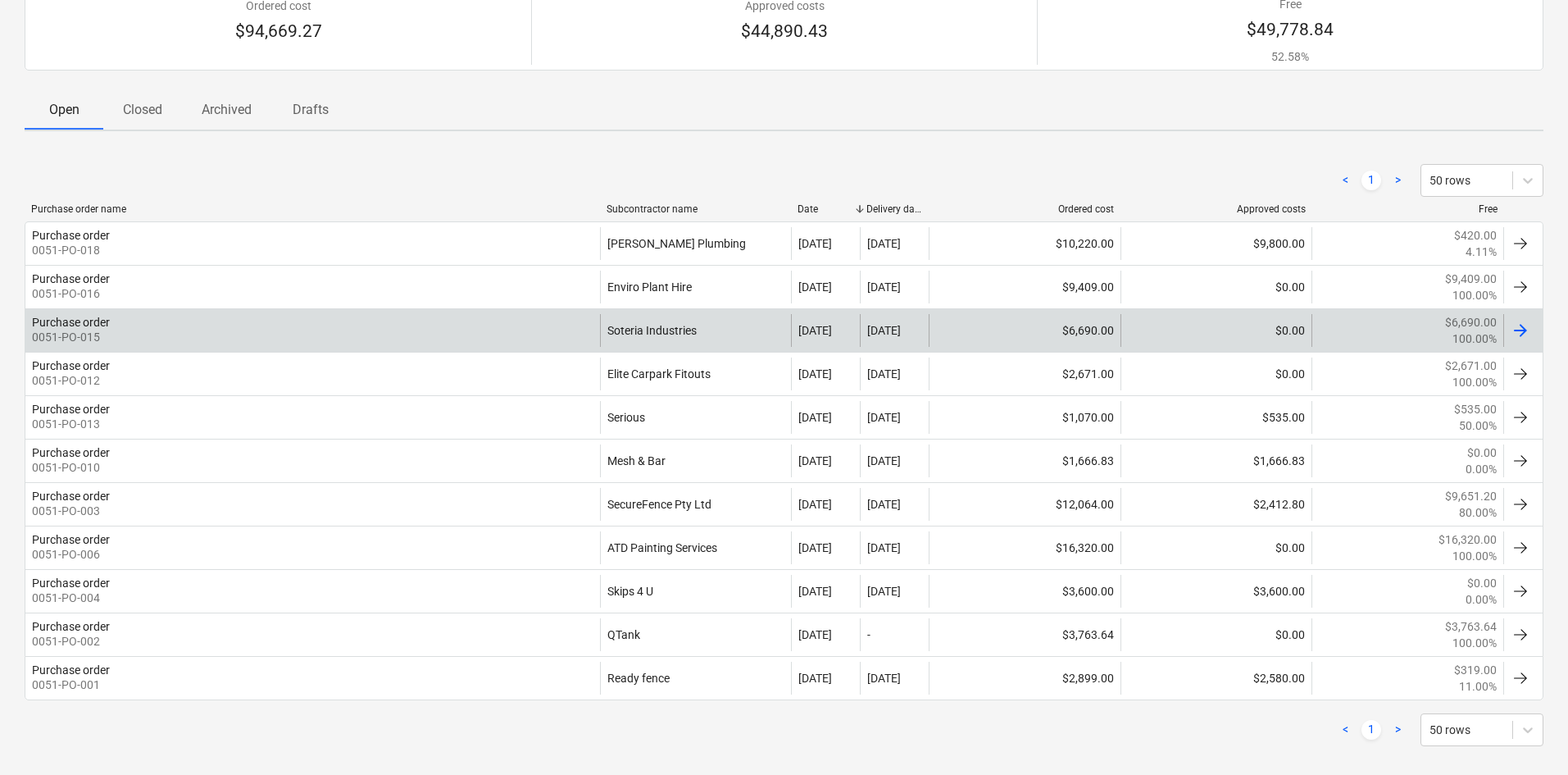
click at [532, 330] on div "Purchase order 0051-PO-015" at bounding box center [312, 330] width 575 height 32
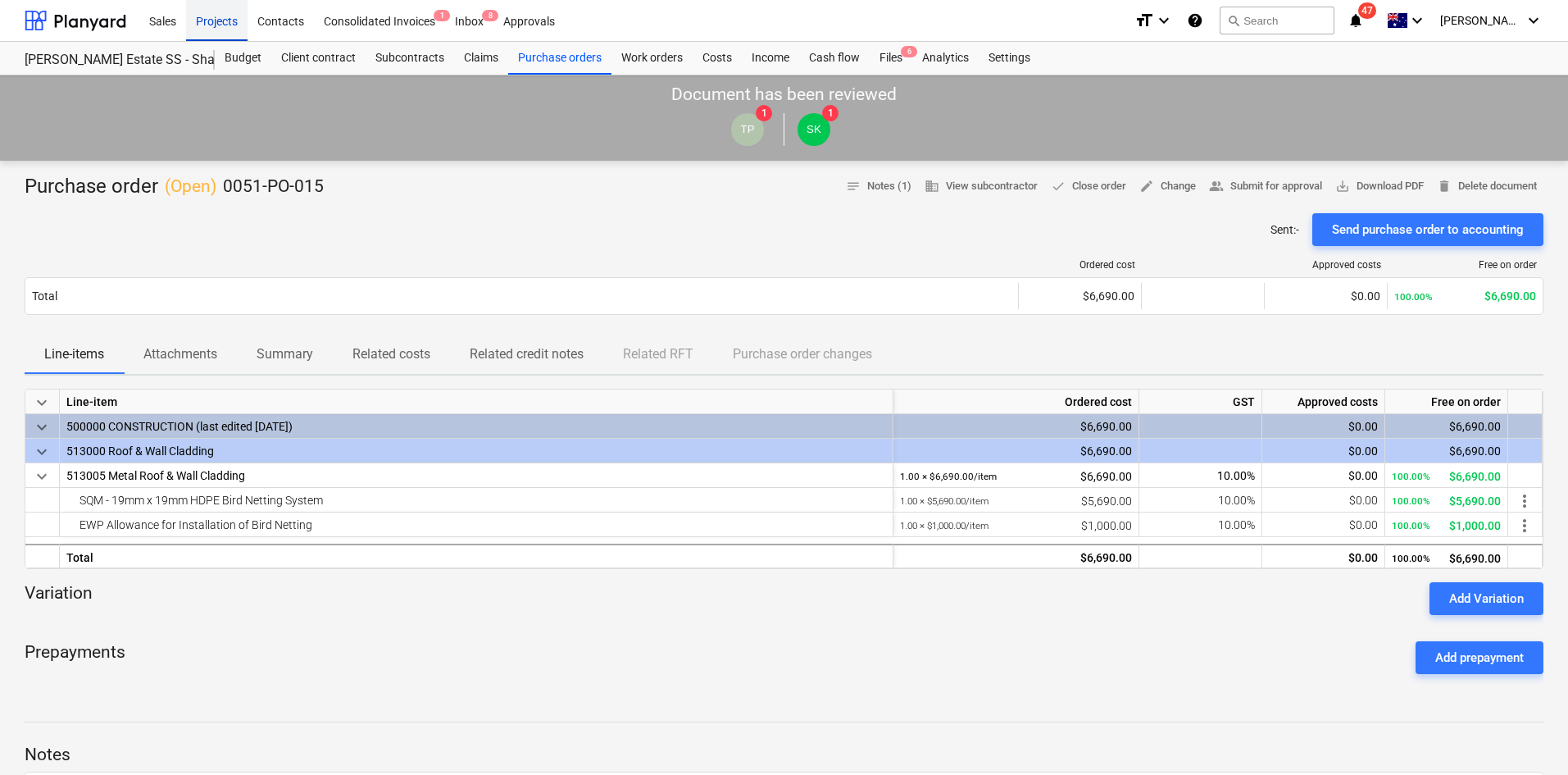
click at [210, 18] on div "Projects" at bounding box center [217, 20] width 61 height 42
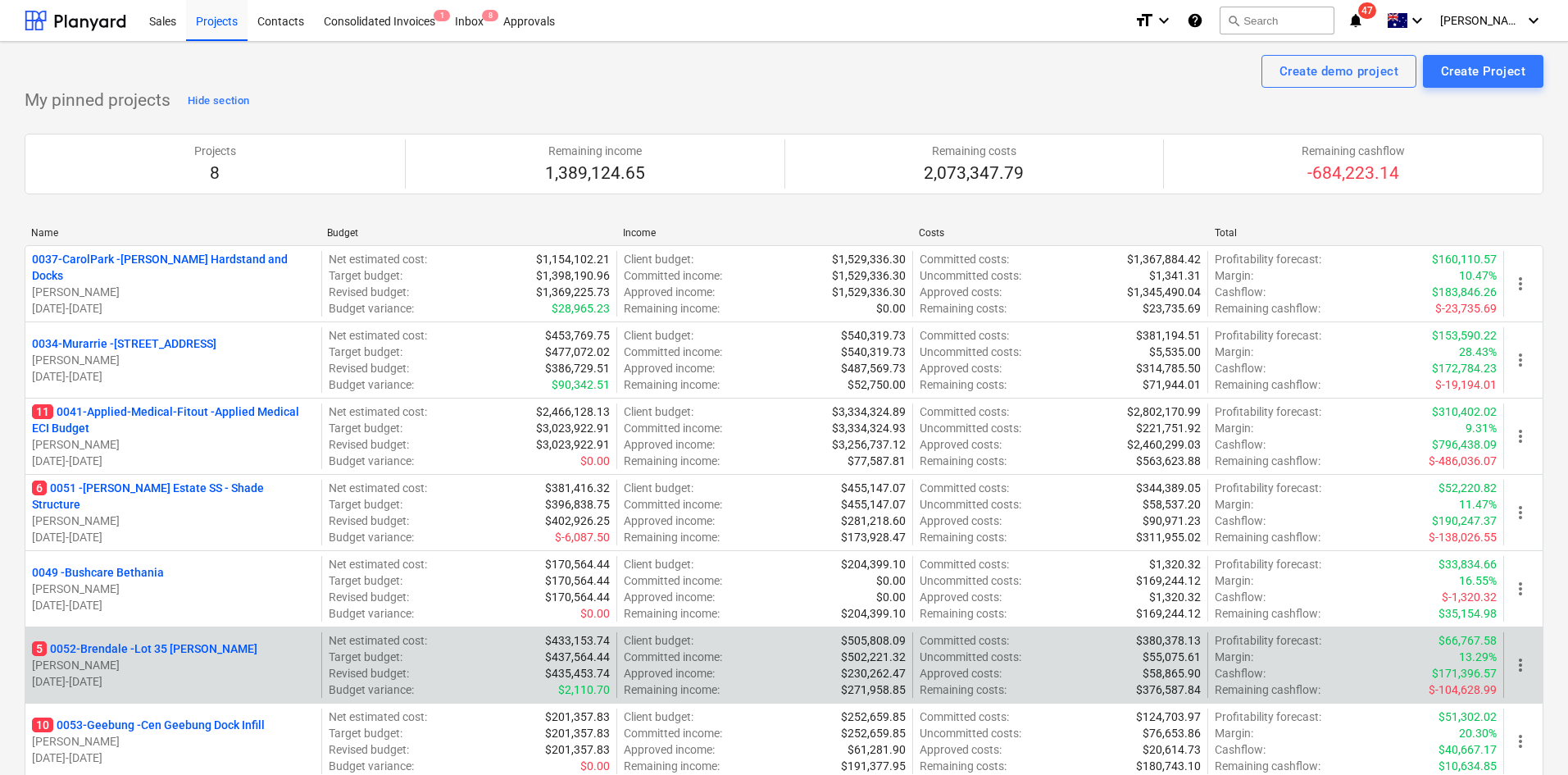
click at [135, 638] on div "5 0052-Brendale - Lot 35 [PERSON_NAME], [PERSON_NAME] [DATE] - [DATE]" at bounding box center [173, 664] width 296 height 66
click at [132, 649] on p "5 0052-Brendale - Lot 35 [PERSON_NAME]" at bounding box center [144, 648] width 226 height 17
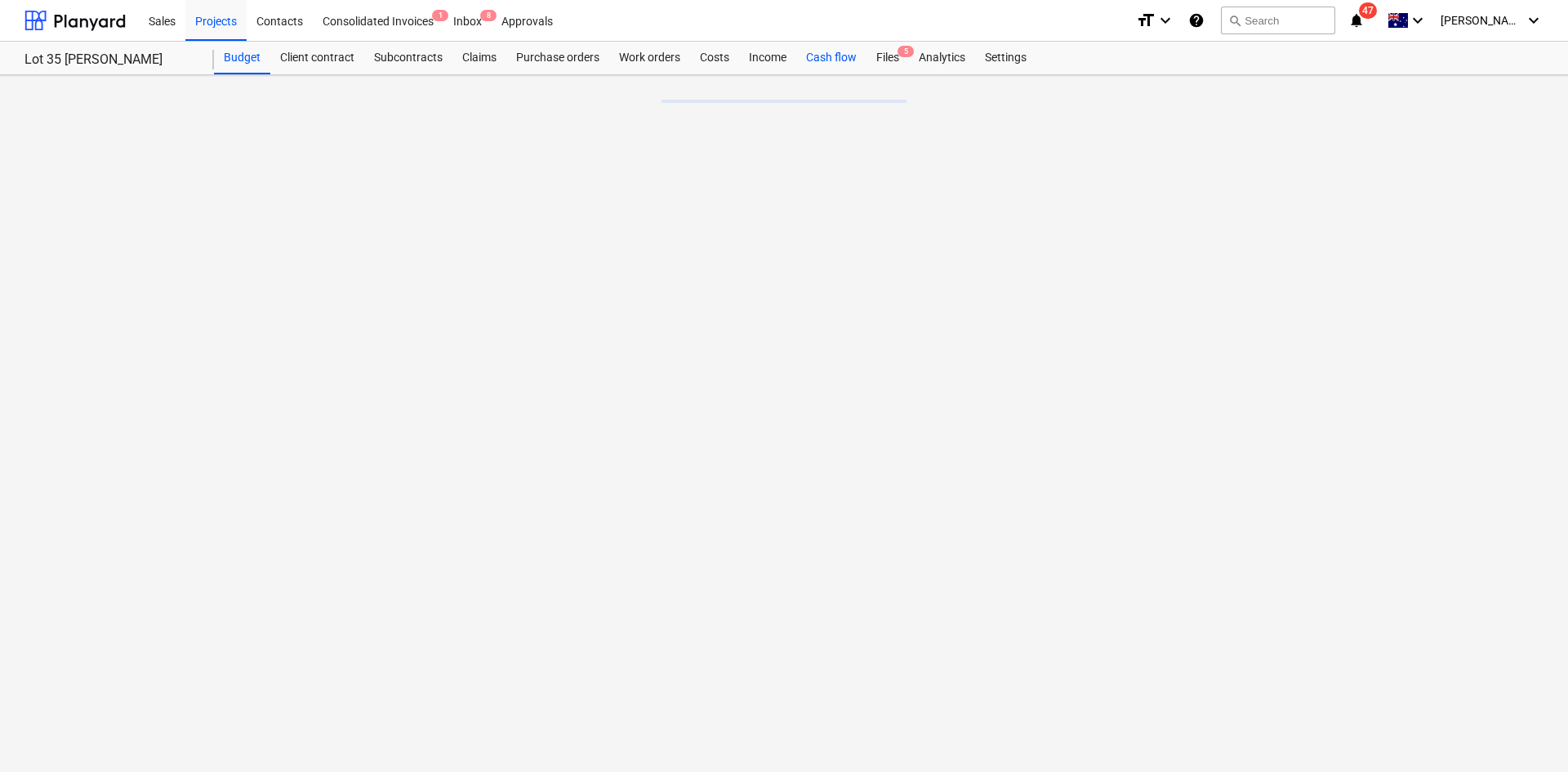
click at [821, 61] on div "Cash flow" at bounding box center [832, 58] width 70 height 32
click at [909, 69] on div "Files 5" at bounding box center [888, 58] width 43 height 32
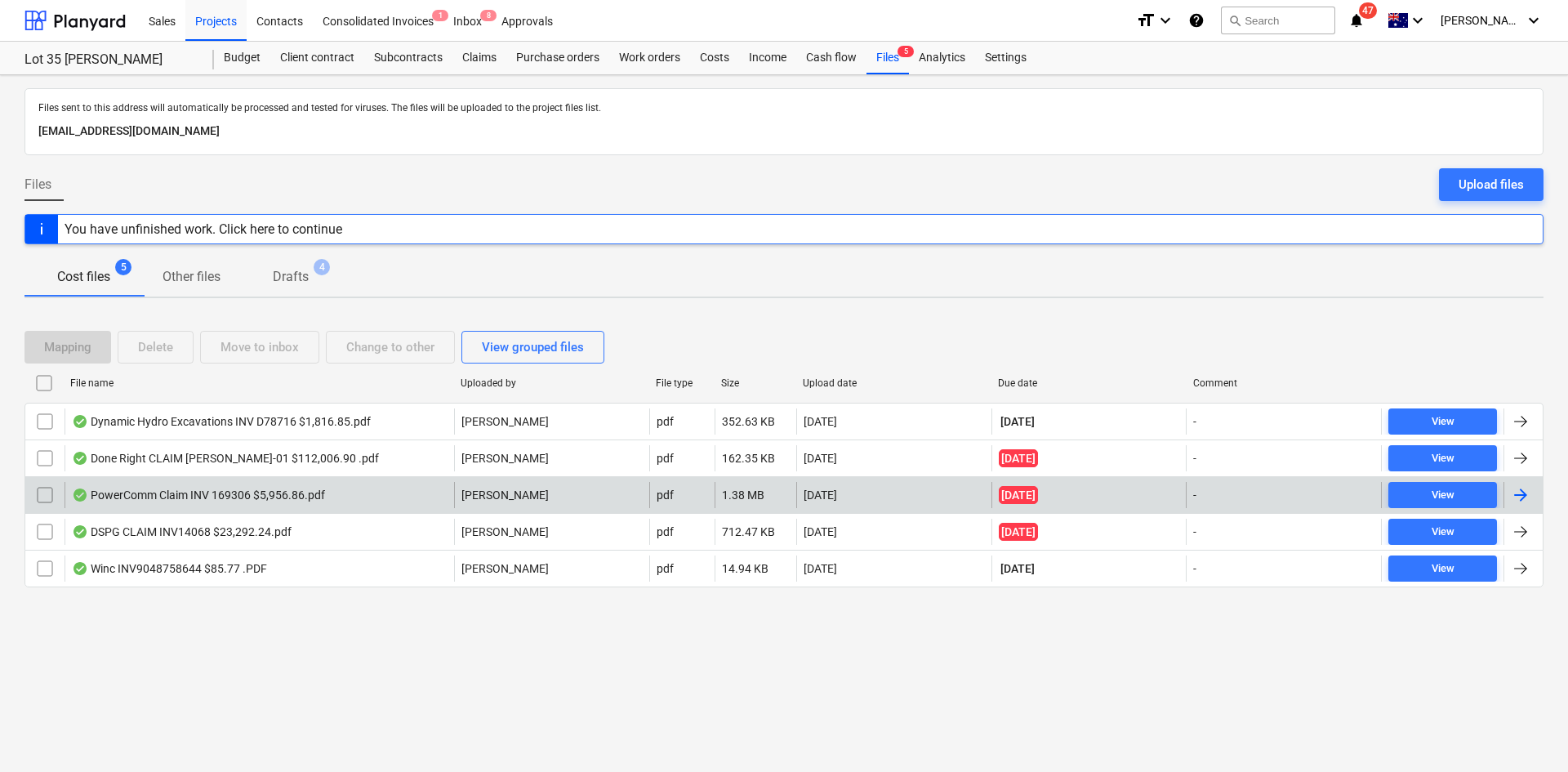
click at [390, 496] on div "PowerComm Claim INV 169306 $5,956.86.pdf" at bounding box center [260, 495] width 390 height 26
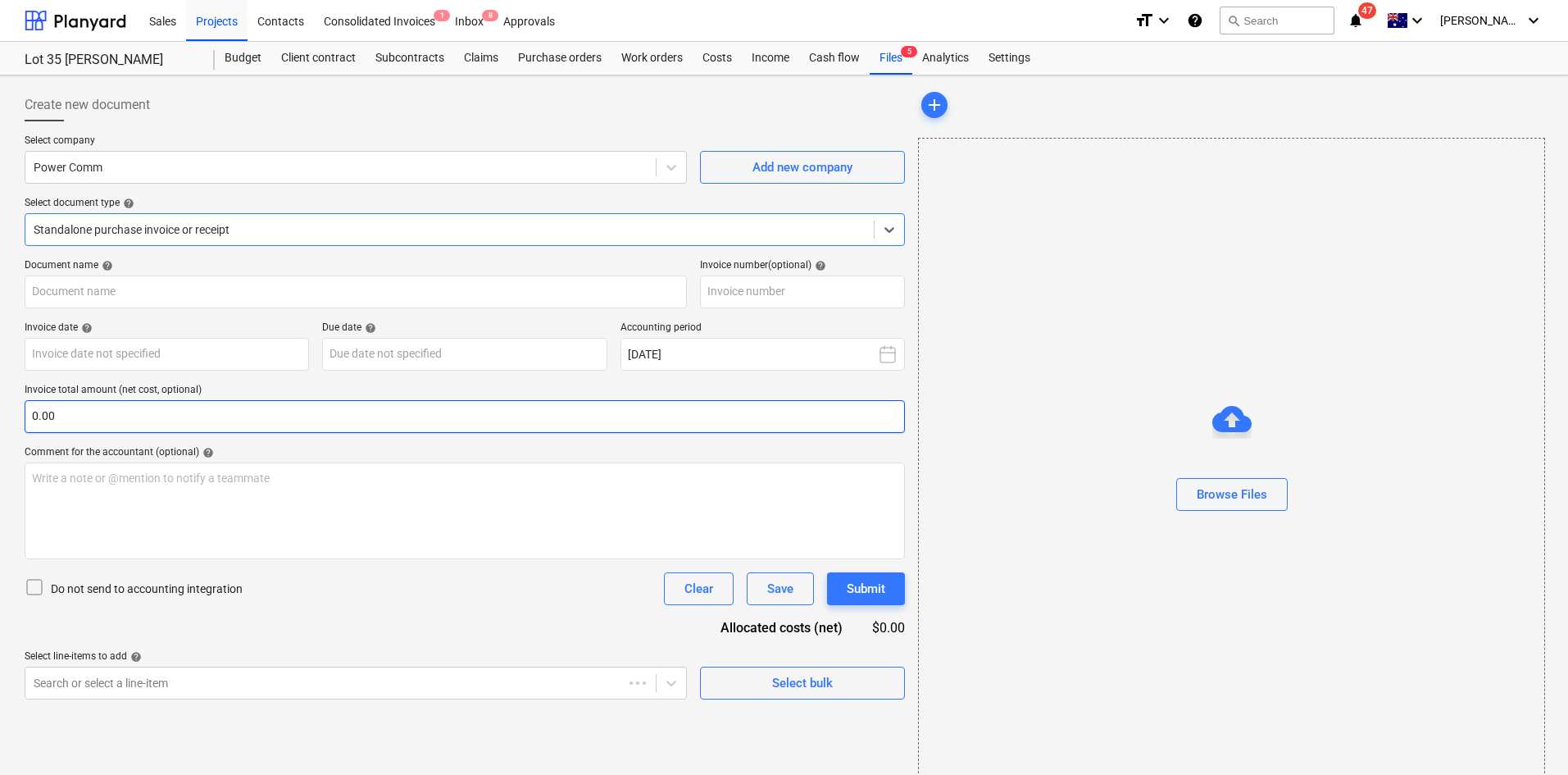
type input "169306"
type input "[DATE]"
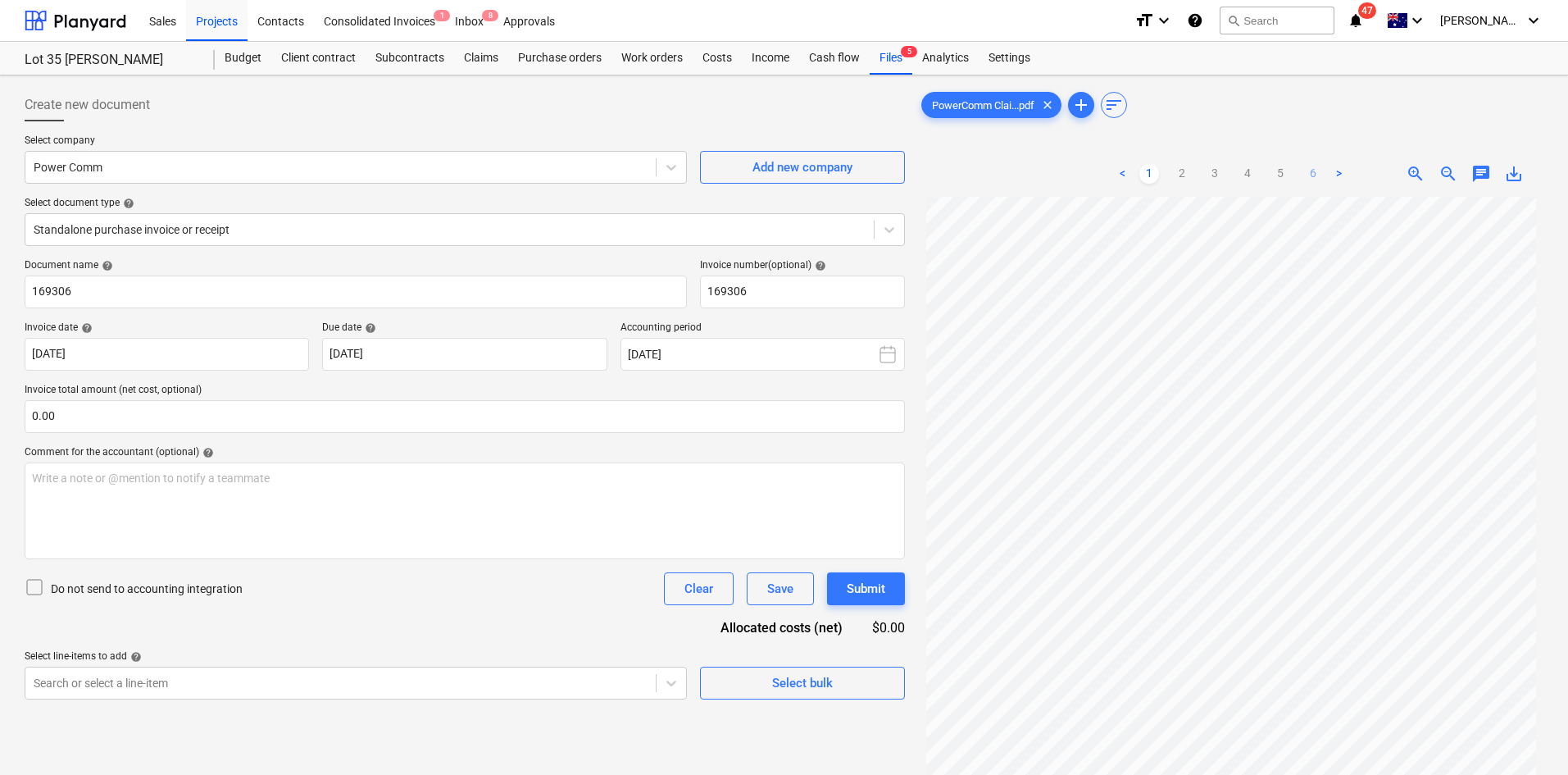
click at [1313, 170] on link "6" at bounding box center [1313, 174] width 19 height 19
click at [1284, 172] on link "5" at bounding box center [1280, 174] width 19 height 19
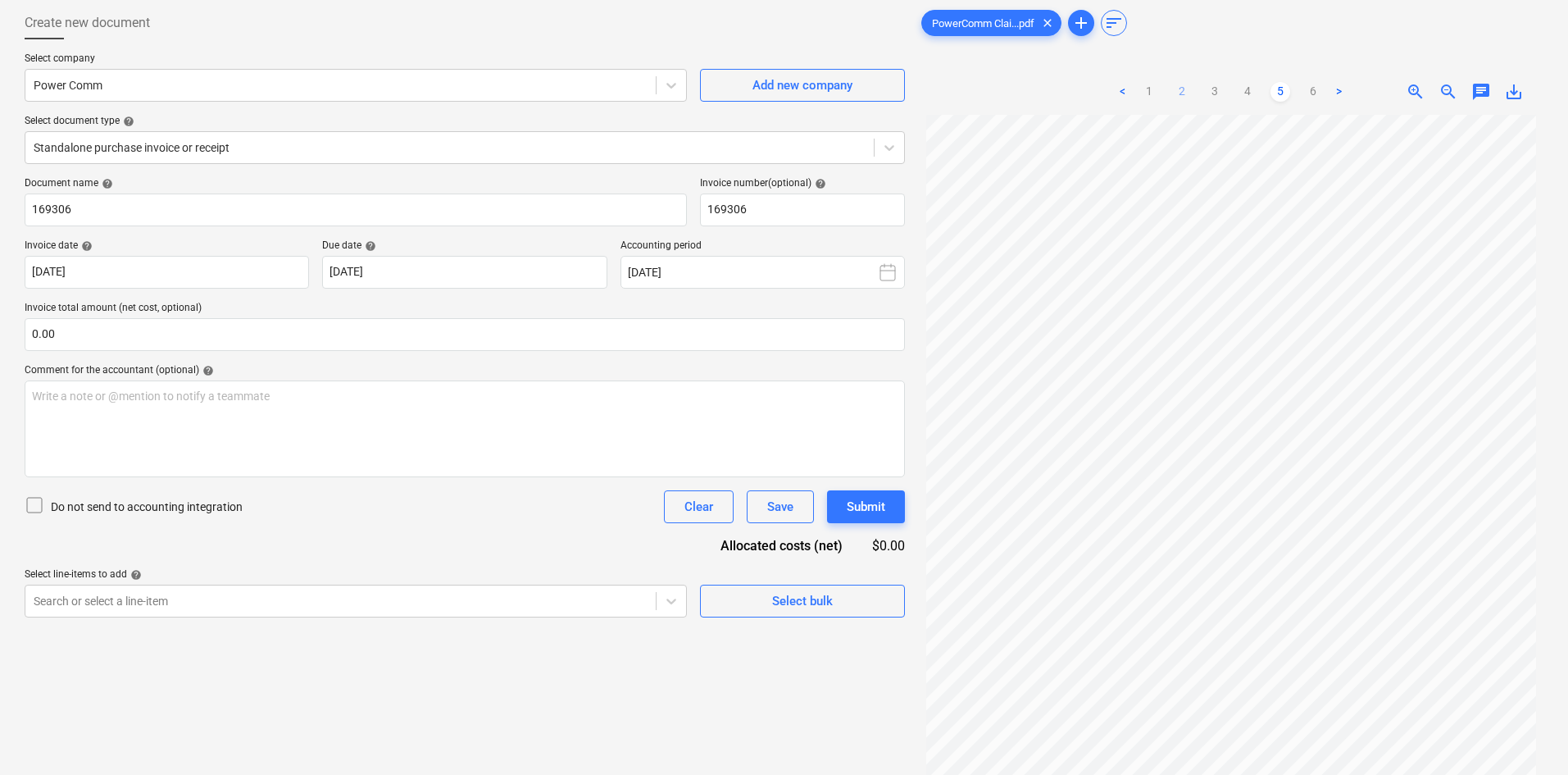
click at [1174, 86] on link "2" at bounding box center [1182, 91] width 19 height 19
click at [1451, 91] on span "zoom_out" at bounding box center [1448, 91] width 19 height 19
click at [1219, 88] on link "3" at bounding box center [1214, 91] width 19 height 19
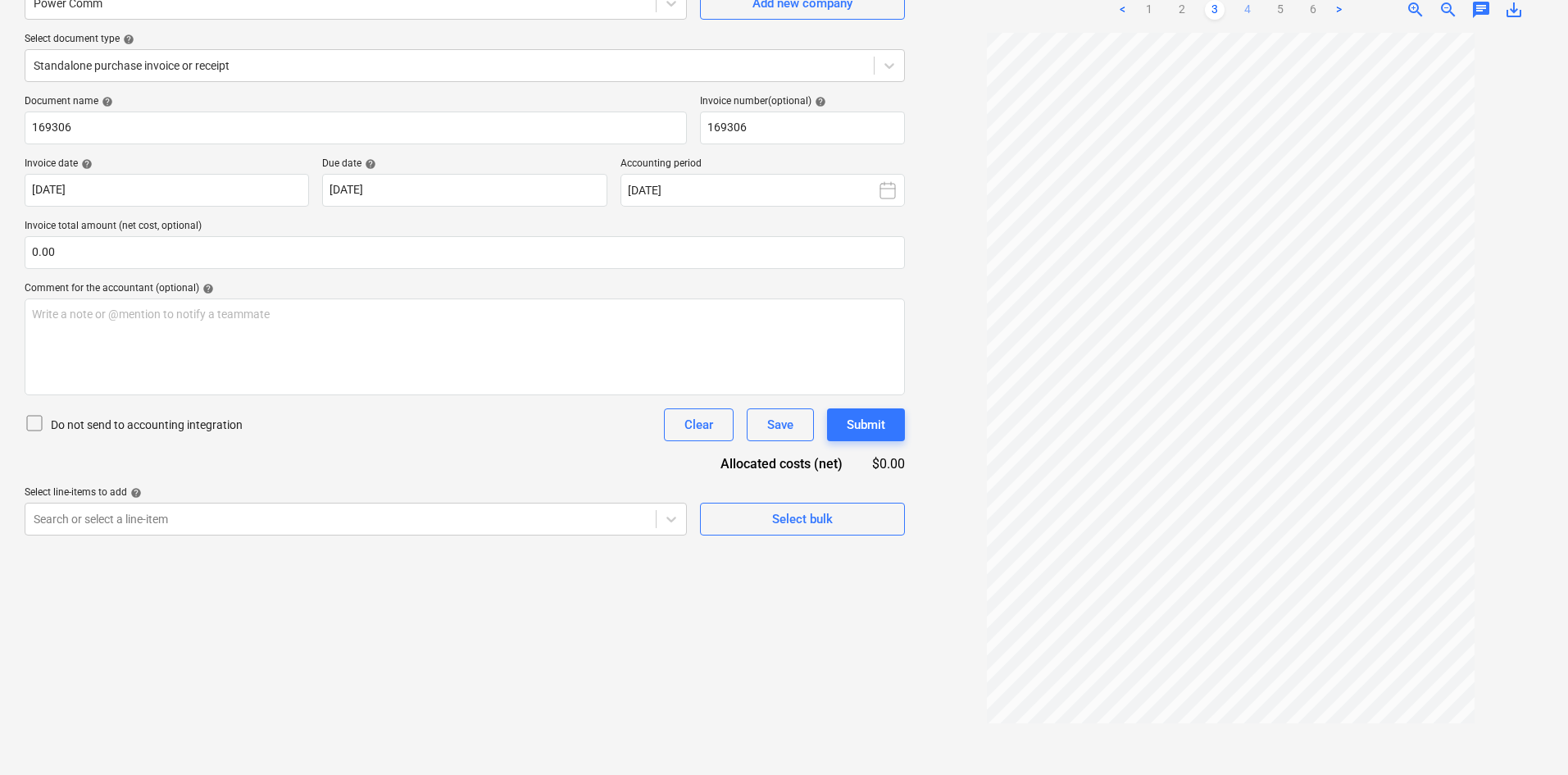
click at [1245, 8] on link "4" at bounding box center [1247, 10] width 19 height 19
click at [1273, 5] on link "5" at bounding box center [1280, 10] width 19 height 19
click at [1251, 5] on link "4" at bounding box center [1247, 10] width 19 height 19
click at [1279, 4] on link "5" at bounding box center [1280, 10] width 19 height 19
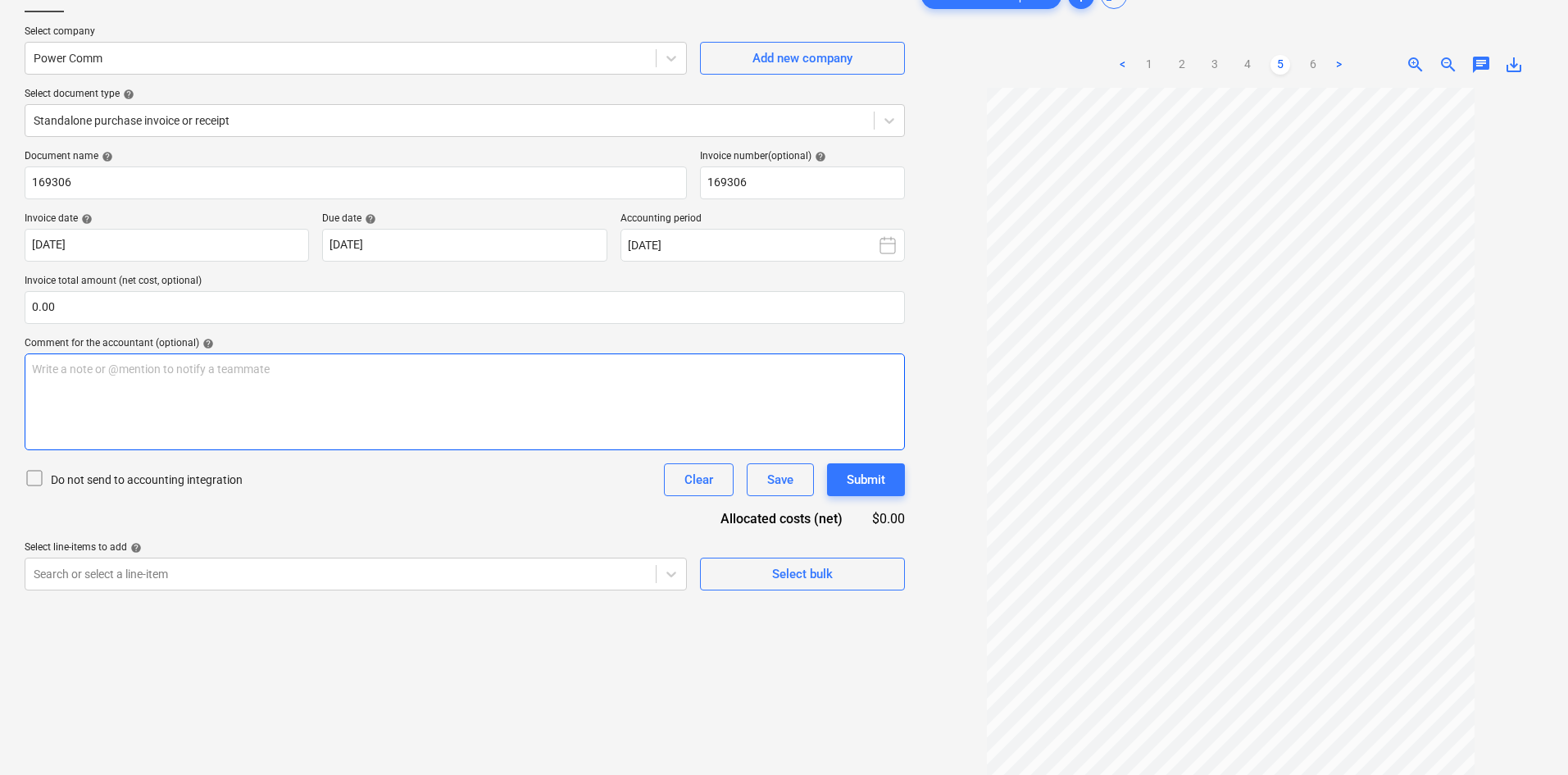
scroll to position [0, 0]
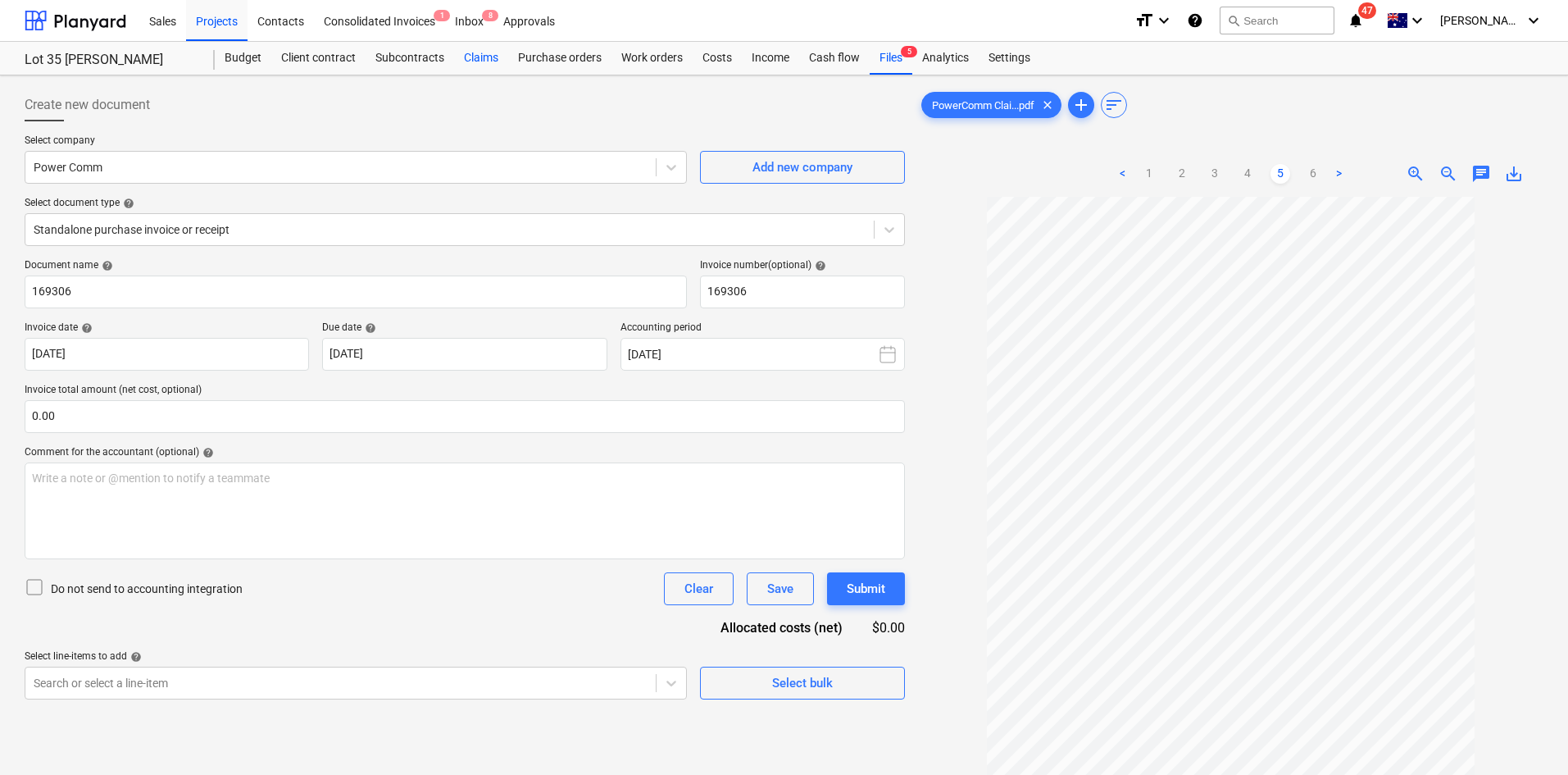
click at [461, 54] on div "Claims" at bounding box center [481, 58] width 54 height 32
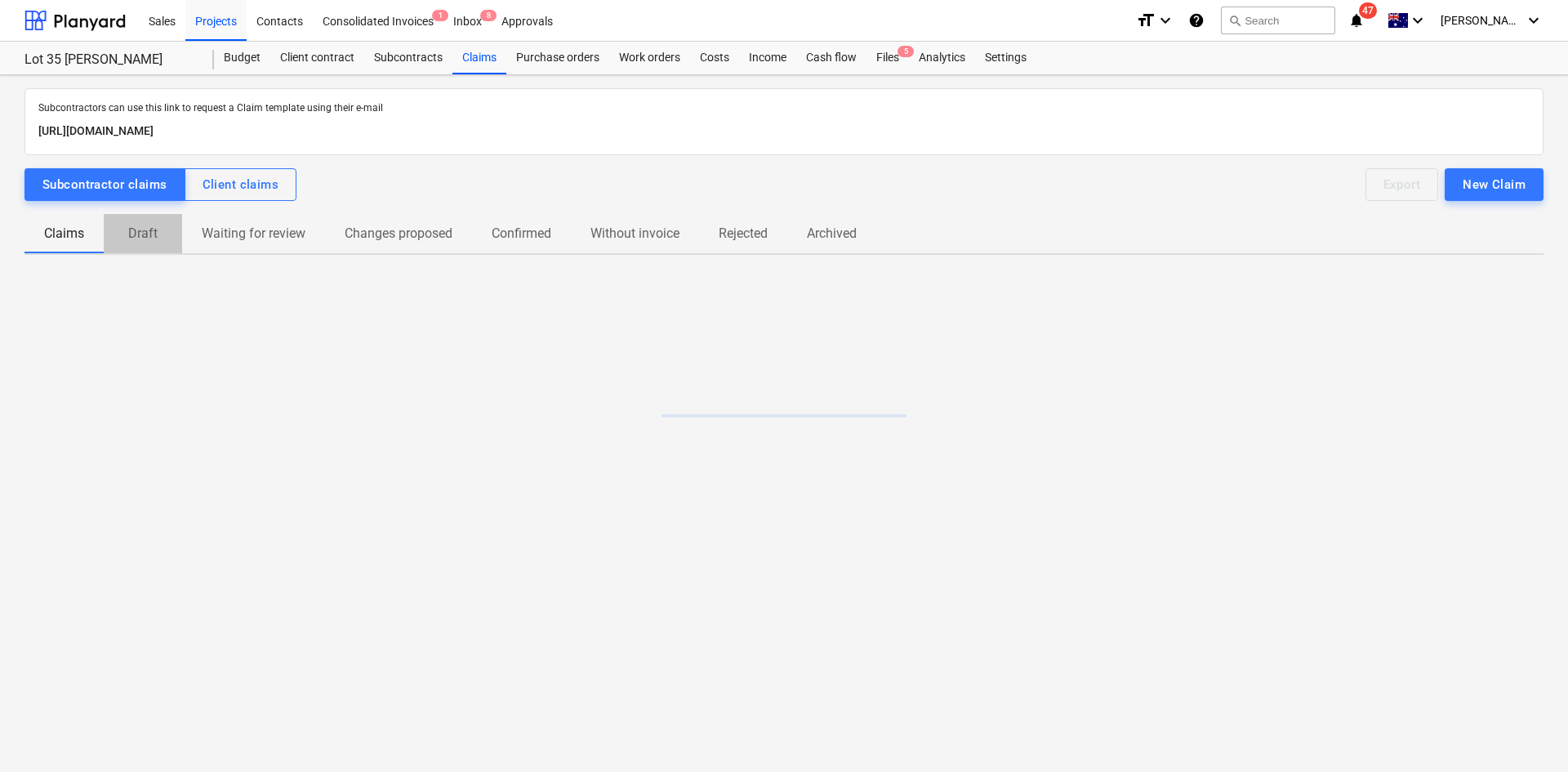
click at [152, 233] on p "Draft" at bounding box center [143, 233] width 39 height 19
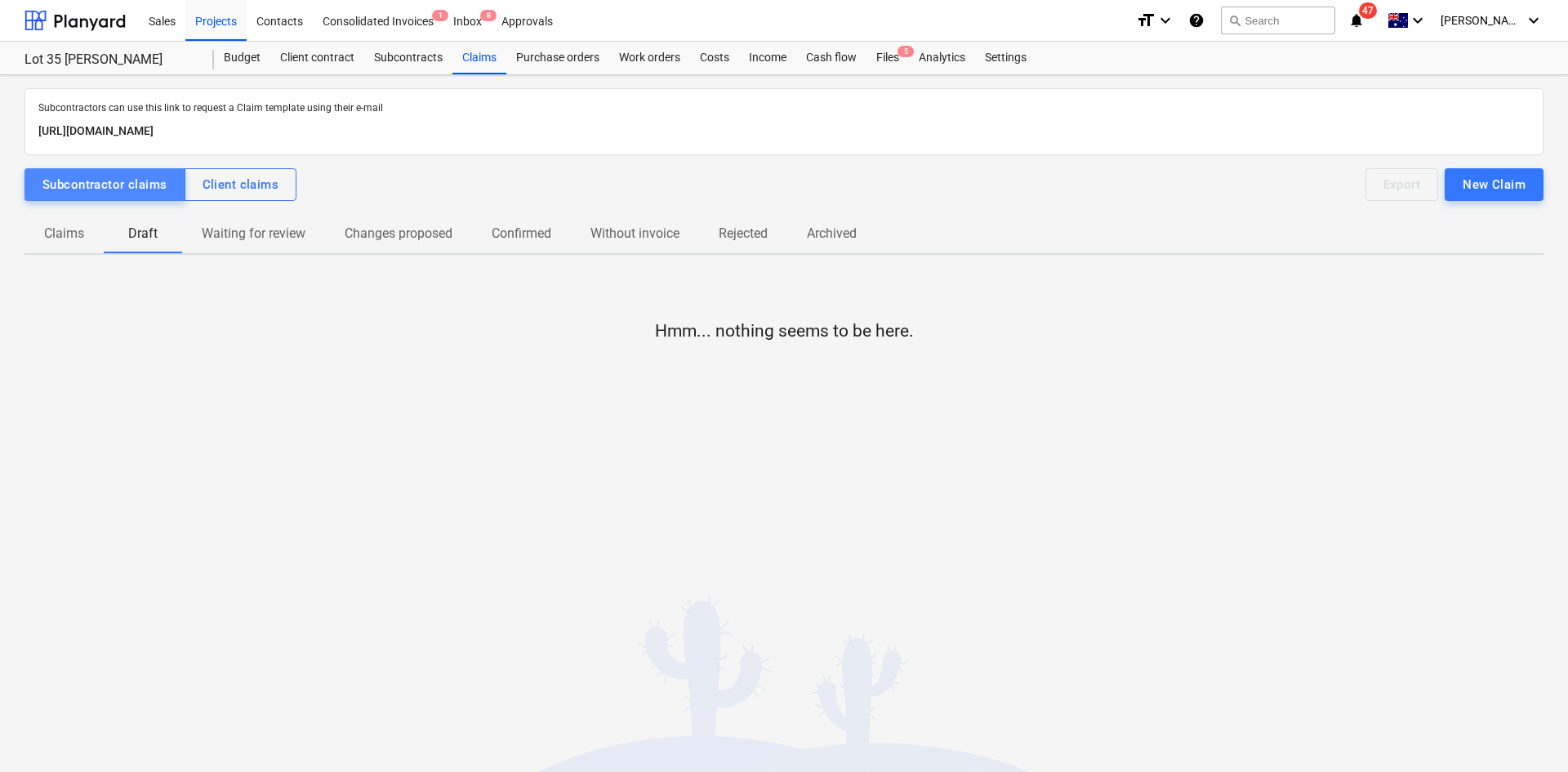
click at [116, 185] on div "Subcontractor claims" at bounding box center [105, 184] width 125 height 21
click at [56, 236] on p "Claims" at bounding box center [64, 233] width 40 height 19
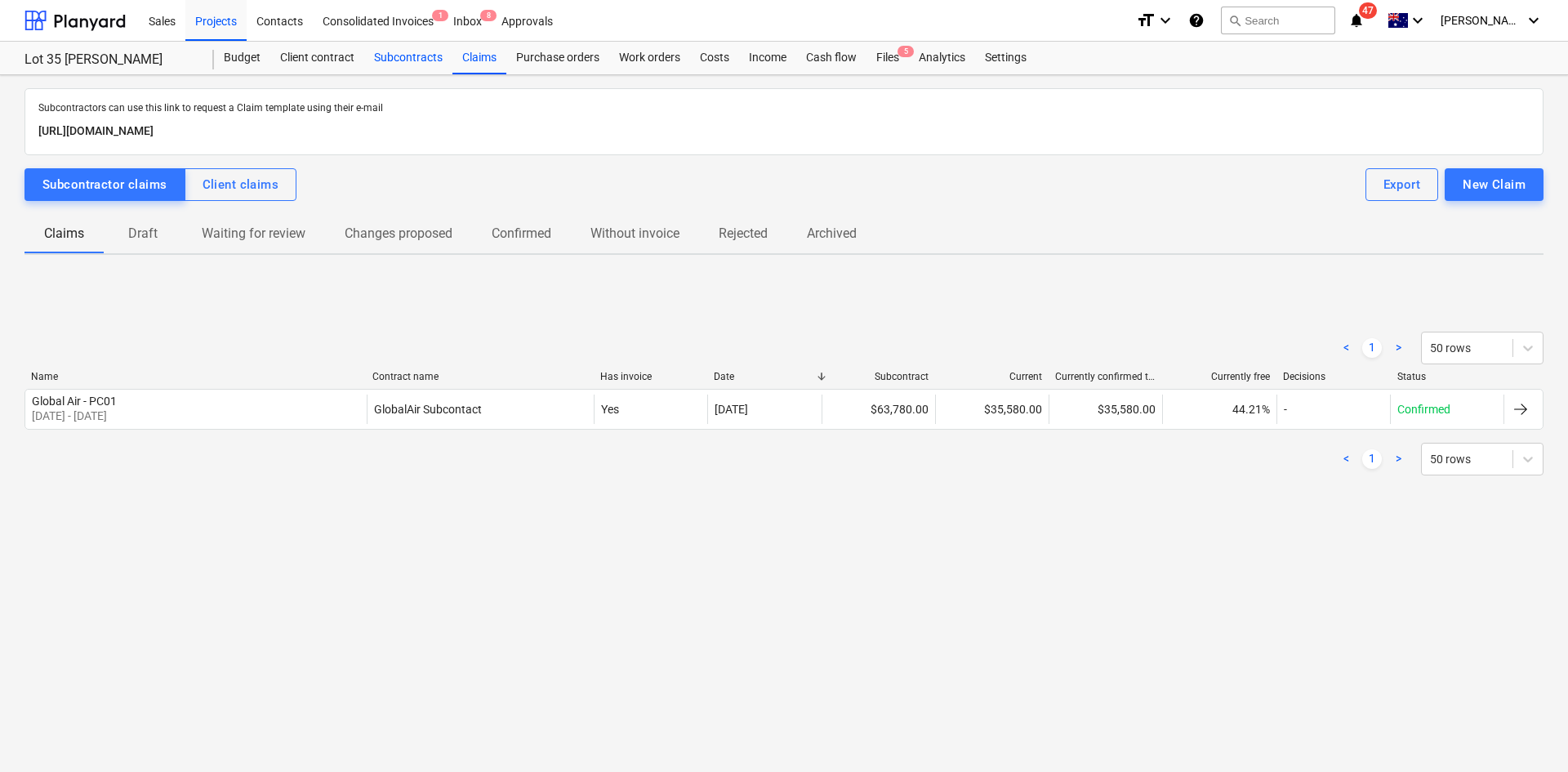
click at [394, 56] on div "Subcontracts" at bounding box center [408, 58] width 88 height 32
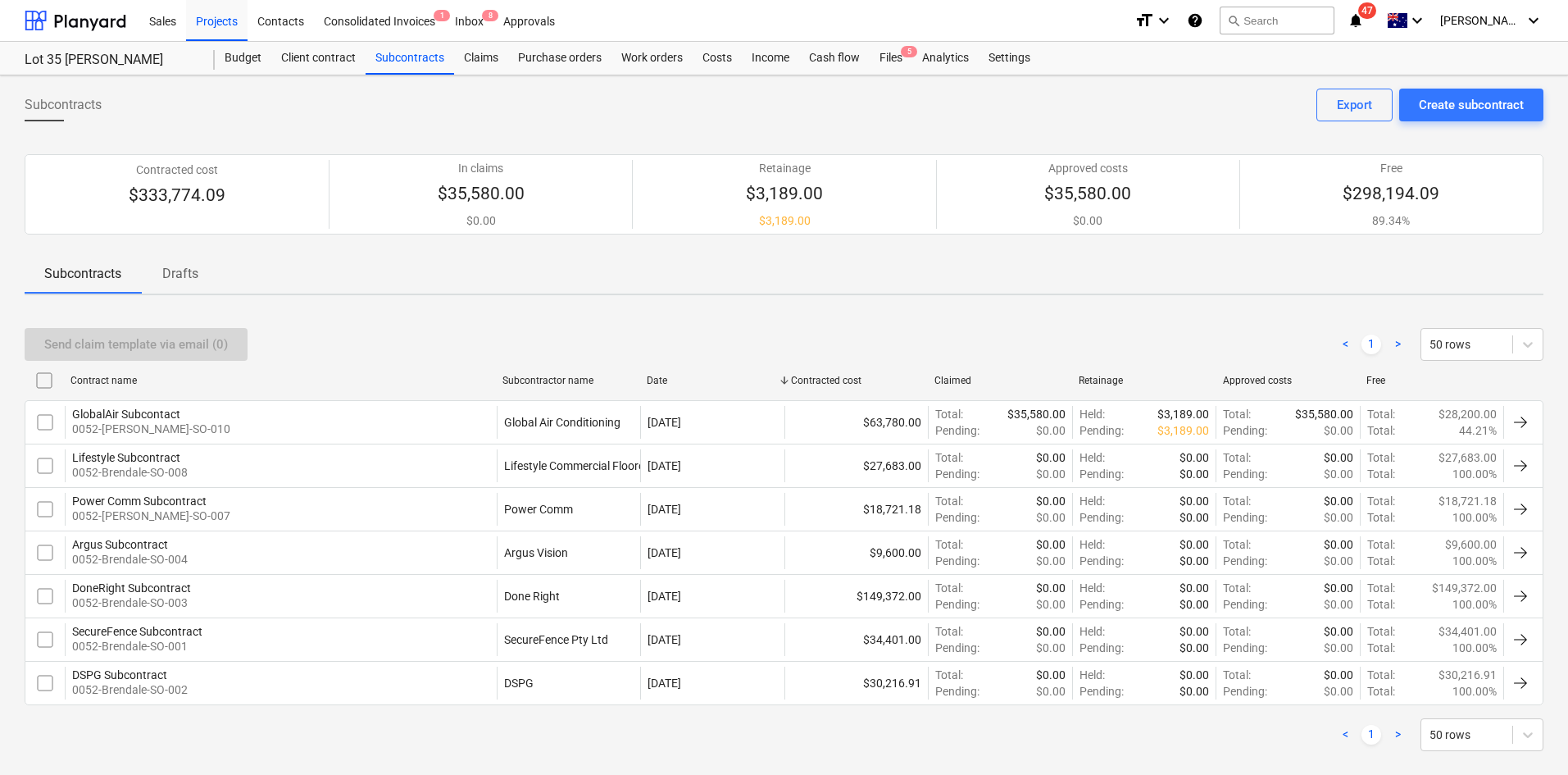
click at [254, 501] on div "Power Comm Subcontract 0052-Brendale-SO-007" at bounding box center [281, 508] width 432 height 32
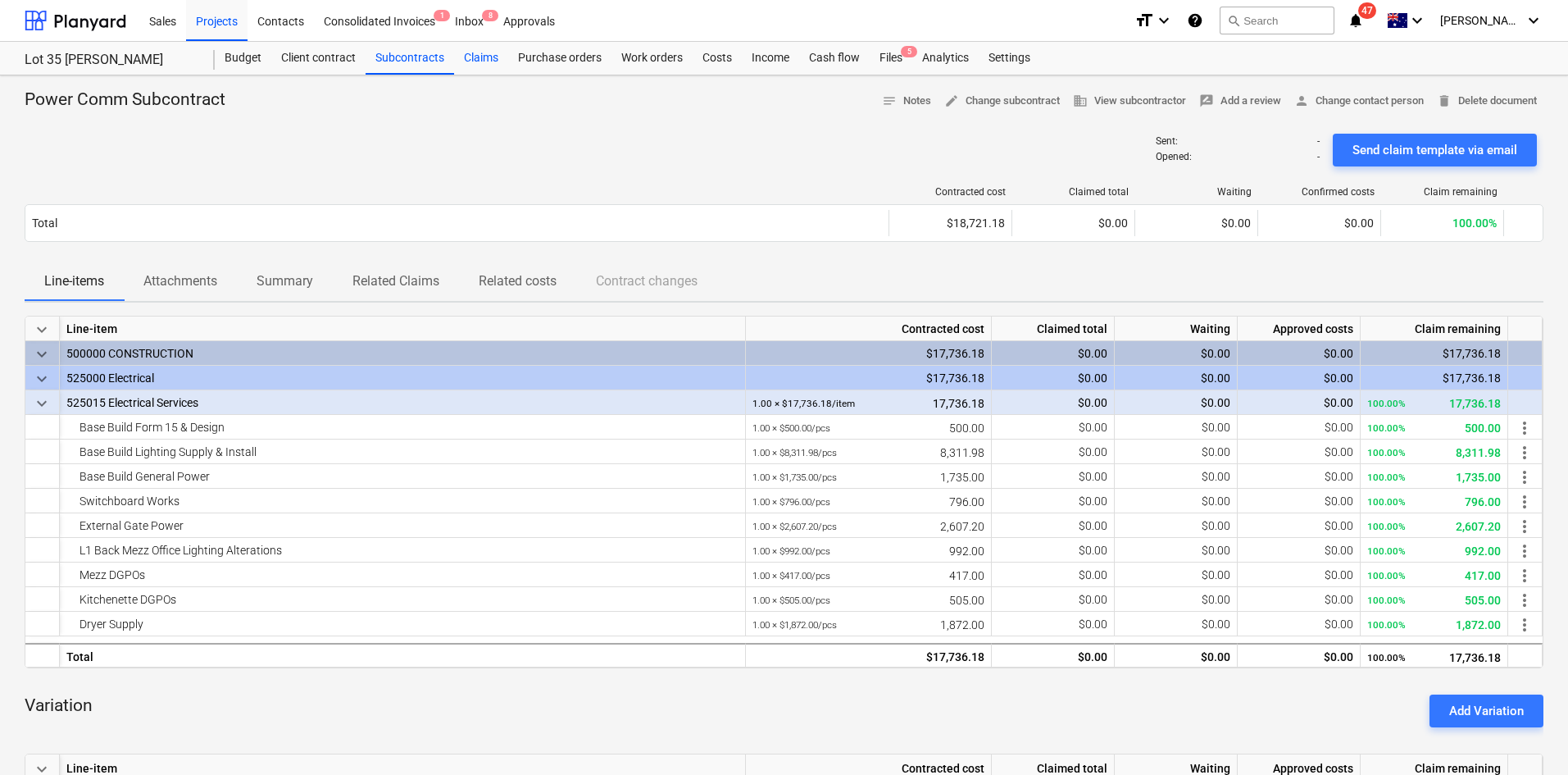
click at [483, 61] on div "Claims" at bounding box center [481, 58] width 54 height 32
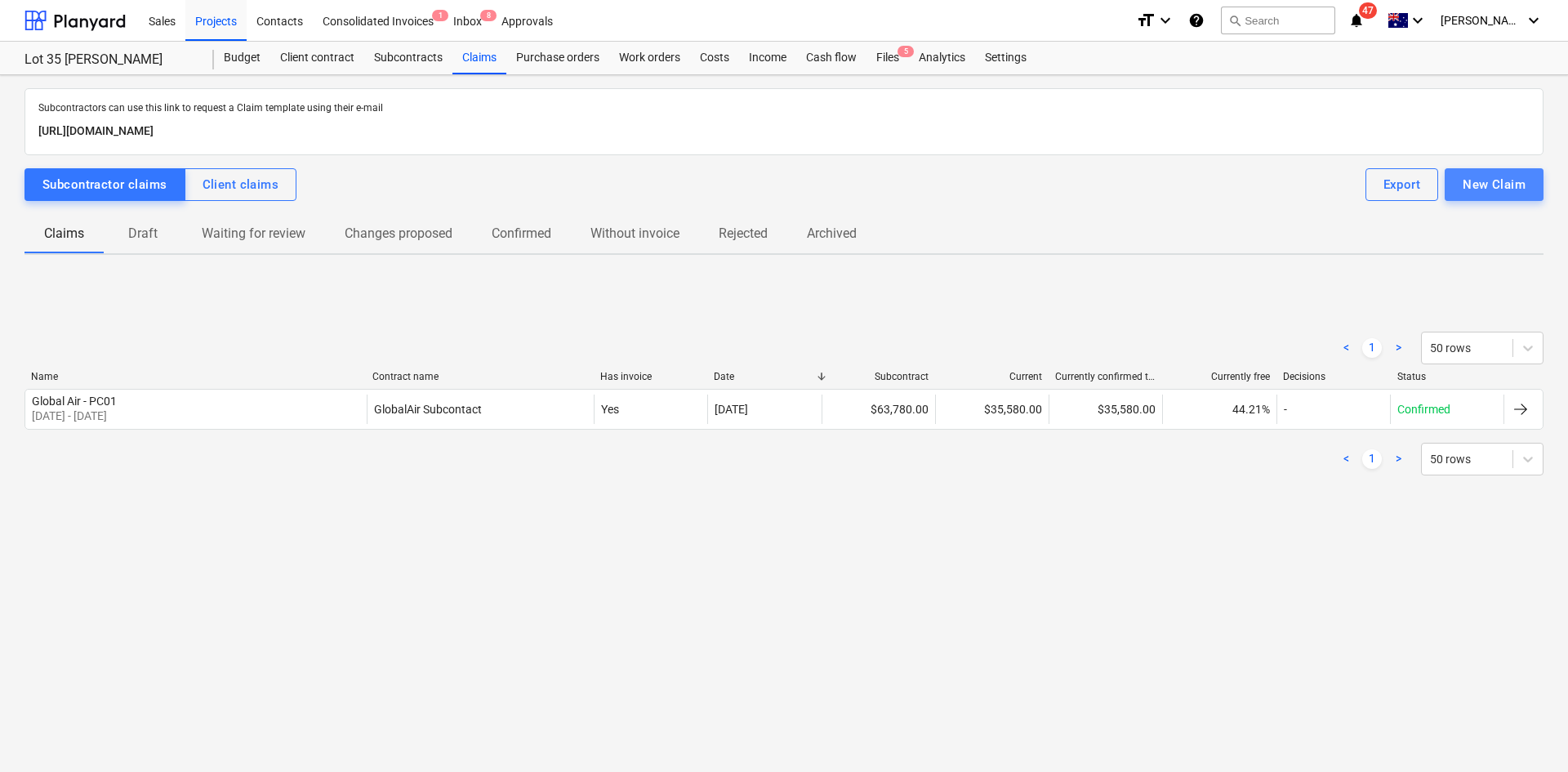
click at [1501, 183] on div "New Claim" at bounding box center [1495, 184] width 63 height 21
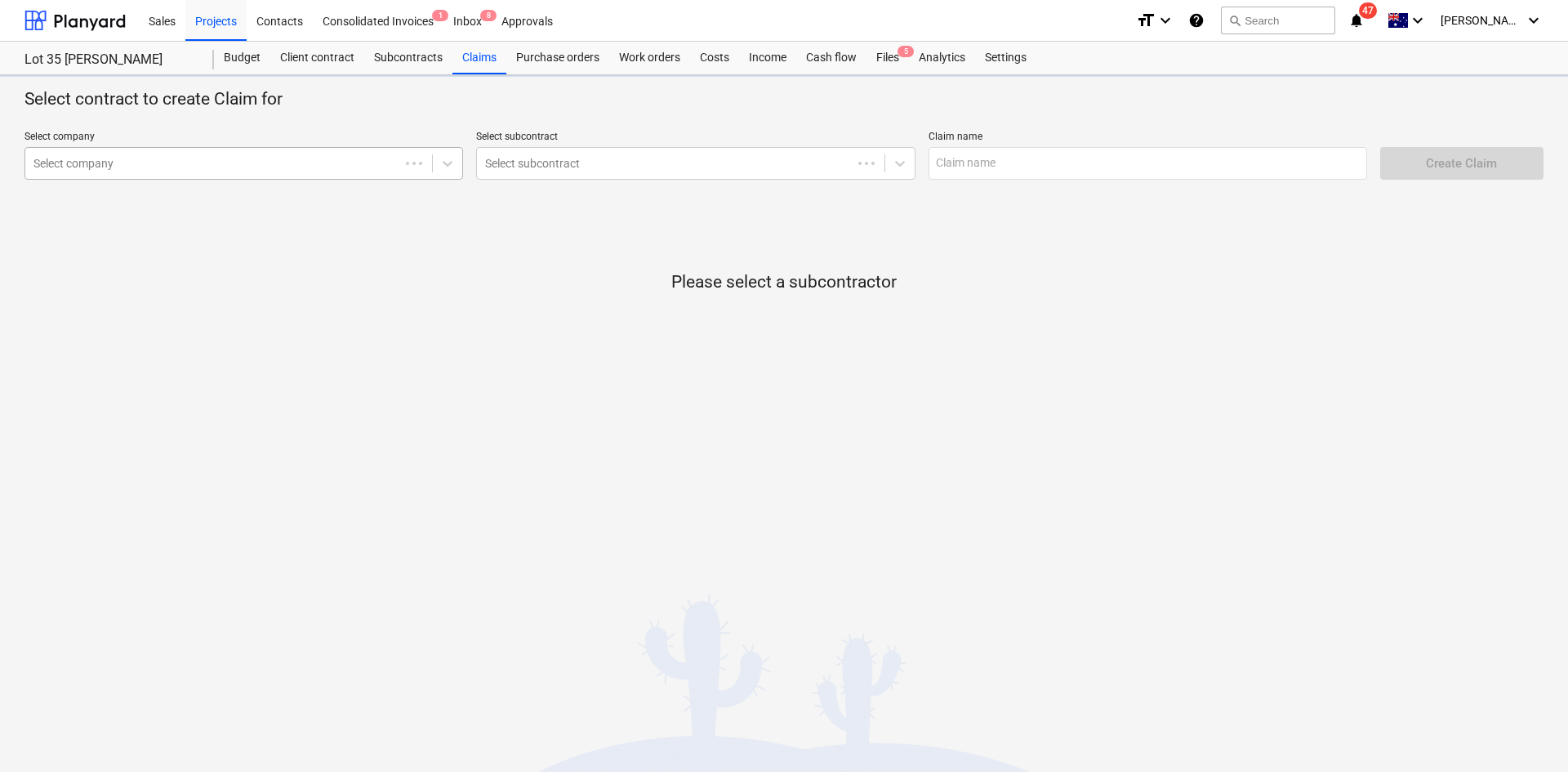
click at [185, 154] on div "Select company" at bounding box center [213, 163] width 374 height 23
type input "power"
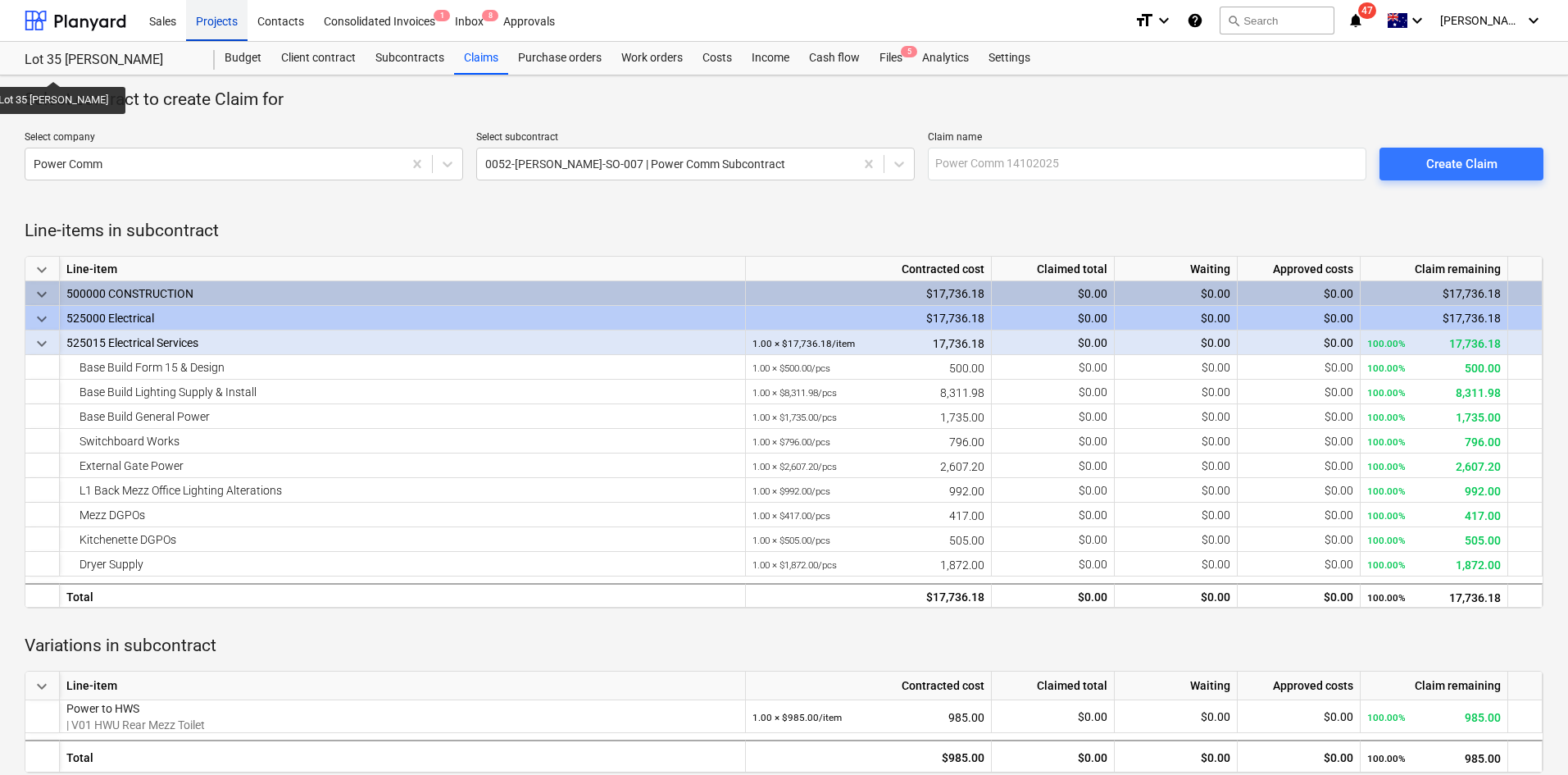
click at [201, 24] on div "Projects" at bounding box center [217, 20] width 61 height 42
